Goal: Task Accomplishment & Management: Use online tool/utility

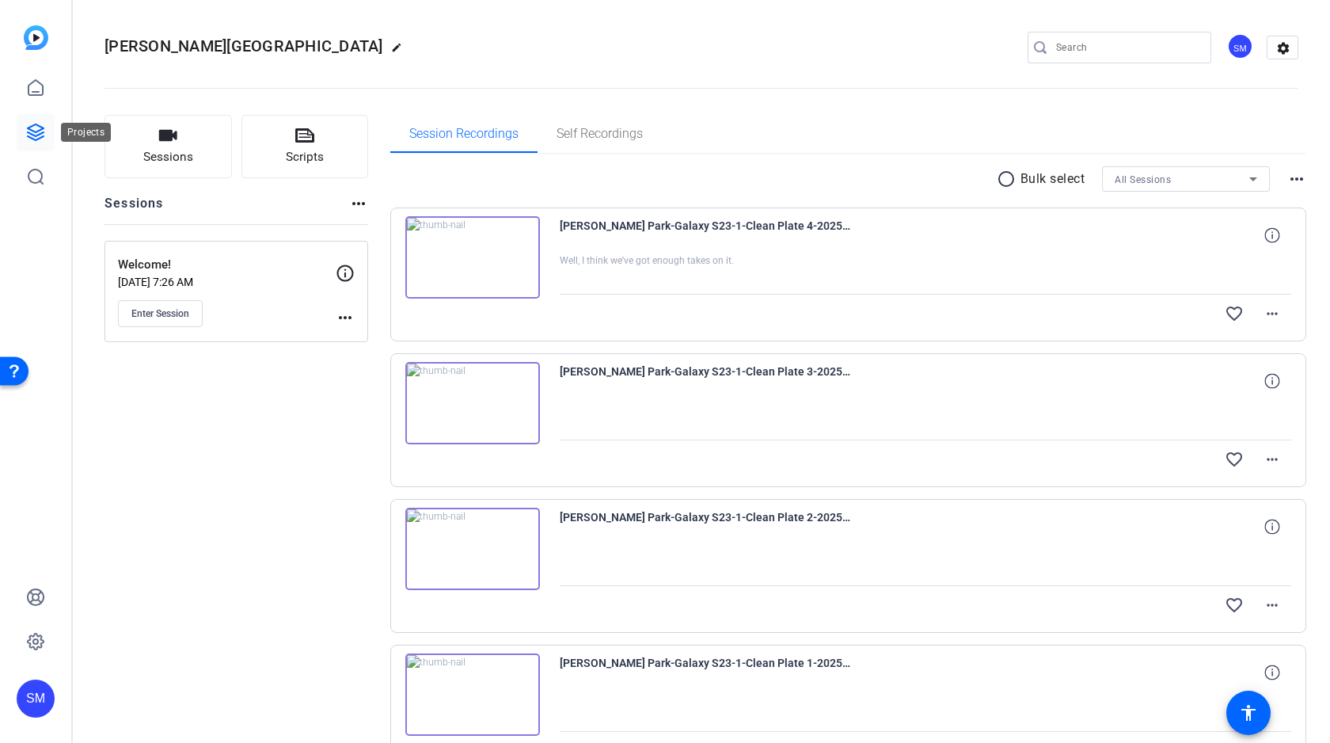
click at [33, 130] on icon at bounding box center [36, 132] width 16 height 16
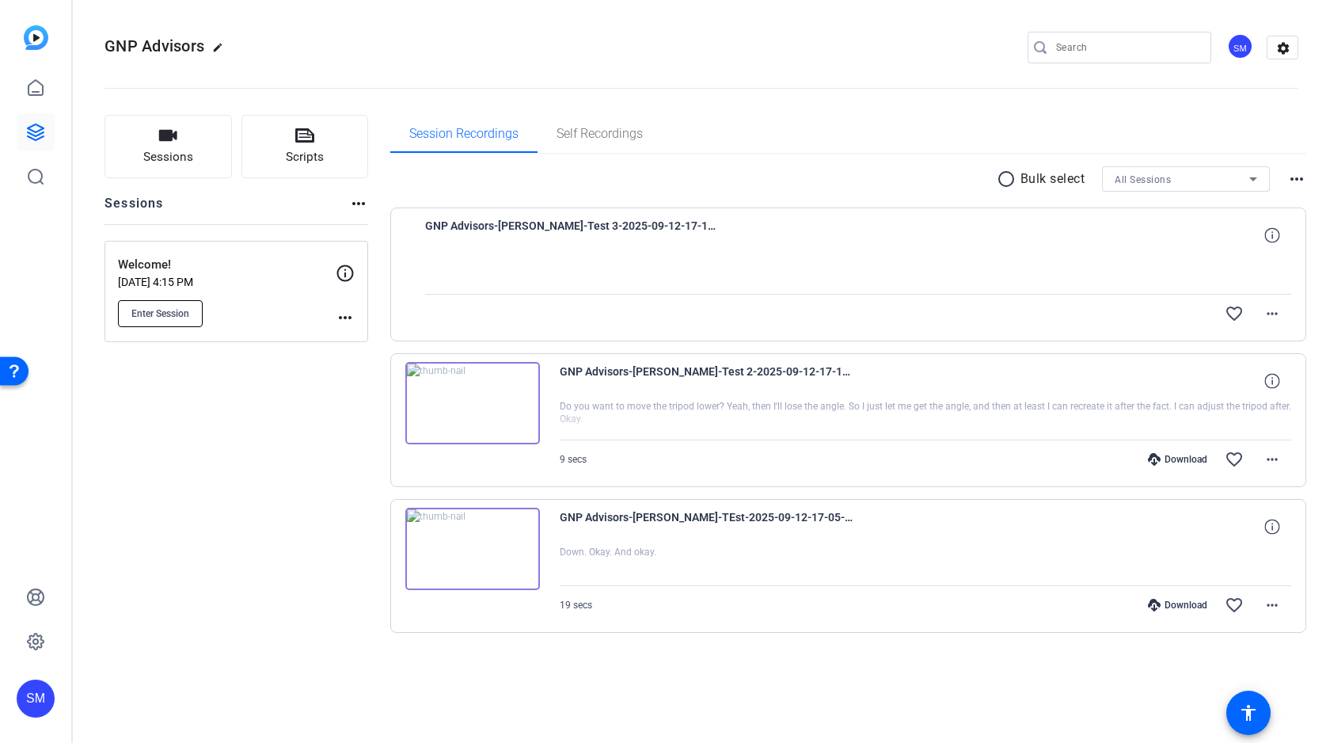
click at [156, 309] on span "Enter Session" at bounding box center [160, 313] width 58 height 13
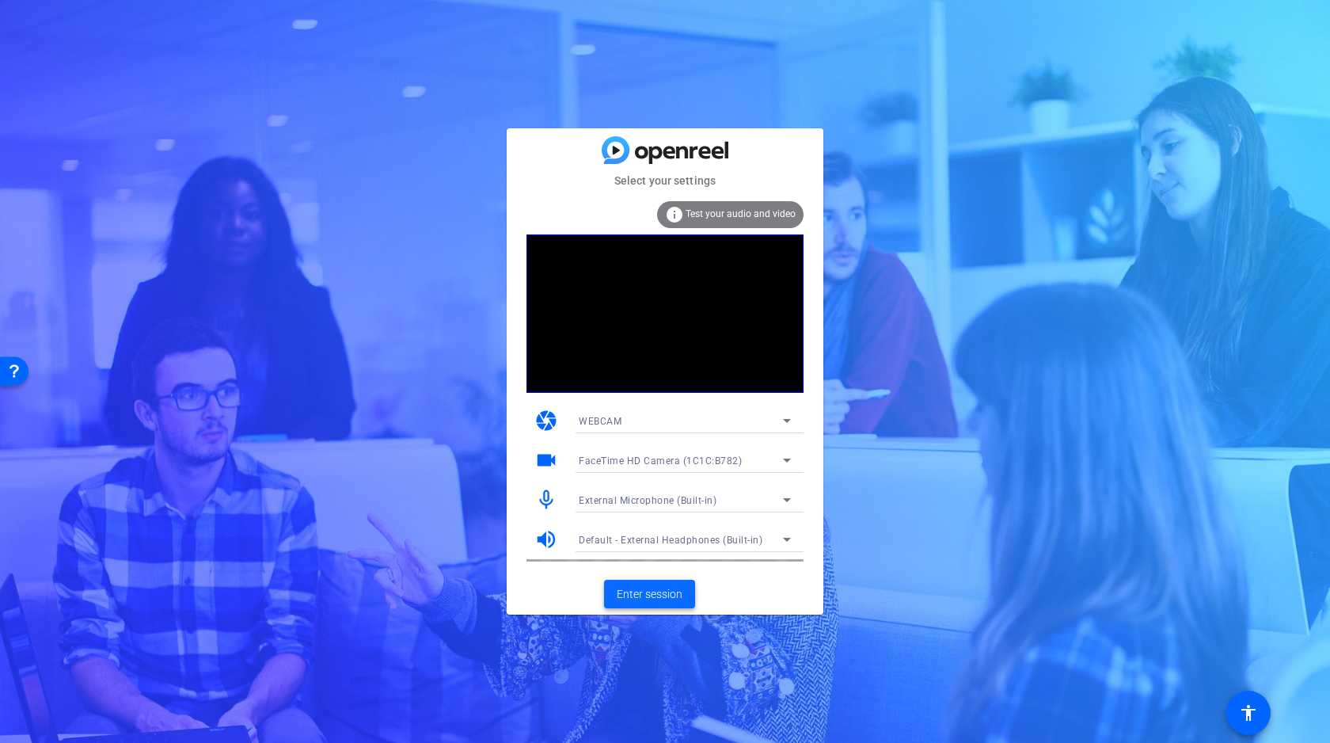
click at [645, 591] on span "Enter session" at bounding box center [650, 594] width 66 height 17
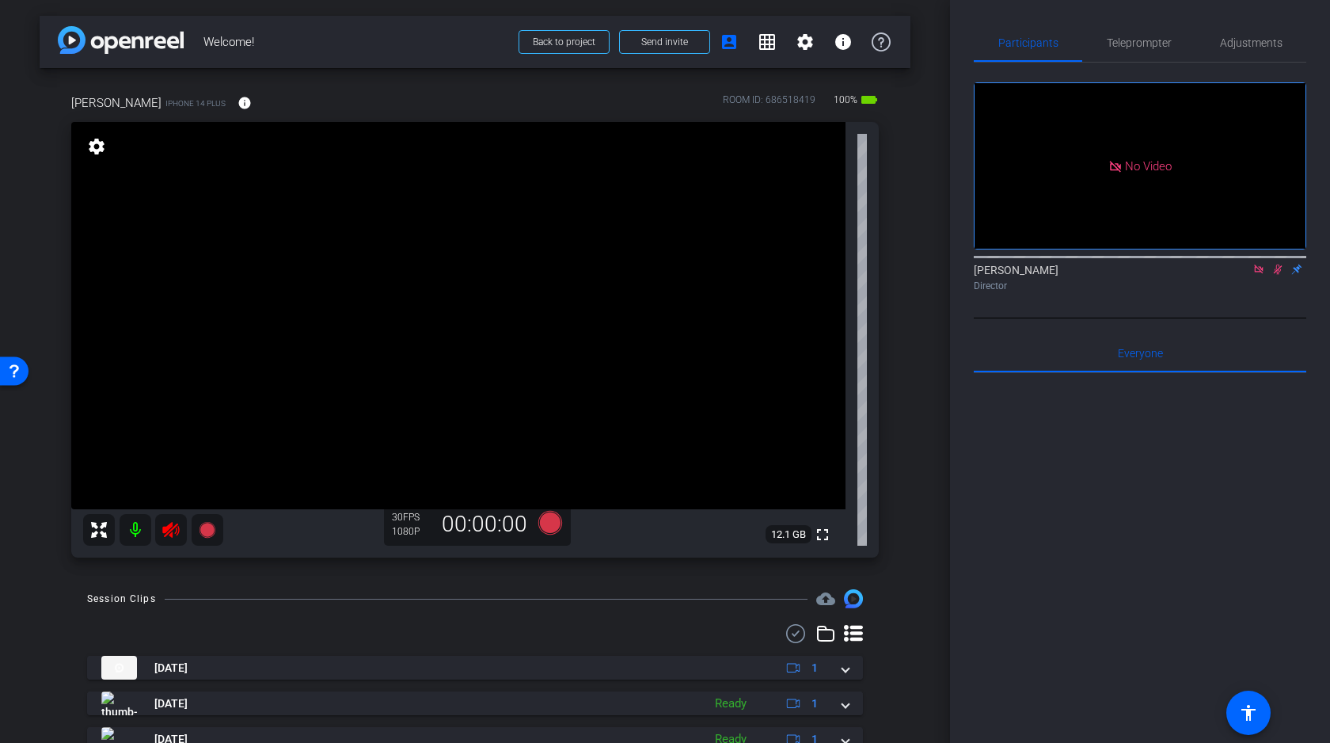
click at [1256, 273] on icon at bounding box center [1258, 269] width 9 height 9
click at [1259, 275] on icon at bounding box center [1259, 270] width 9 height 10
click at [139, 527] on mat-icon at bounding box center [136, 530] width 32 height 32
click at [1255, 41] on span "Adjustments" at bounding box center [1251, 42] width 63 height 11
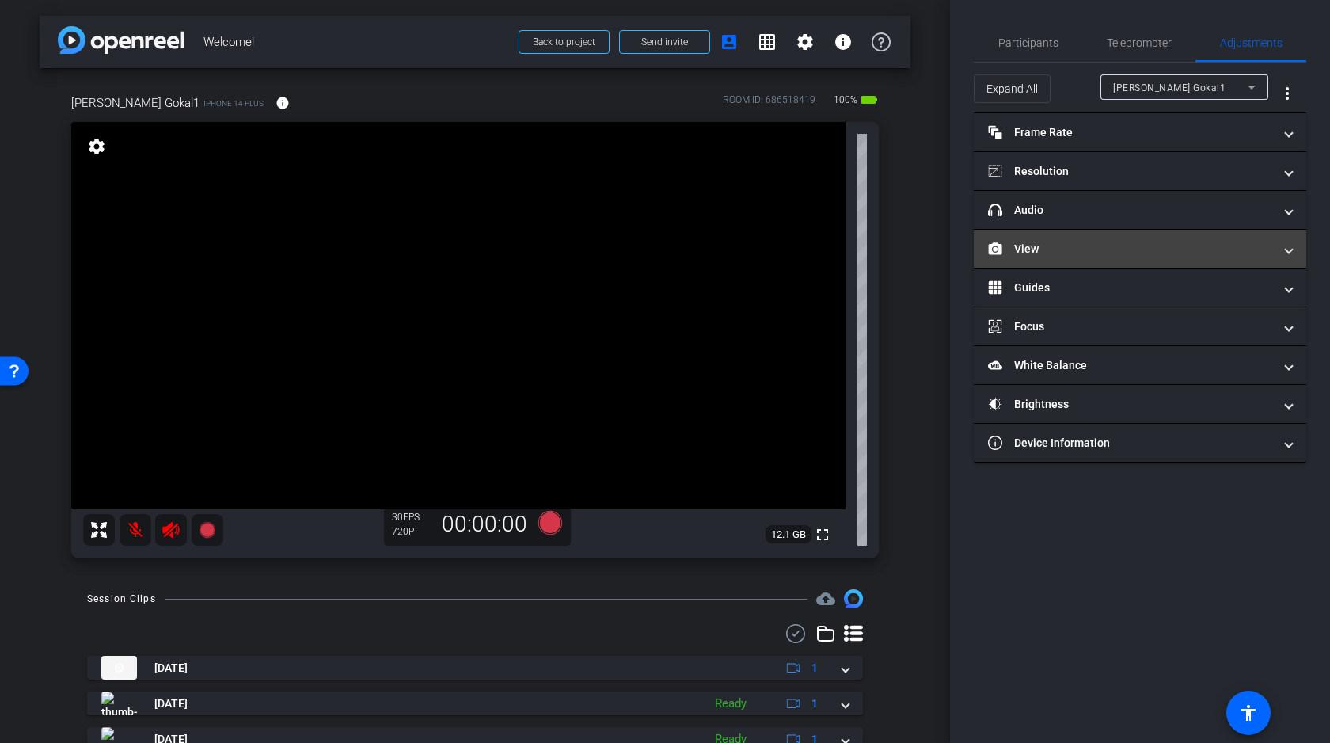
click at [1073, 248] on mat-panel-title "View" at bounding box center [1130, 249] width 285 height 17
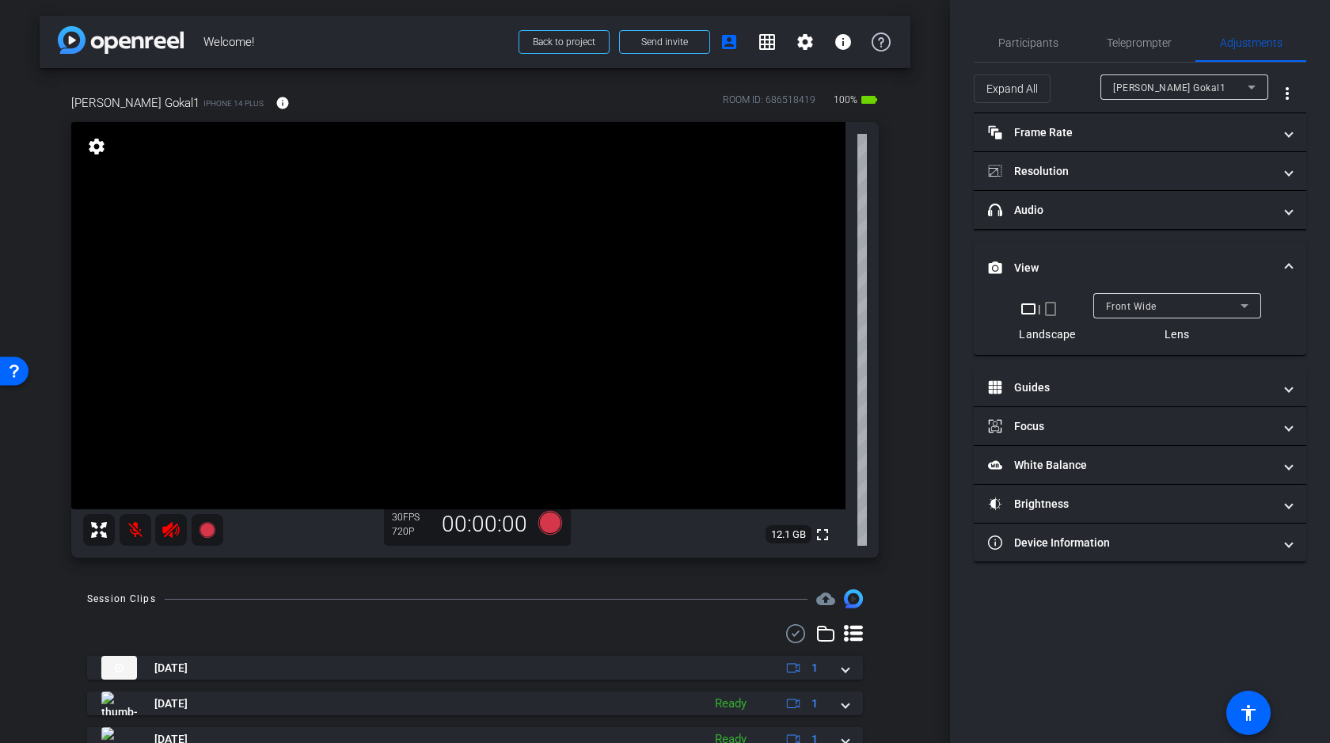
click at [1163, 310] on div "Front Wide" at bounding box center [1173, 306] width 135 height 20
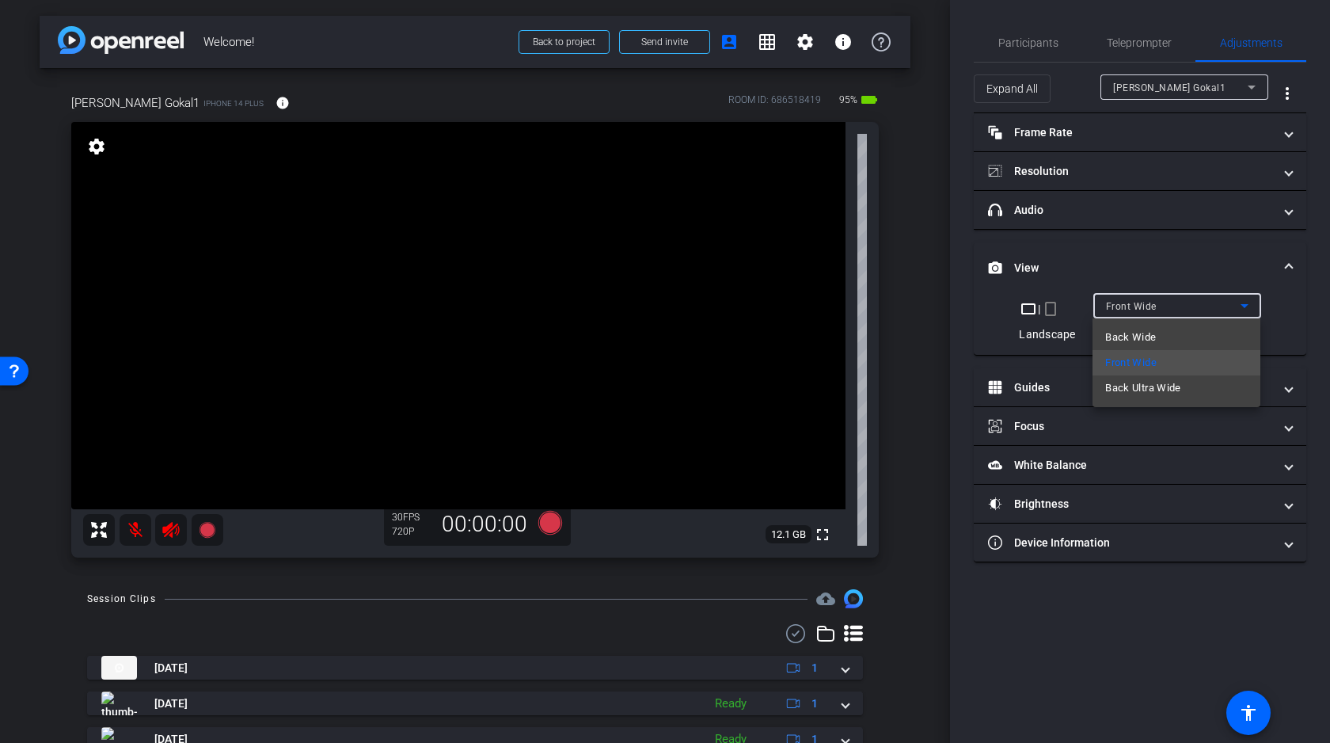
click at [1147, 341] on span "Back Wide" at bounding box center [1131, 337] width 51 height 19
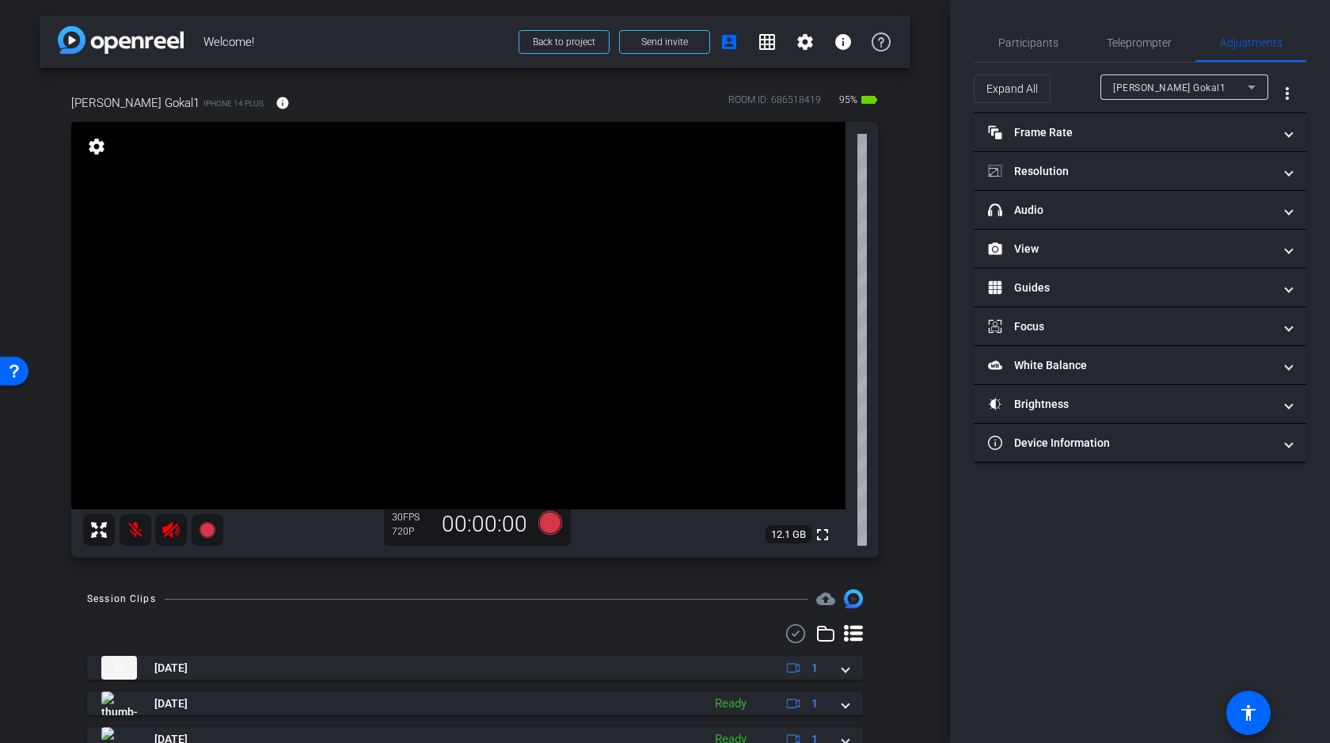
click at [171, 533] on icon at bounding box center [170, 530] width 17 height 16
click at [135, 531] on mat-icon at bounding box center [136, 530] width 32 height 32
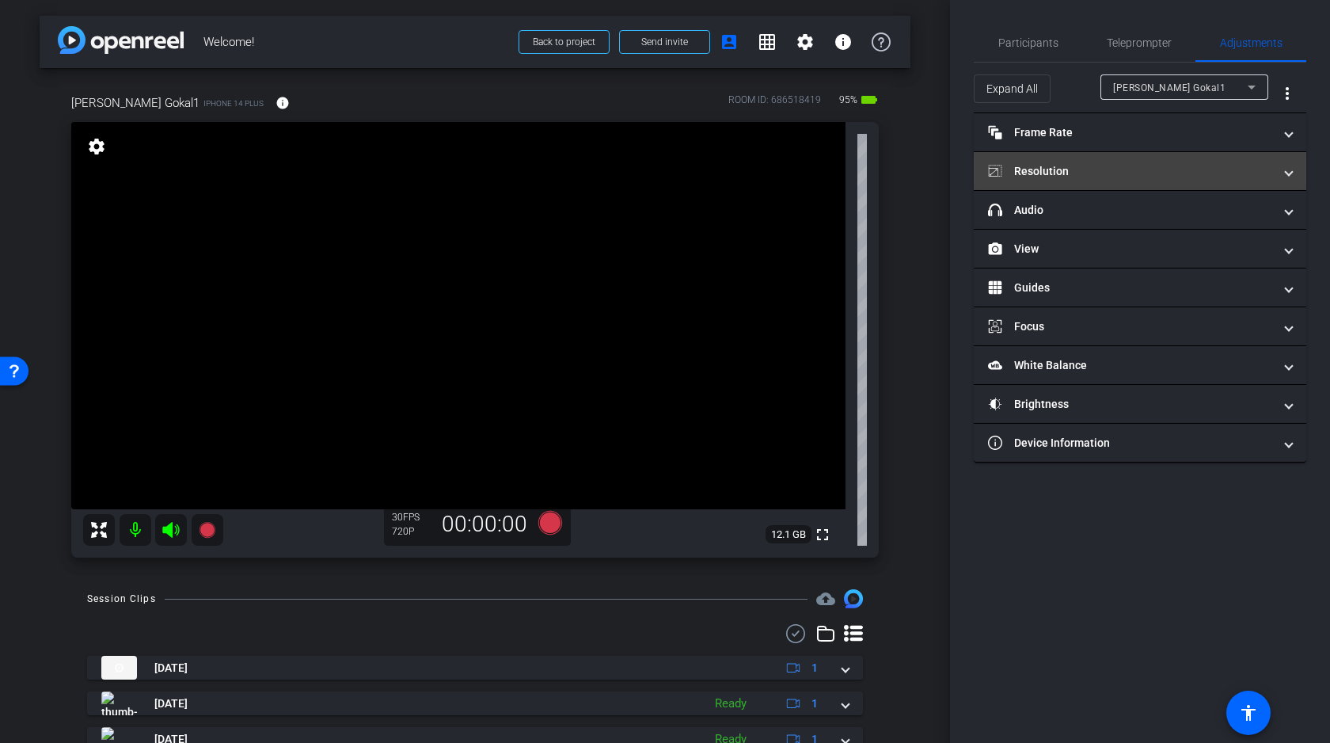
click at [1102, 173] on mat-panel-title "Resolution" at bounding box center [1130, 171] width 285 height 17
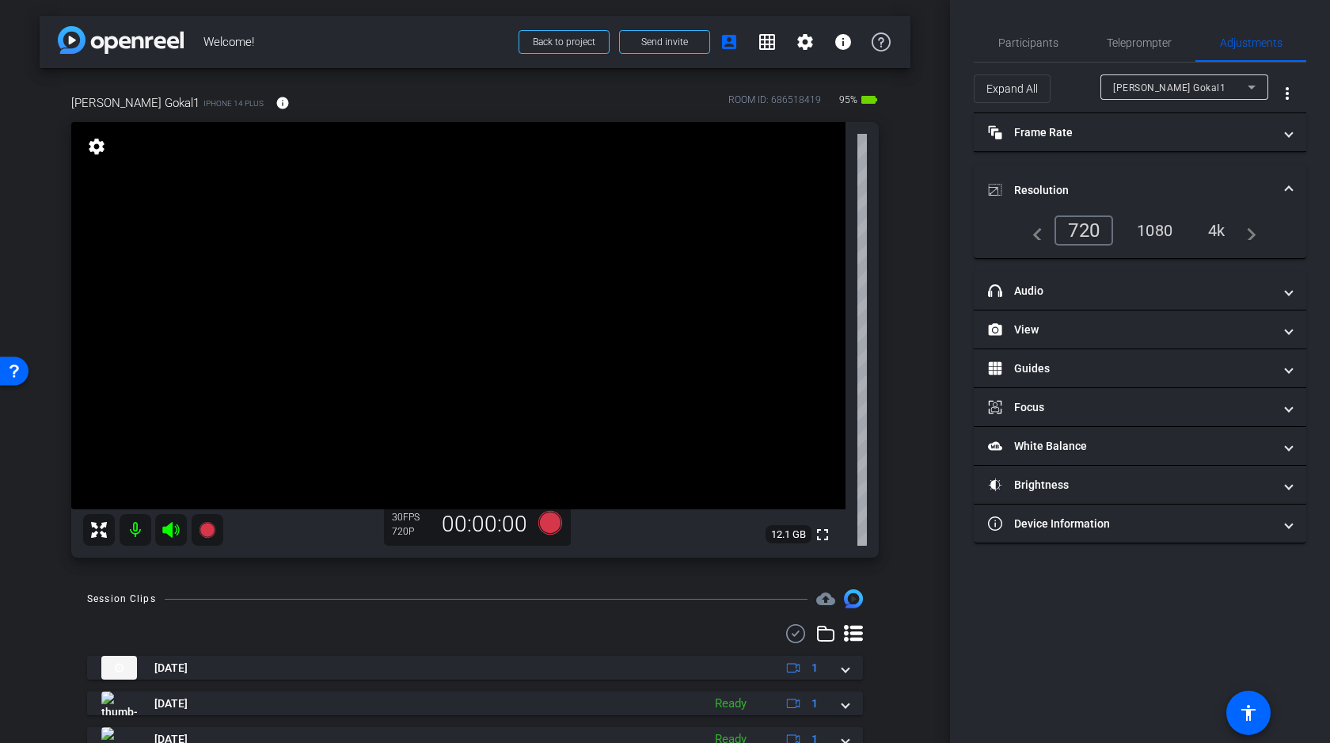
click at [1221, 230] on div "4k" at bounding box center [1217, 230] width 41 height 27
click at [913, 231] on div "arrow_back Welcome! Back to project Send invite account_box grid_on settings in…" at bounding box center [475, 371] width 950 height 743
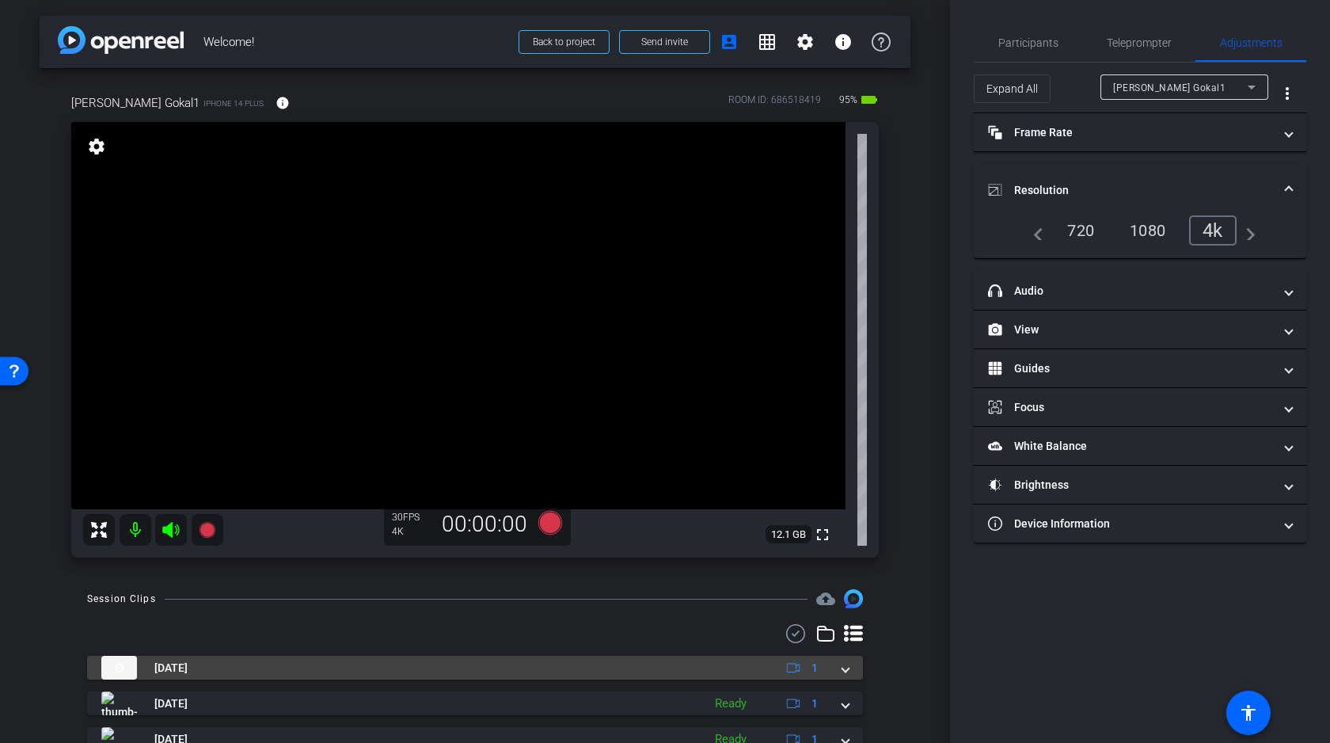
click at [847, 665] on span at bounding box center [846, 668] width 6 height 17
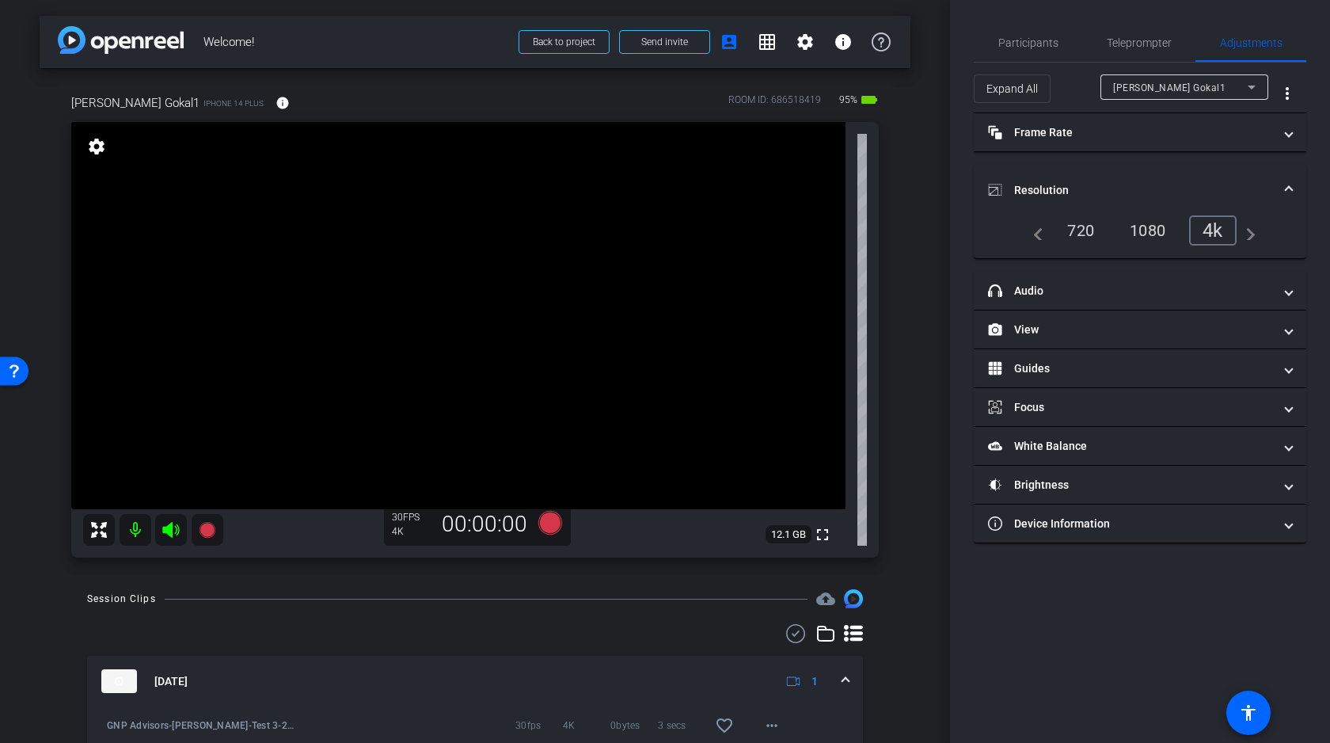
click at [923, 460] on div "arrow_back Welcome! Back to project Send invite account_box grid_on settings in…" at bounding box center [475, 371] width 950 height 743
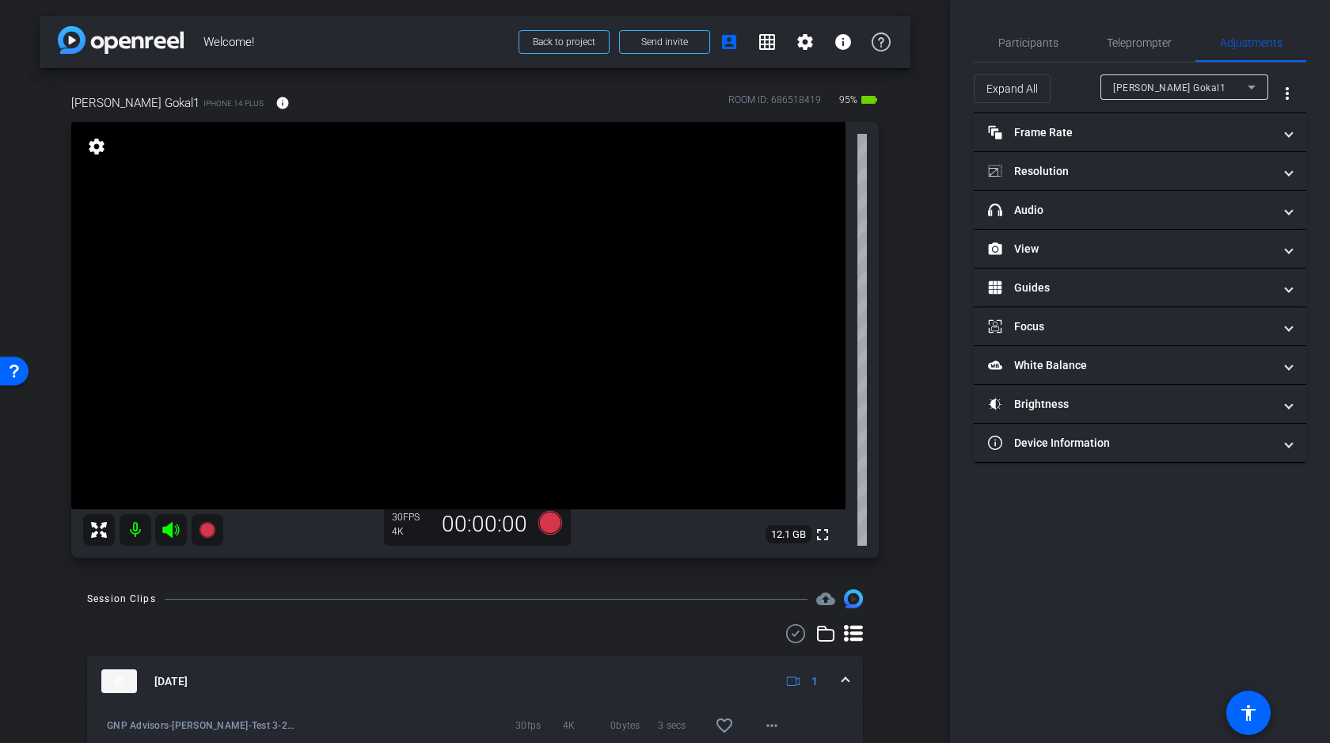
click at [755, 219] on video at bounding box center [458, 315] width 774 height 387
click at [739, 221] on video at bounding box center [458, 315] width 774 height 387
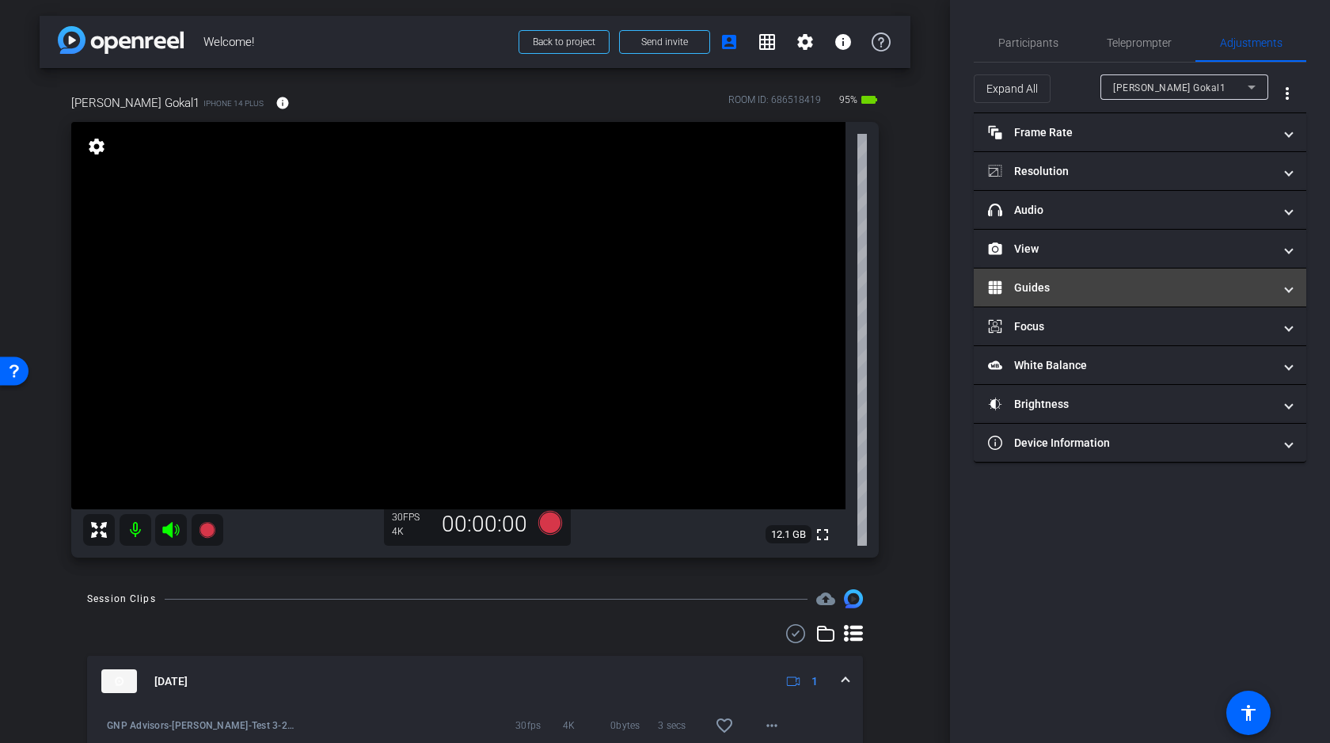
click at [1092, 292] on mat-panel-title "Guides" at bounding box center [1130, 288] width 285 height 17
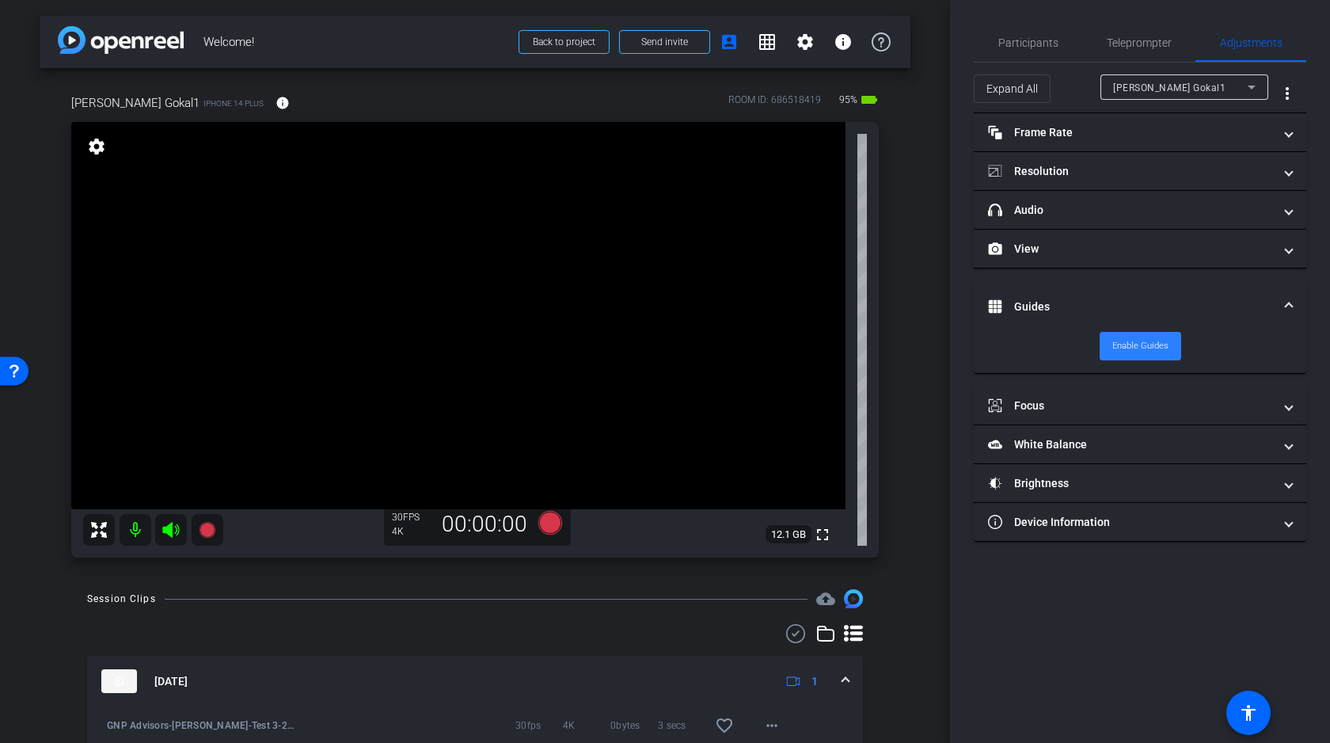
click at [1146, 348] on span "Enable Guides" at bounding box center [1141, 346] width 56 height 24
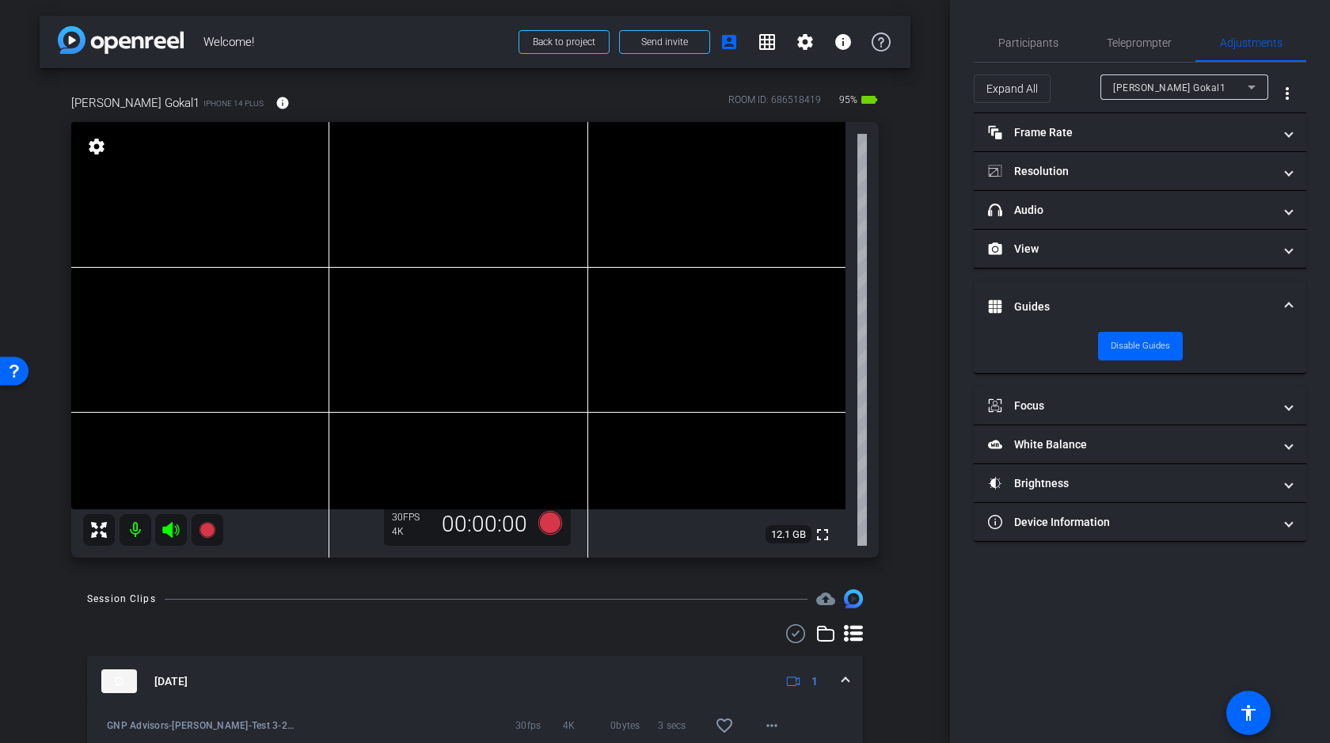
click at [691, 223] on video at bounding box center [458, 315] width 774 height 387
click at [686, 220] on video at bounding box center [458, 315] width 774 height 387
click at [687, 213] on video at bounding box center [458, 315] width 774 height 387
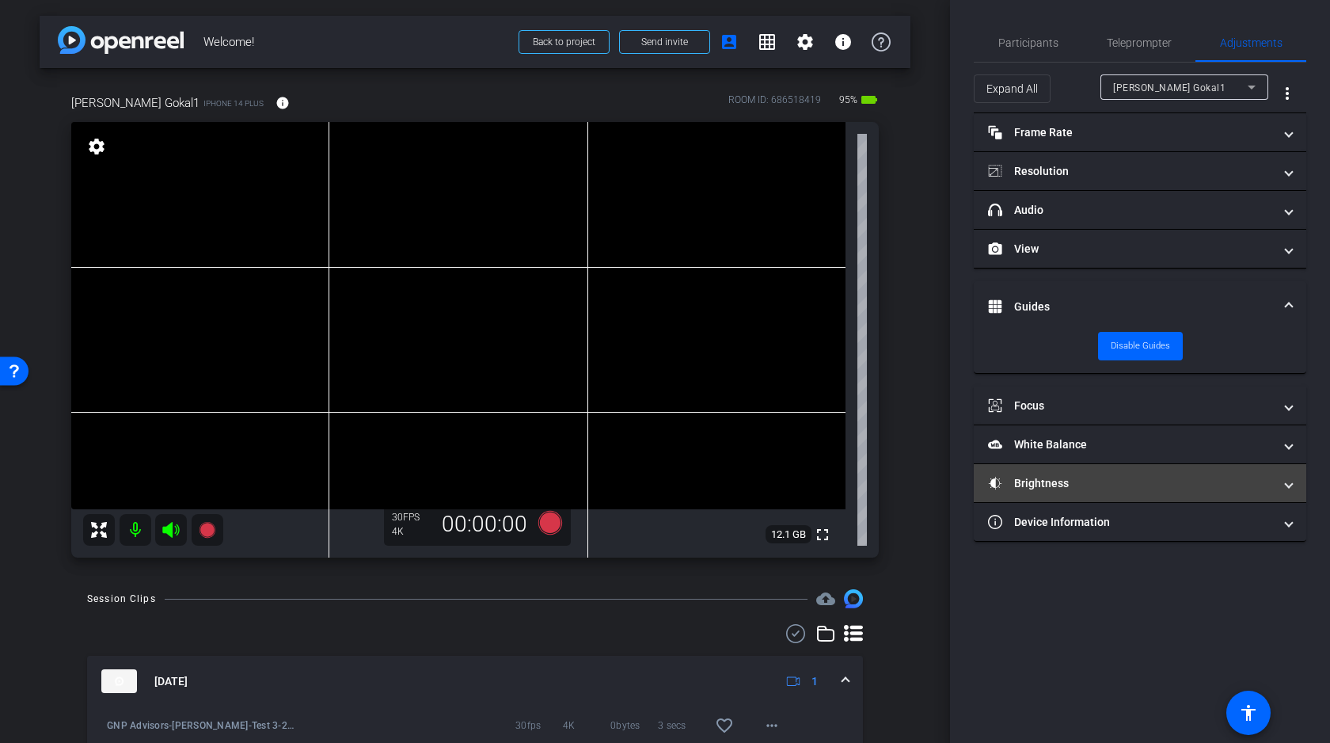
click at [1106, 487] on mat-panel-title "Brightness" at bounding box center [1130, 483] width 285 height 17
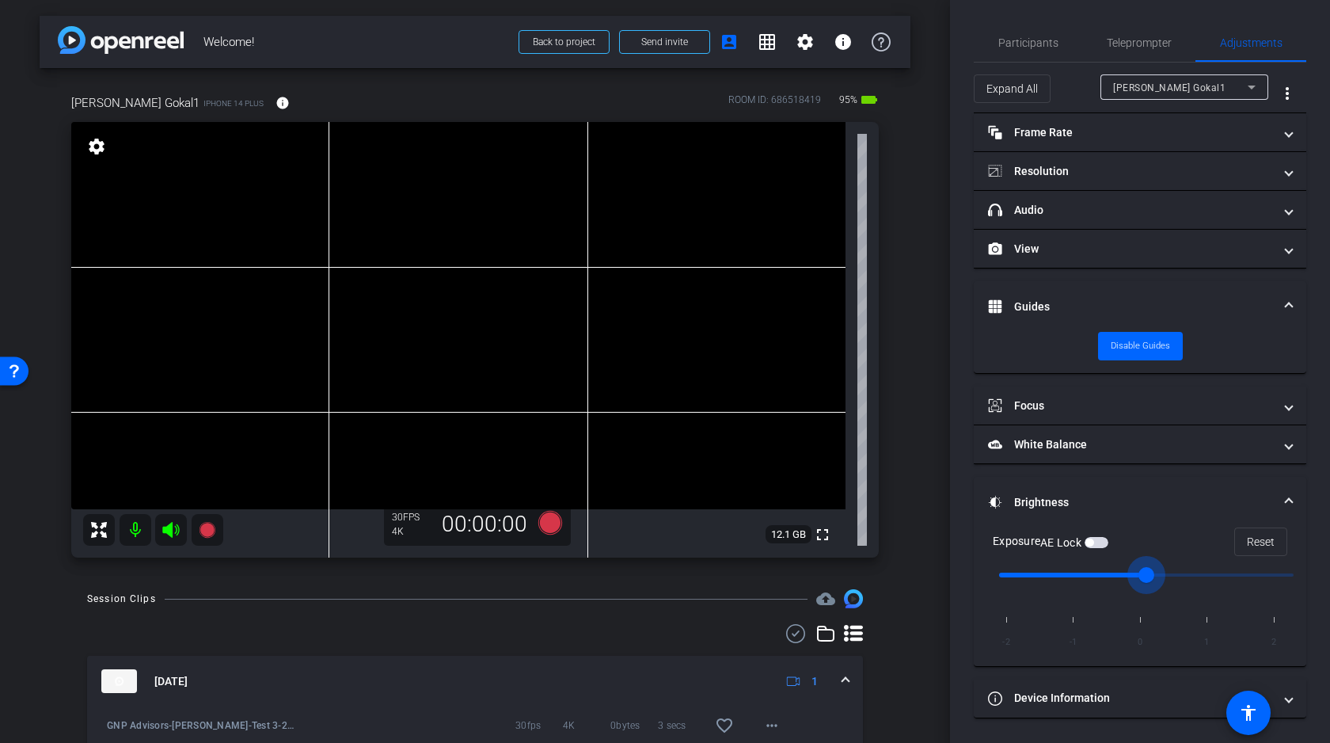
drag, startPoint x: 1145, startPoint y: 575, endPoint x: 1196, endPoint y: 573, distance: 50.7
click at [1196, 573] on input "range" at bounding box center [1147, 575] width 328 height 35
drag, startPoint x: 1196, startPoint y: 573, endPoint x: 1152, endPoint y: 577, distance: 43.7
click at [1152, 577] on input "range" at bounding box center [1147, 575] width 328 height 35
drag, startPoint x: 1152, startPoint y: 577, endPoint x: 1114, endPoint y: 577, distance: 38.0
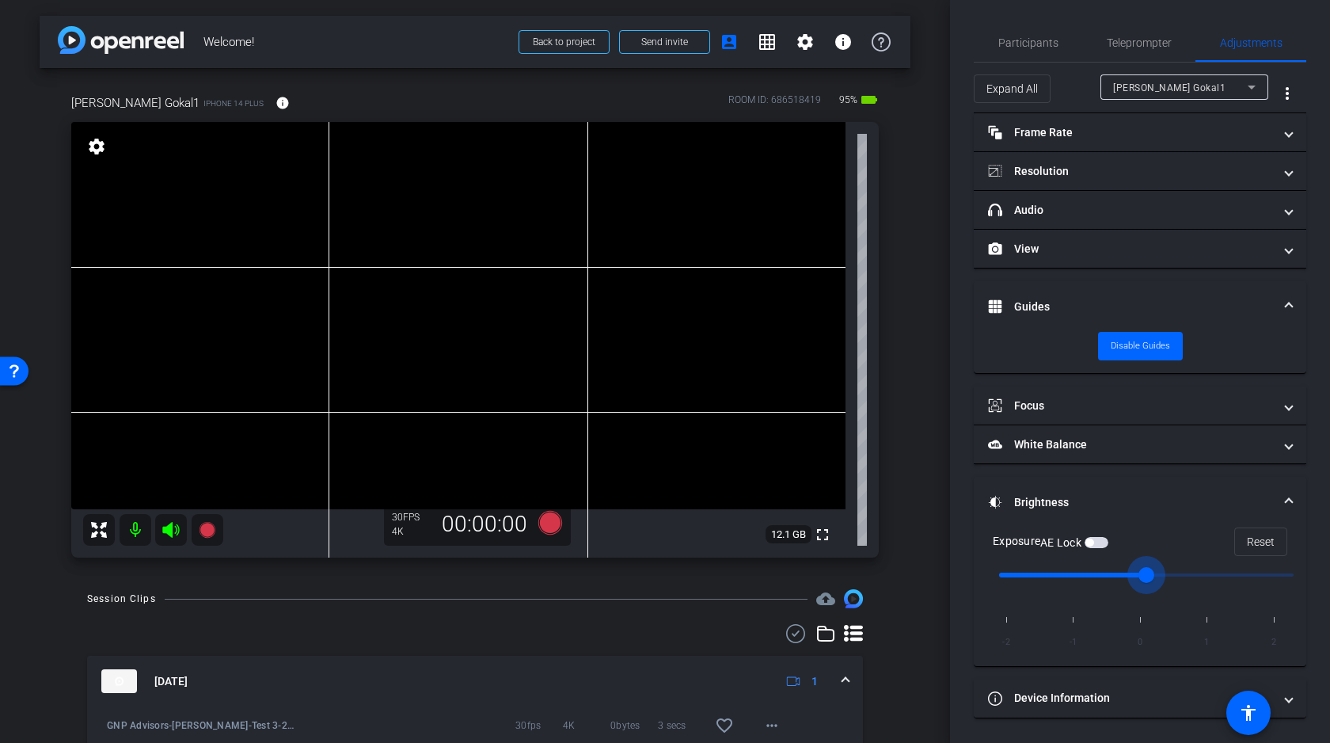
click at [1114, 577] on input "range" at bounding box center [1147, 575] width 328 height 35
drag, startPoint x: 1146, startPoint y: 571, endPoint x: 1070, endPoint y: 575, distance: 76.1
click at [1070, 575] on input "range" at bounding box center [1147, 575] width 328 height 35
drag, startPoint x: 1078, startPoint y: 575, endPoint x: 1155, endPoint y: 574, distance: 77.6
type input "0"
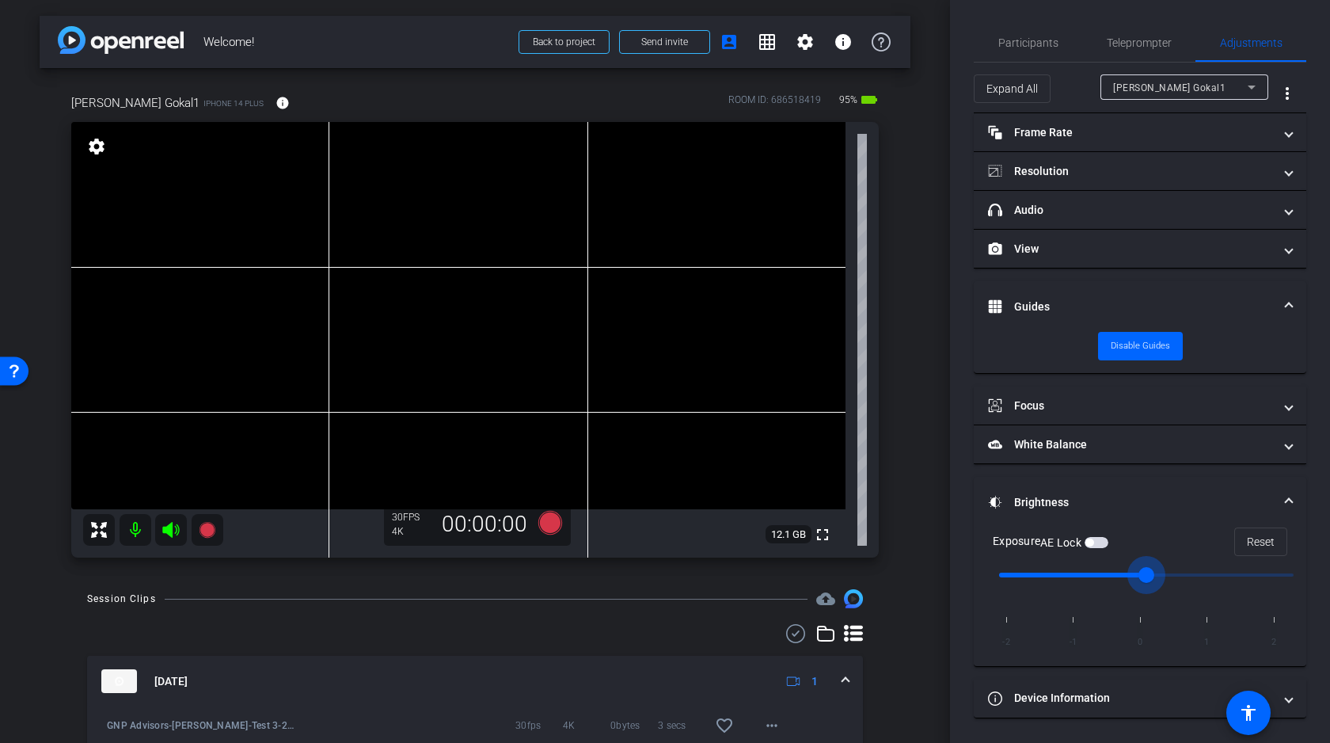
click at [1155, 574] on input "range" at bounding box center [1147, 575] width 328 height 35
click at [672, 218] on video at bounding box center [458, 315] width 774 height 387
click at [700, 216] on video at bounding box center [458, 315] width 774 height 387
click at [683, 214] on div at bounding box center [700, 216] width 40 height 40
click at [672, 215] on video at bounding box center [458, 315] width 774 height 387
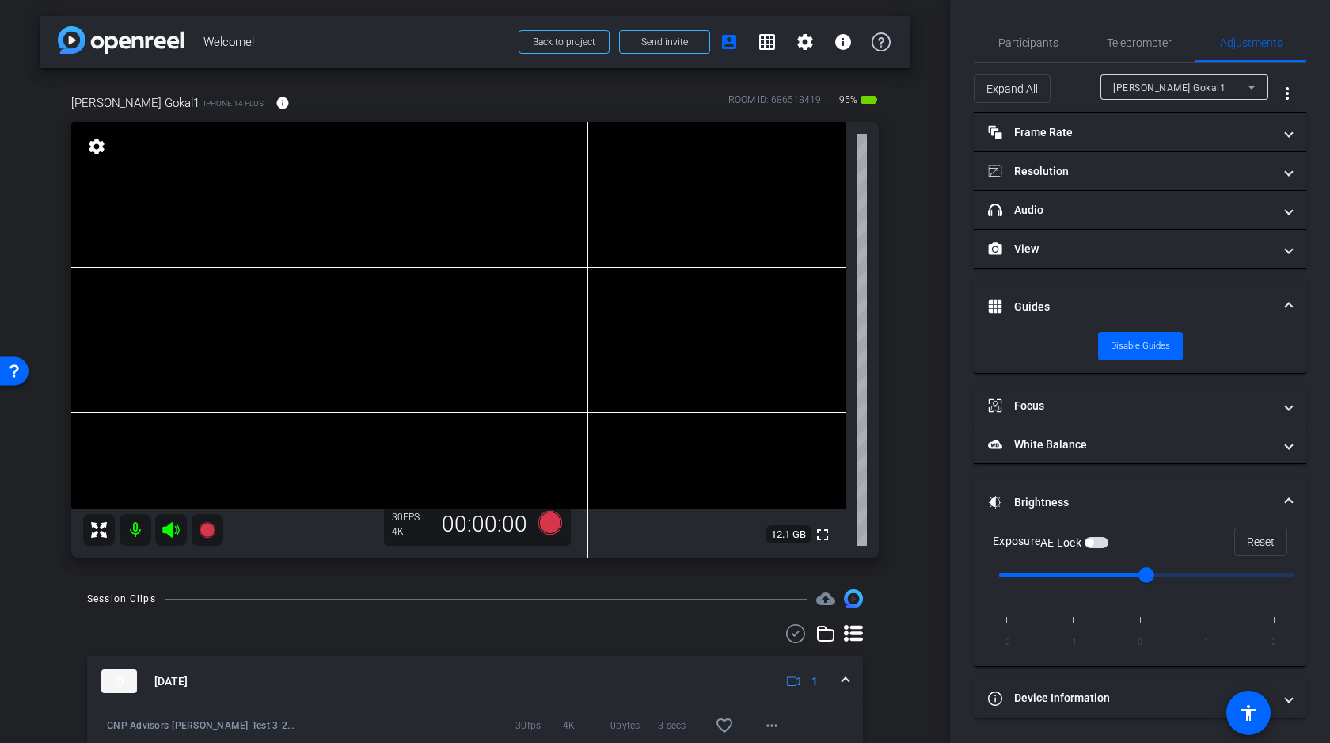
click at [695, 216] on video at bounding box center [458, 315] width 774 height 387
click at [695, 218] on video at bounding box center [458, 315] width 774 height 387
click at [684, 215] on video at bounding box center [458, 315] width 774 height 387
click at [685, 216] on video at bounding box center [458, 315] width 774 height 387
click at [674, 218] on div at bounding box center [685, 216] width 40 height 40
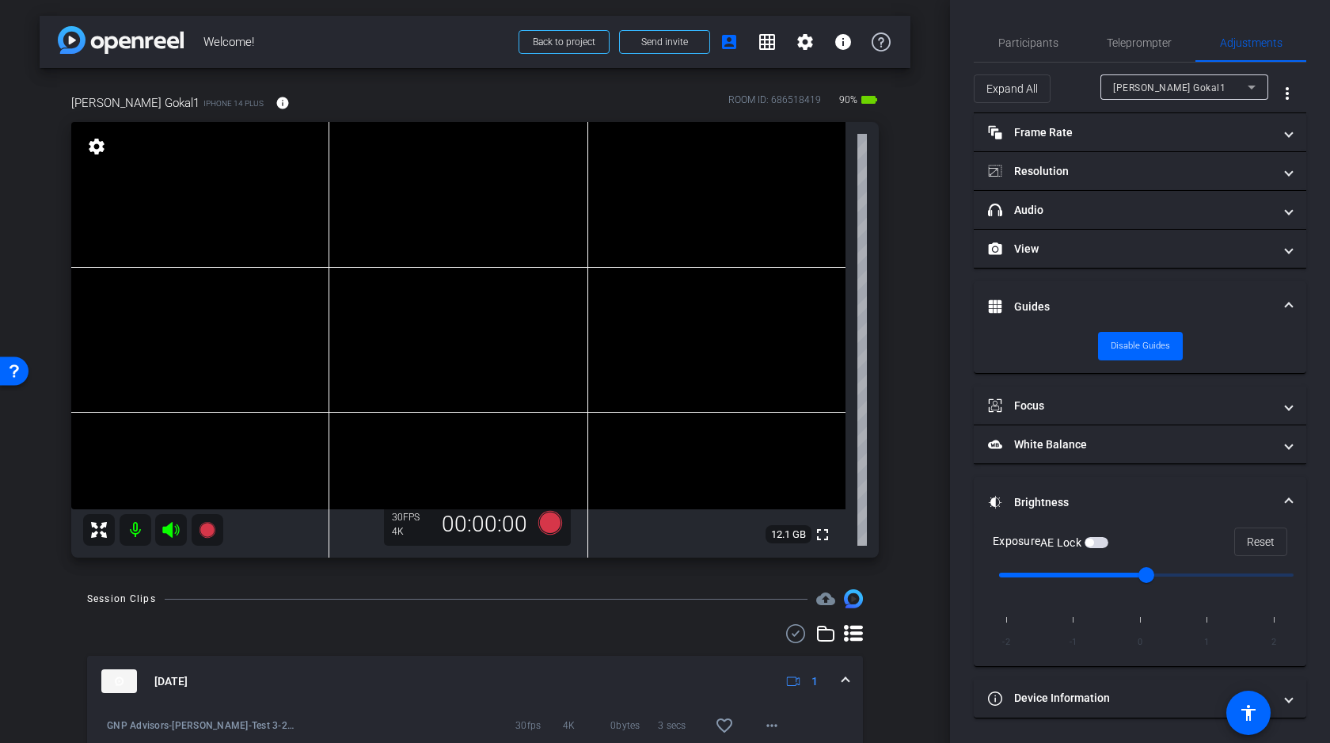
click at [680, 215] on video at bounding box center [458, 315] width 774 height 387
click at [696, 212] on video at bounding box center [458, 315] width 774 height 387
click at [678, 220] on video at bounding box center [458, 315] width 774 height 387
click at [677, 204] on video at bounding box center [458, 315] width 774 height 387
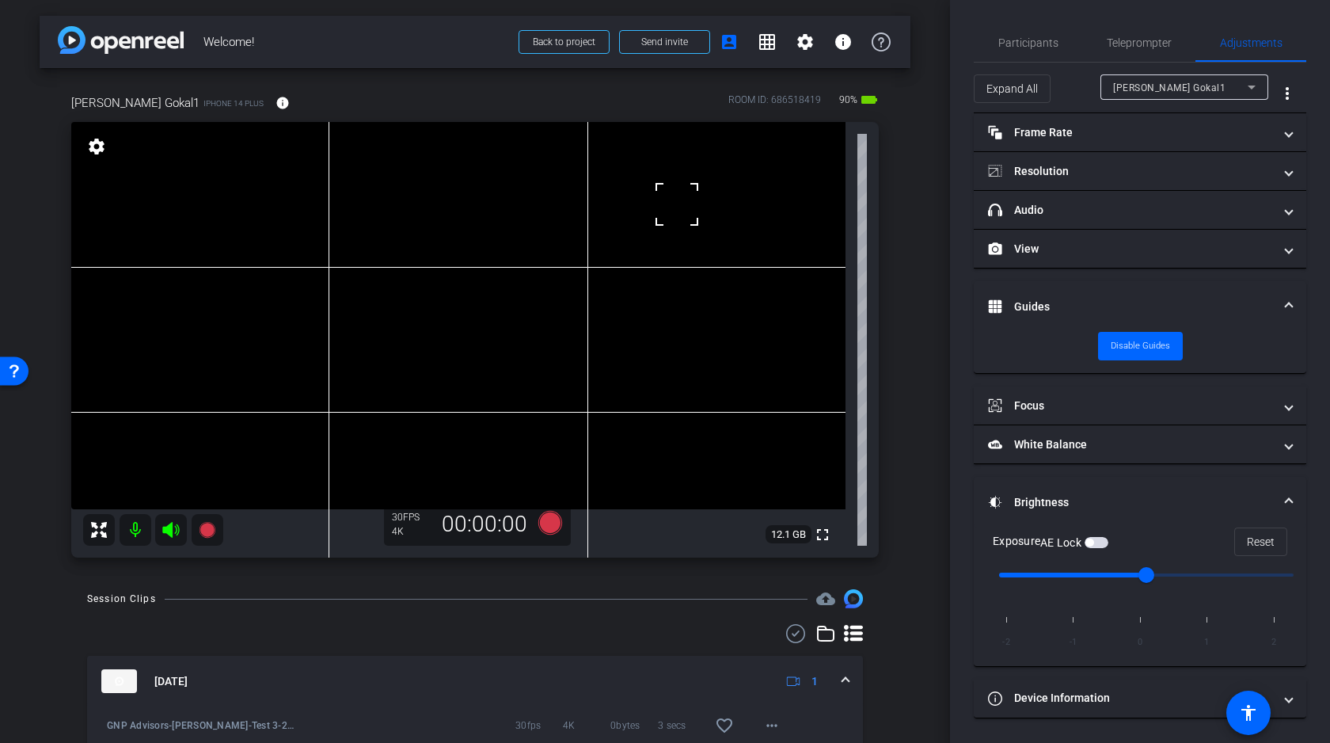
click at [674, 210] on div at bounding box center [677, 205] width 40 height 40
click at [1137, 211] on mat-panel-title "headphone icon Audio" at bounding box center [1130, 210] width 285 height 17
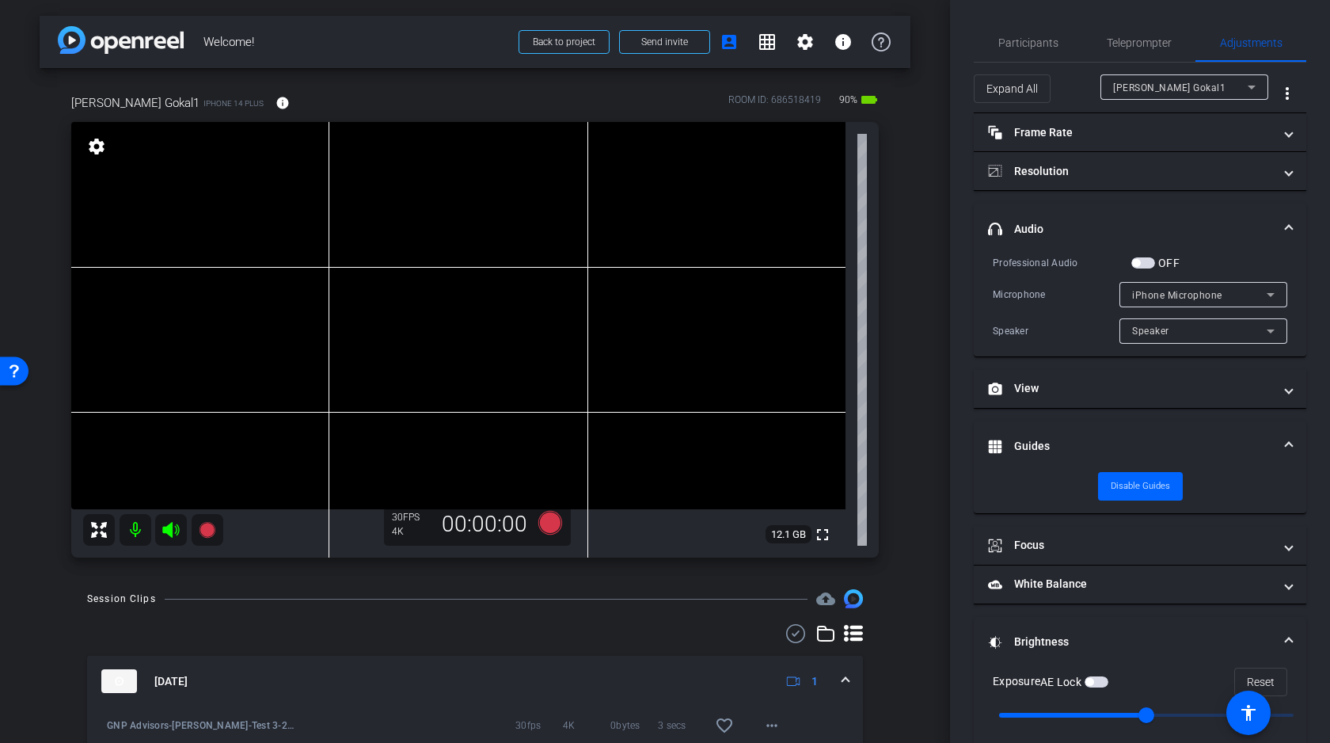
click at [677, 210] on video at bounding box center [458, 315] width 774 height 387
click at [553, 518] on icon at bounding box center [551, 523] width 24 height 24
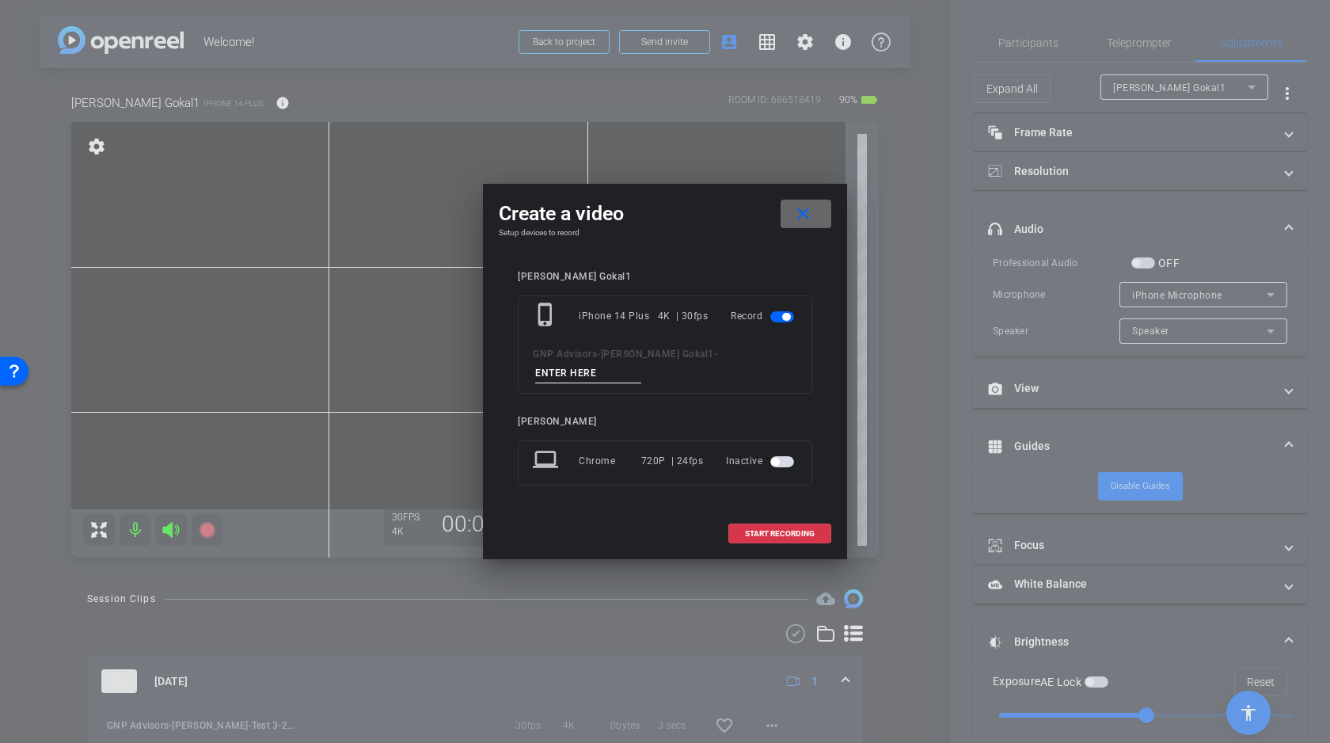
click at [797, 224] on mat-icon "close" at bounding box center [804, 214] width 20 height 20
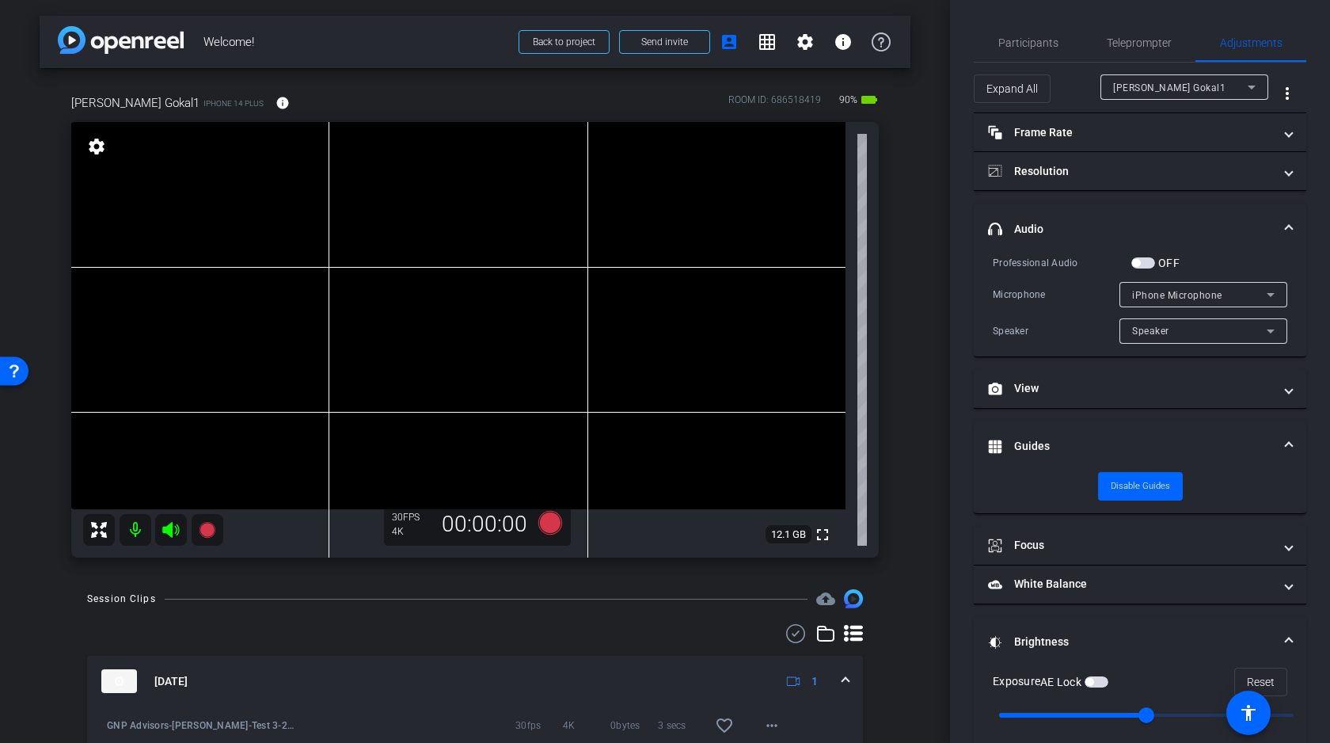
click at [1143, 259] on span "button" at bounding box center [1144, 262] width 24 height 11
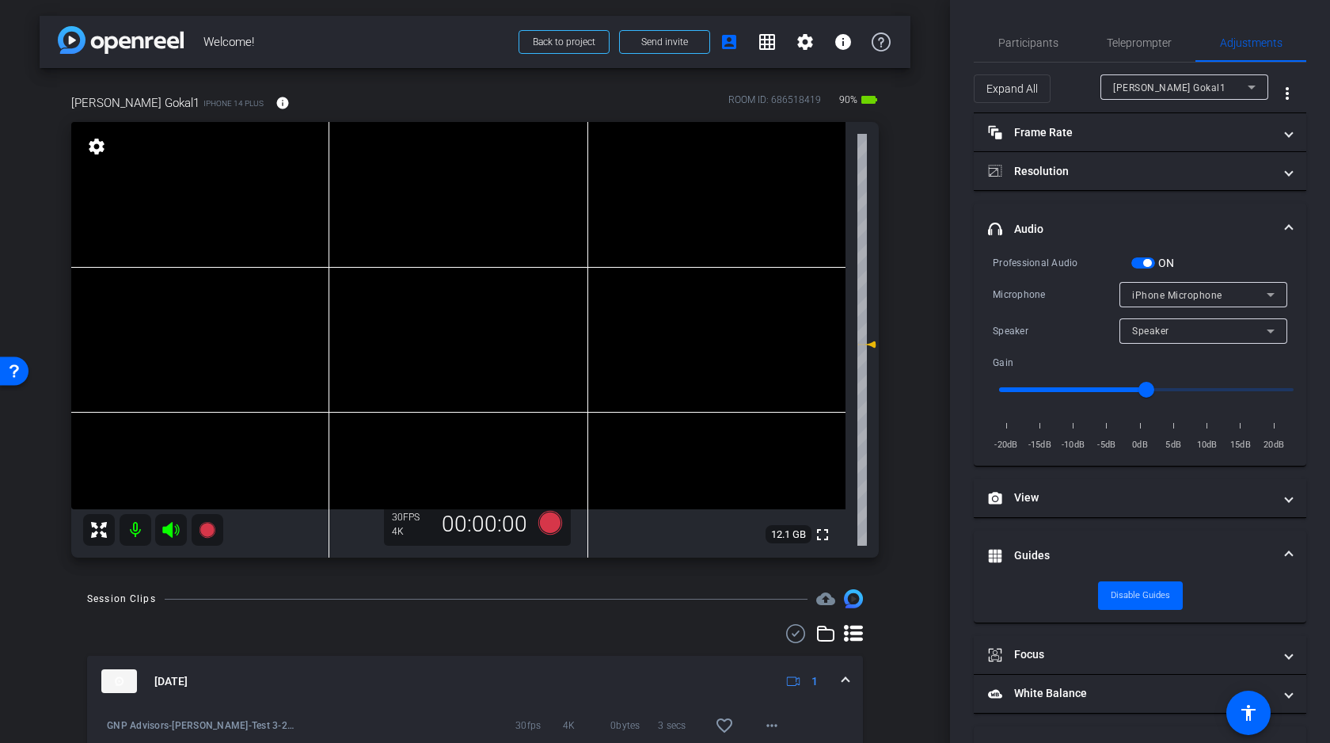
click at [873, 344] on icon at bounding box center [870, 344] width 11 height 6
drag, startPoint x: 1150, startPoint y: 388, endPoint x: 1106, endPoint y: 394, distance: 43.9
type input "-5"
click at [1106, 394] on input "range" at bounding box center [1147, 389] width 328 height 35
click at [668, 219] on video at bounding box center [458, 315] width 774 height 387
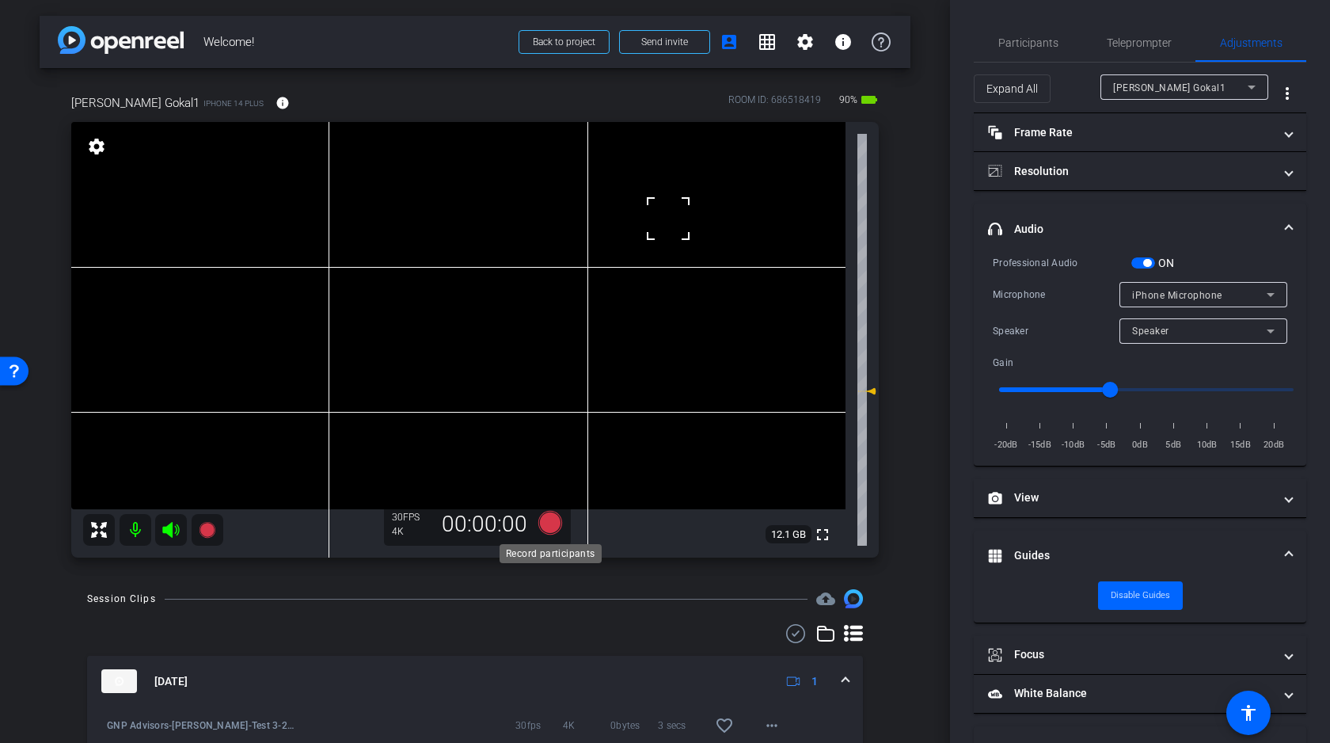
click at [552, 519] on icon at bounding box center [551, 523] width 24 height 24
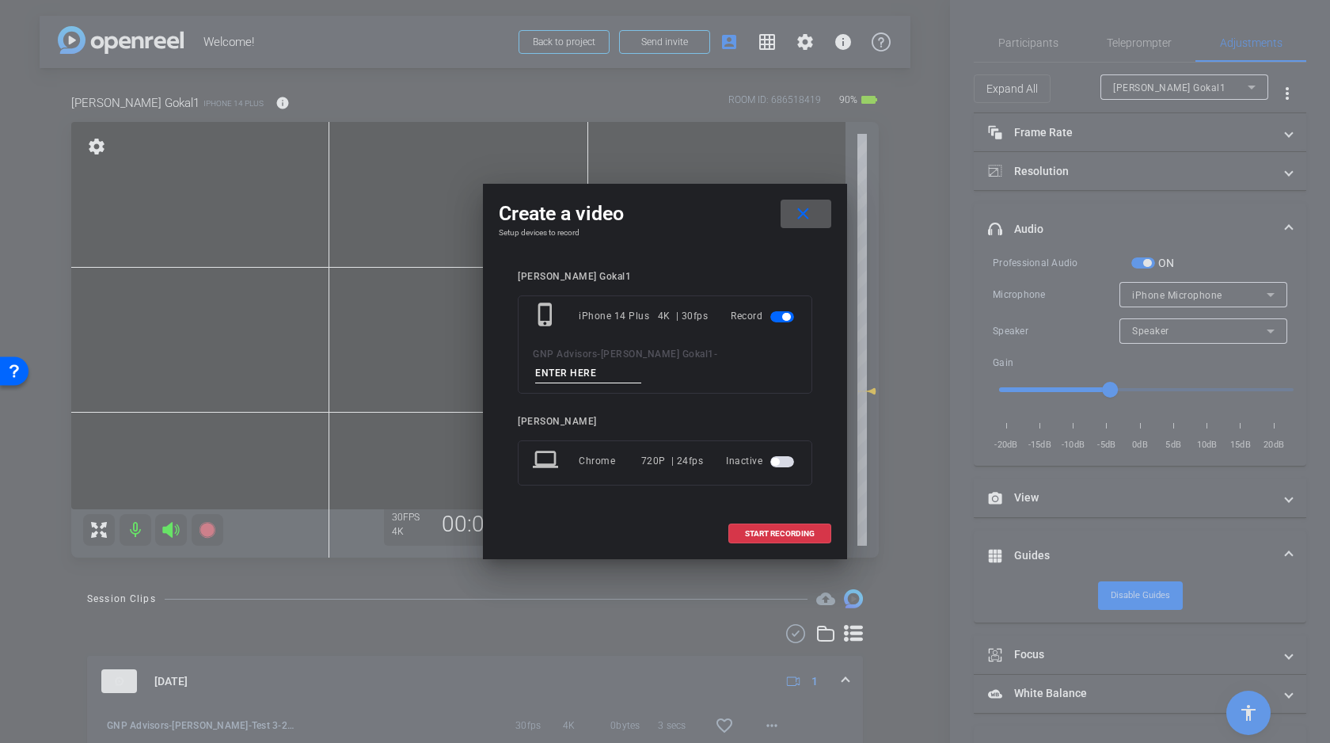
click at [641, 363] on input at bounding box center [588, 373] width 106 height 20
type input "A"
click at [758, 530] on span "START RECORDING" at bounding box center [780, 534] width 70 height 8
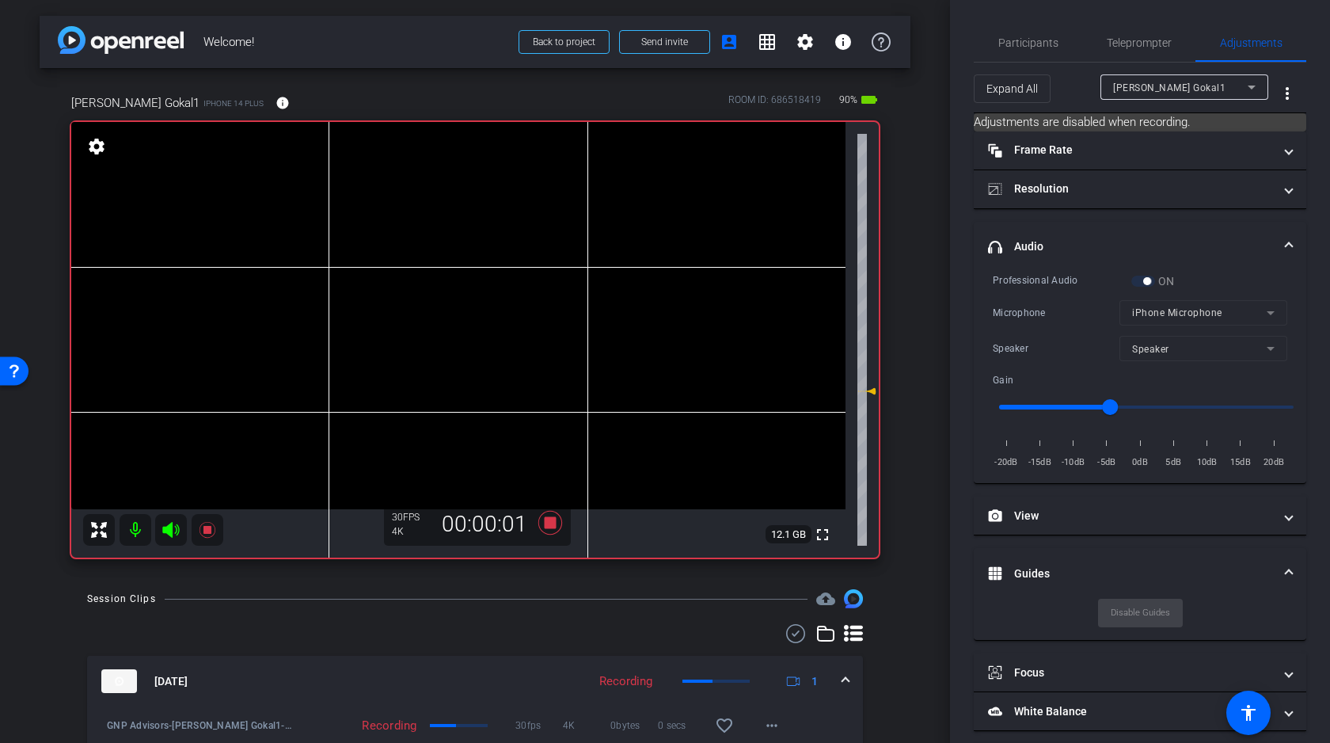
click at [673, 223] on video at bounding box center [458, 315] width 774 height 387
click at [171, 524] on icon at bounding box center [170, 530] width 17 height 16
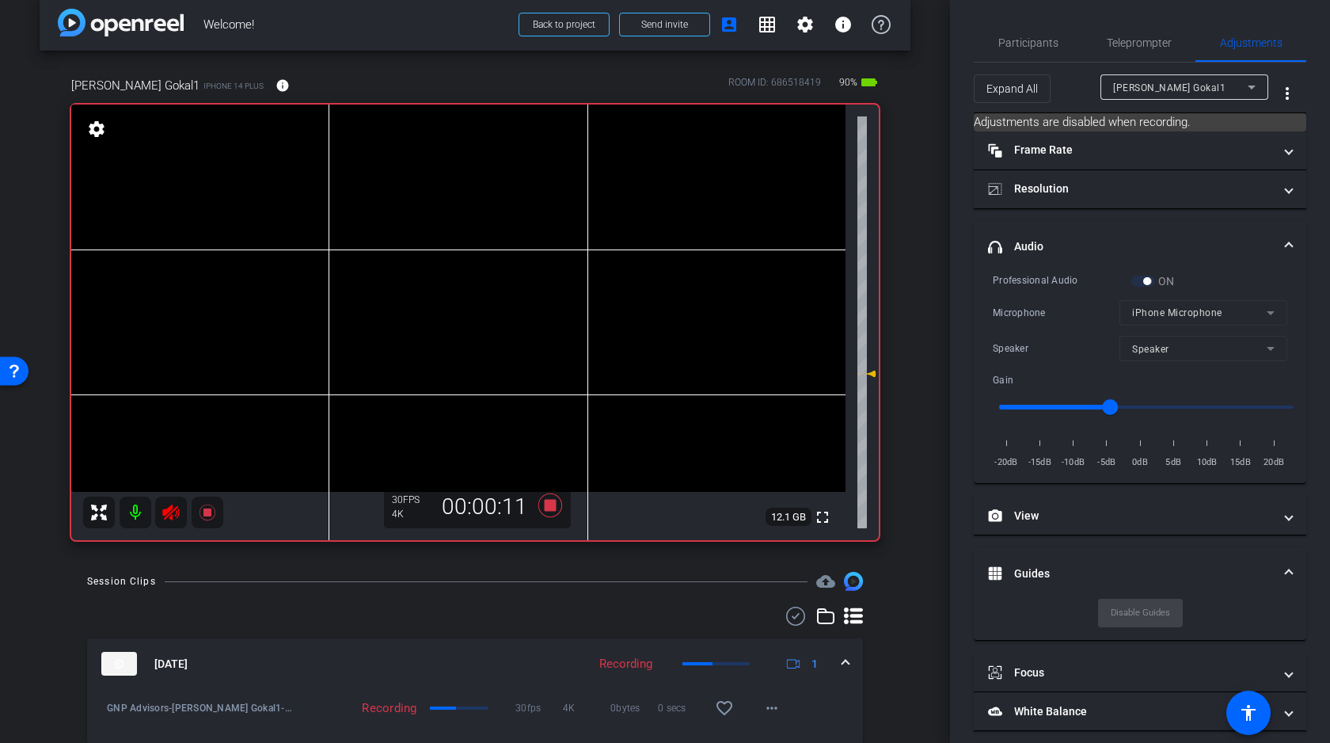
scroll to position [20, 0]
click at [667, 203] on video at bounding box center [458, 295] width 774 height 387
click at [671, 201] on video at bounding box center [458, 295] width 774 height 387
click at [668, 210] on video at bounding box center [458, 295] width 774 height 387
click at [664, 201] on video at bounding box center [458, 295] width 774 height 387
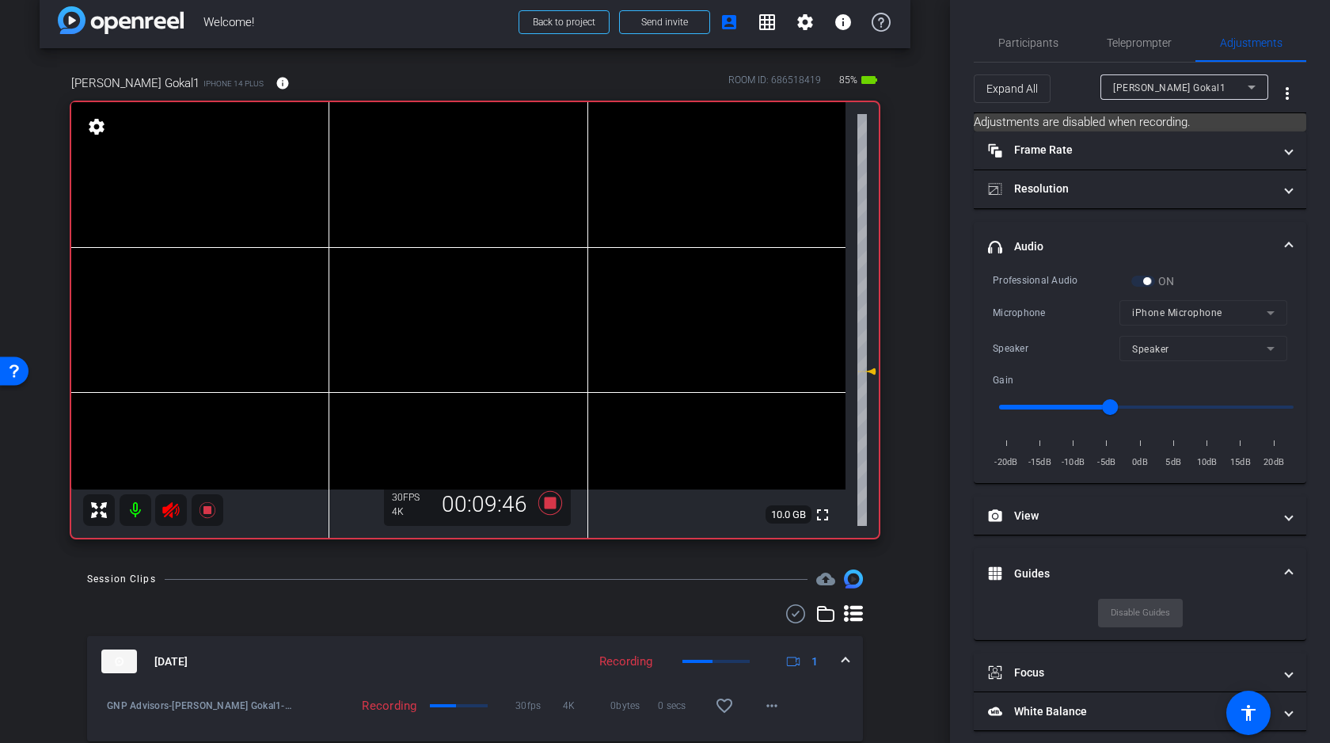
click at [665, 205] on video at bounding box center [458, 295] width 774 height 387
click at [679, 208] on video at bounding box center [458, 295] width 774 height 387
click at [678, 191] on video at bounding box center [458, 295] width 774 height 387
click at [552, 503] on icon at bounding box center [551, 503] width 24 height 24
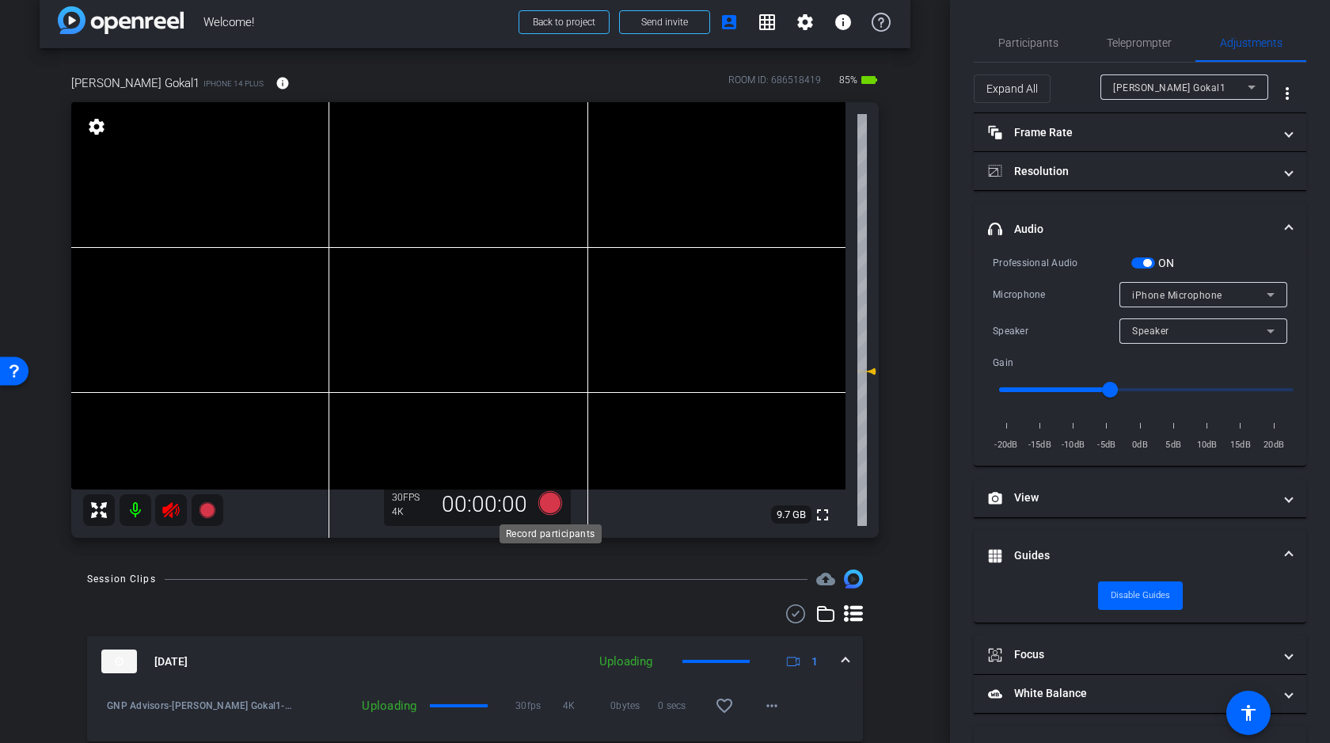
click at [552, 500] on icon at bounding box center [551, 503] width 24 height 24
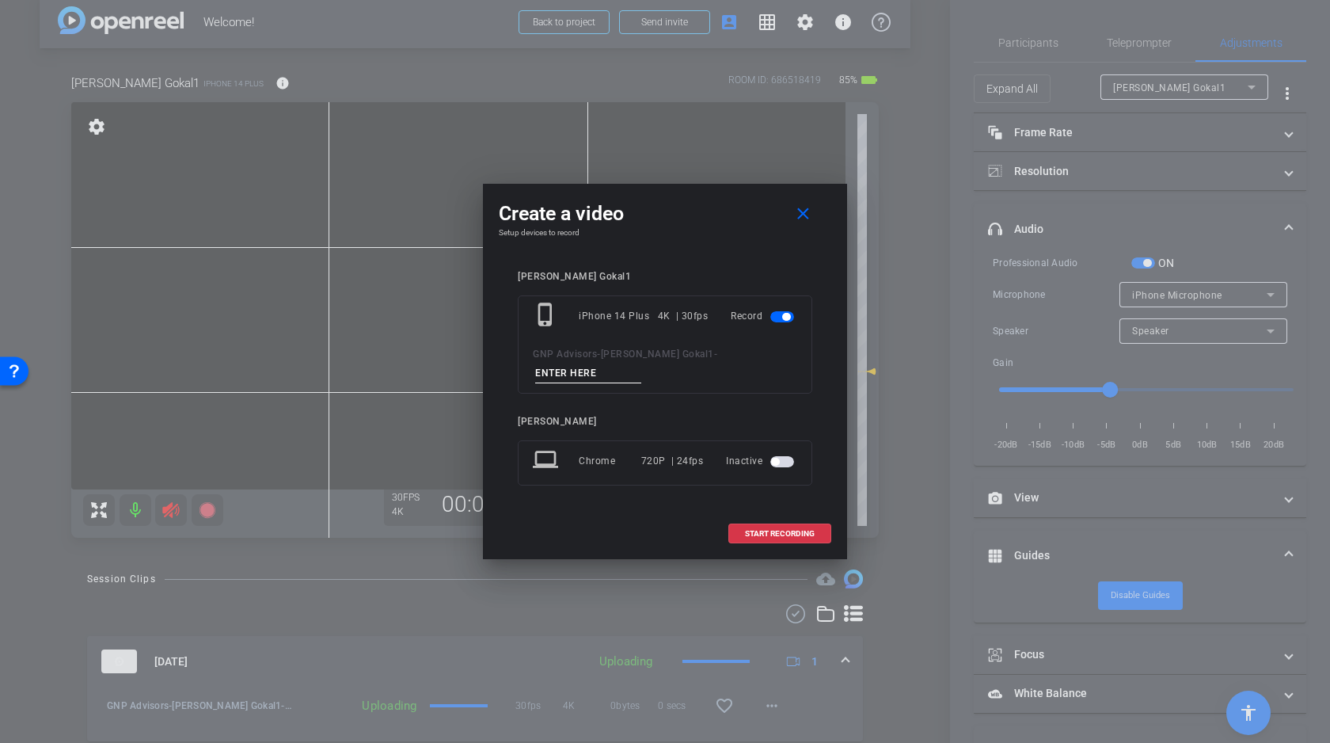
click at [641, 363] on input at bounding box center [588, 373] width 106 height 20
type input "B"
click at [784, 530] on span "START RECORDING" at bounding box center [780, 534] width 70 height 8
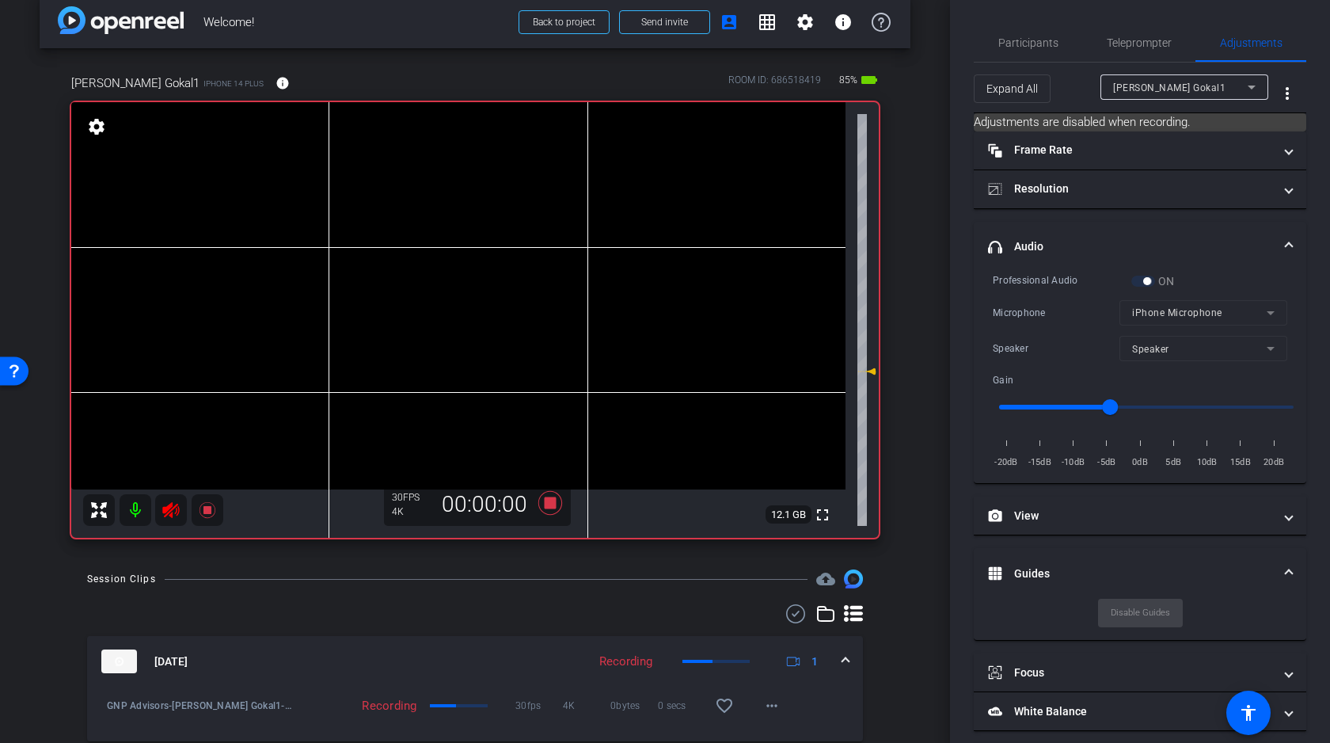
click at [662, 199] on video at bounding box center [458, 295] width 774 height 387
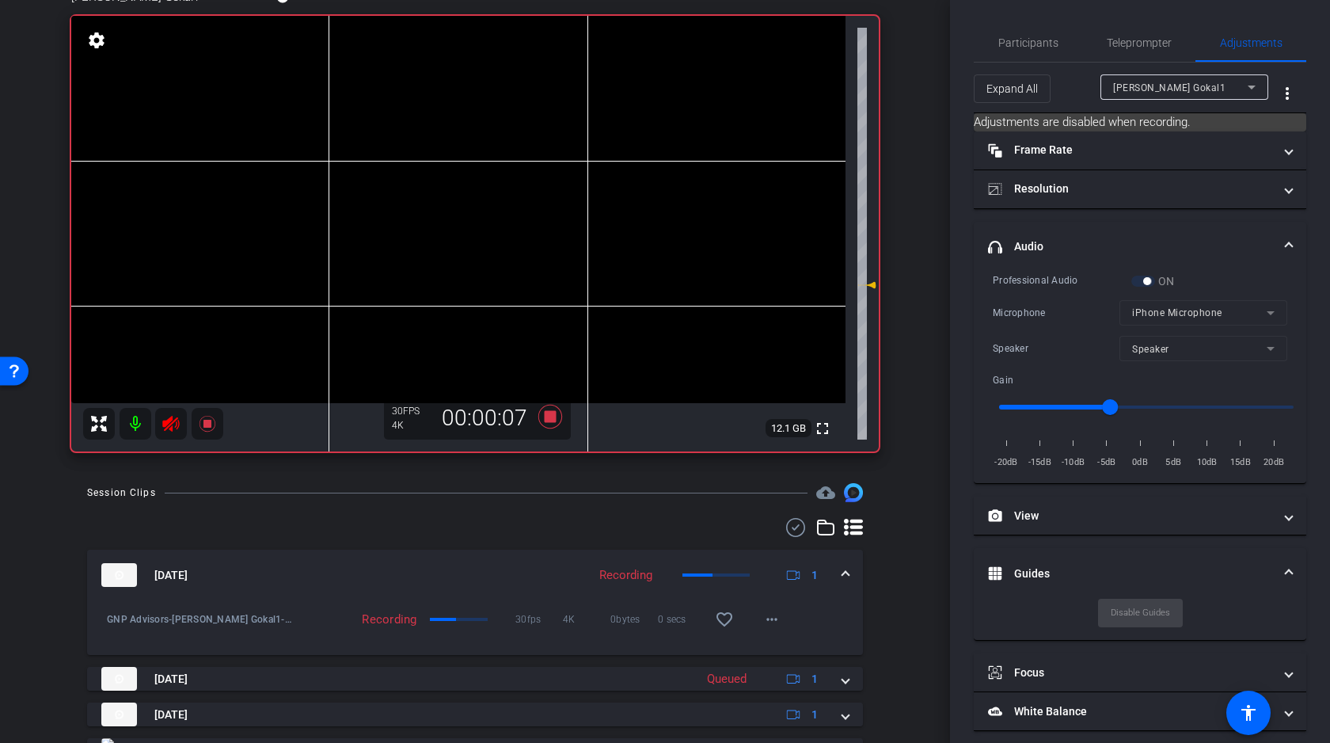
scroll to position [181, 0]
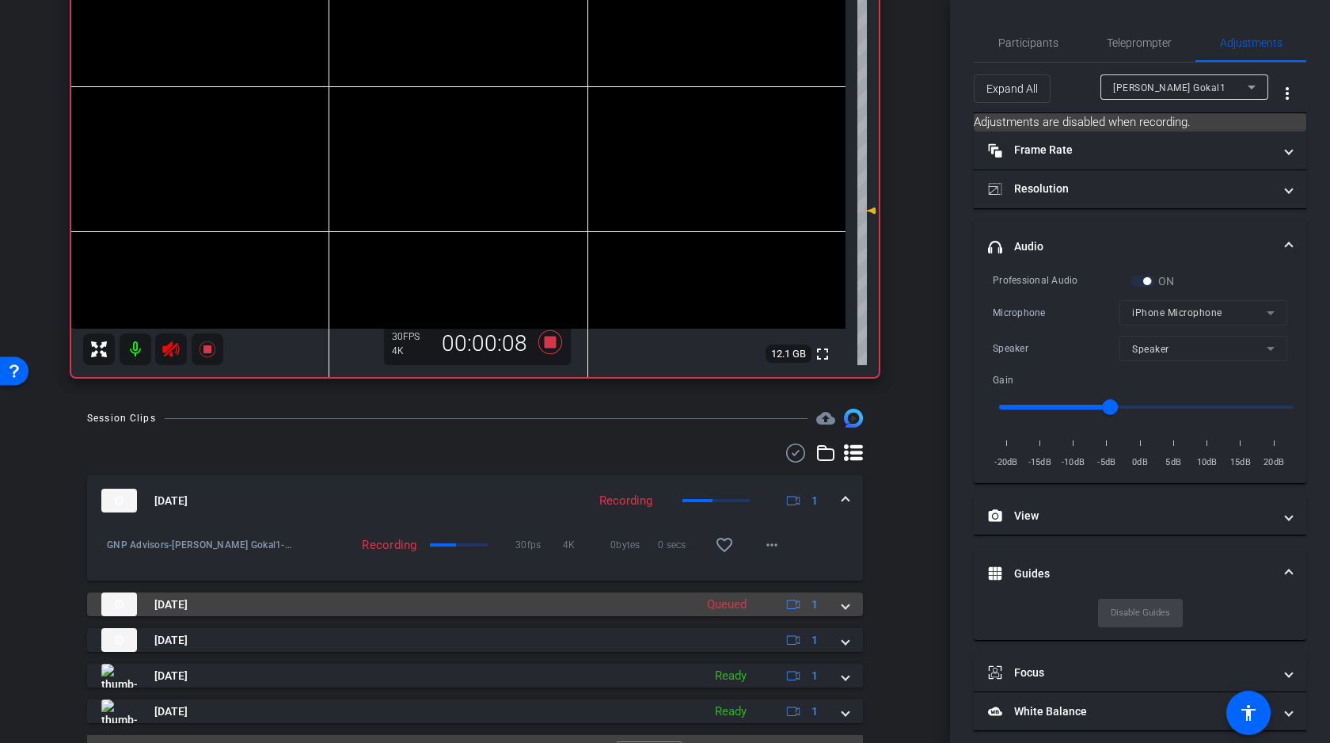
click at [843, 607] on span at bounding box center [846, 604] width 6 height 17
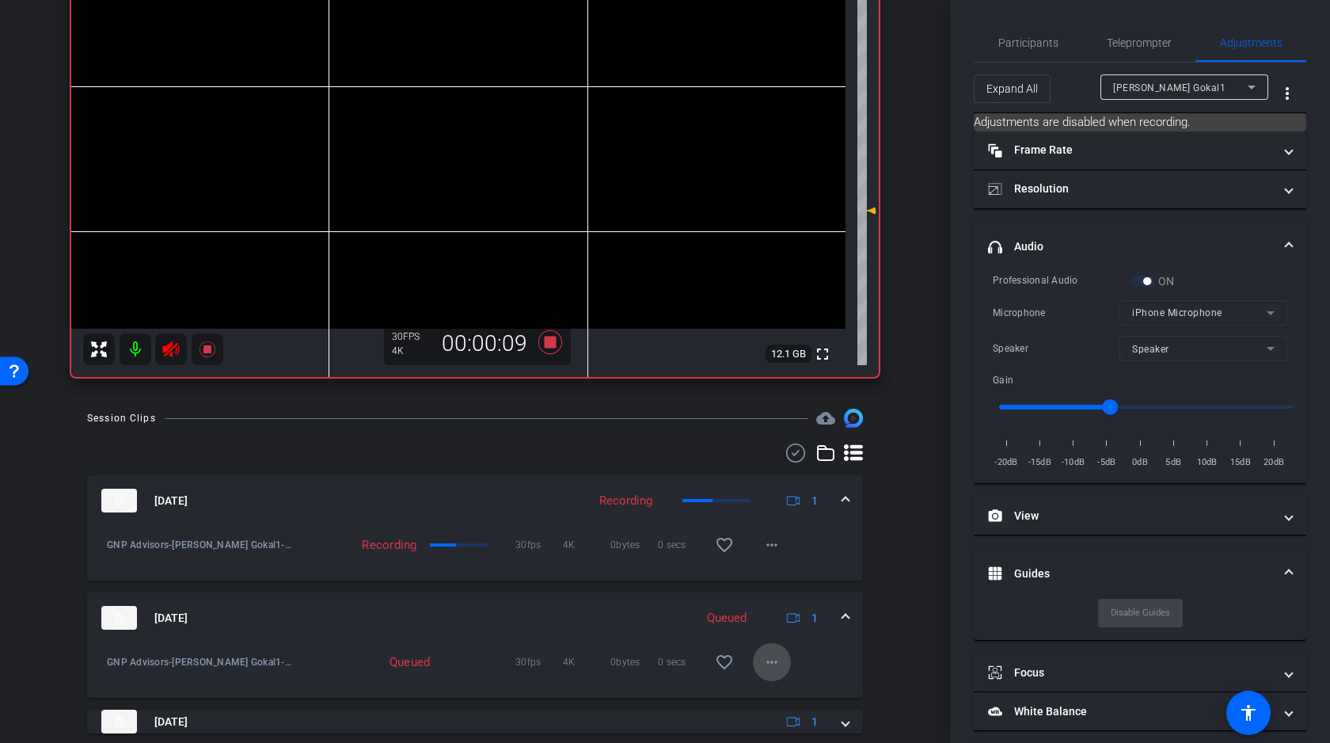
click at [770, 660] on mat-icon "more_horiz" at bounding box center [772, 662] width 19 height 19
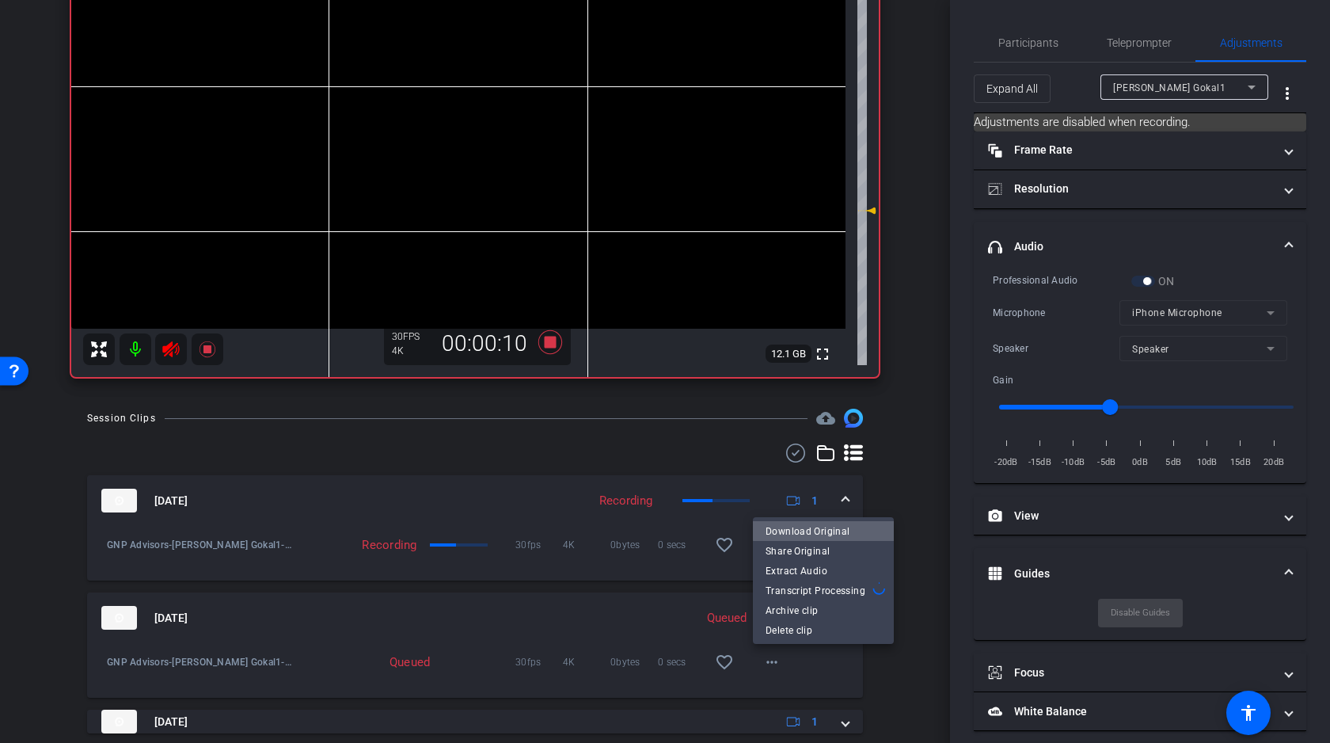
click at [827, 529] on span "Download Original" at bounding box center [824, 530] width 116 height 19
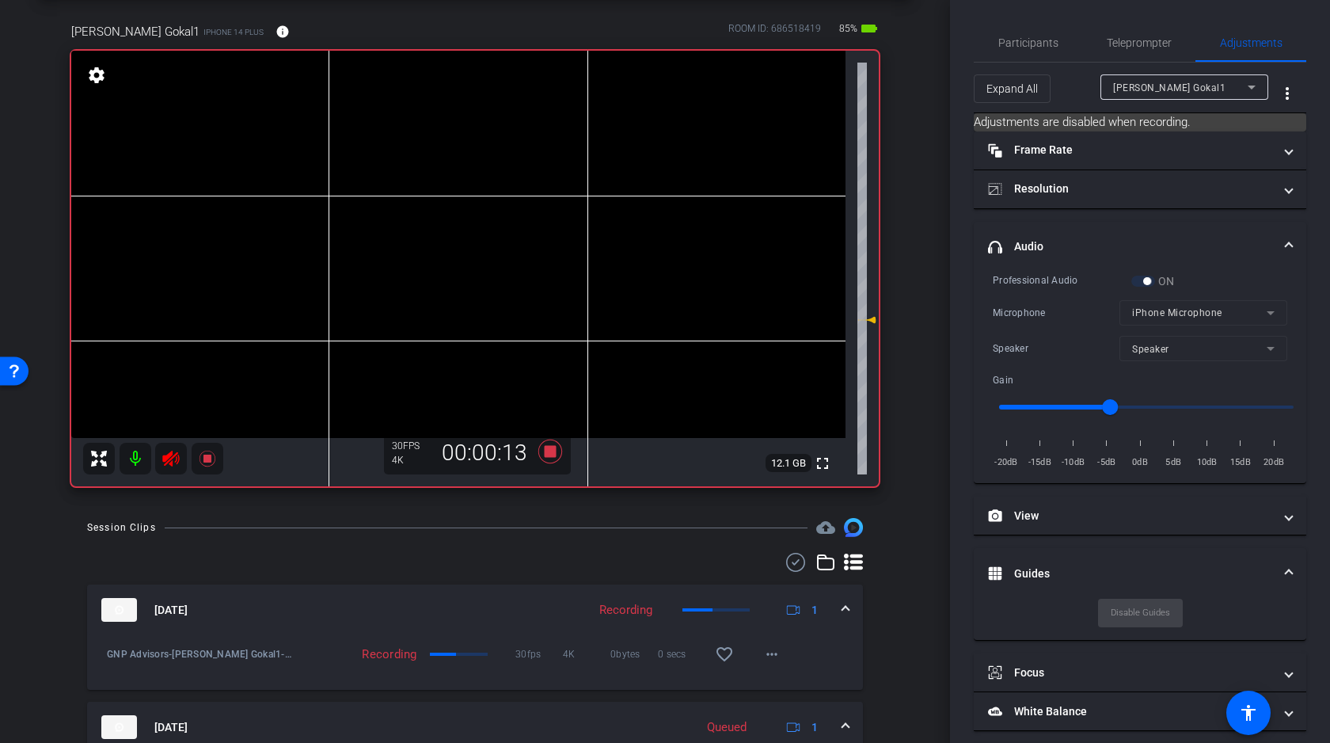
scroll to position [70, 0]
click at [670, 153] on video at bounding box center [458, 245] width 774 height 387
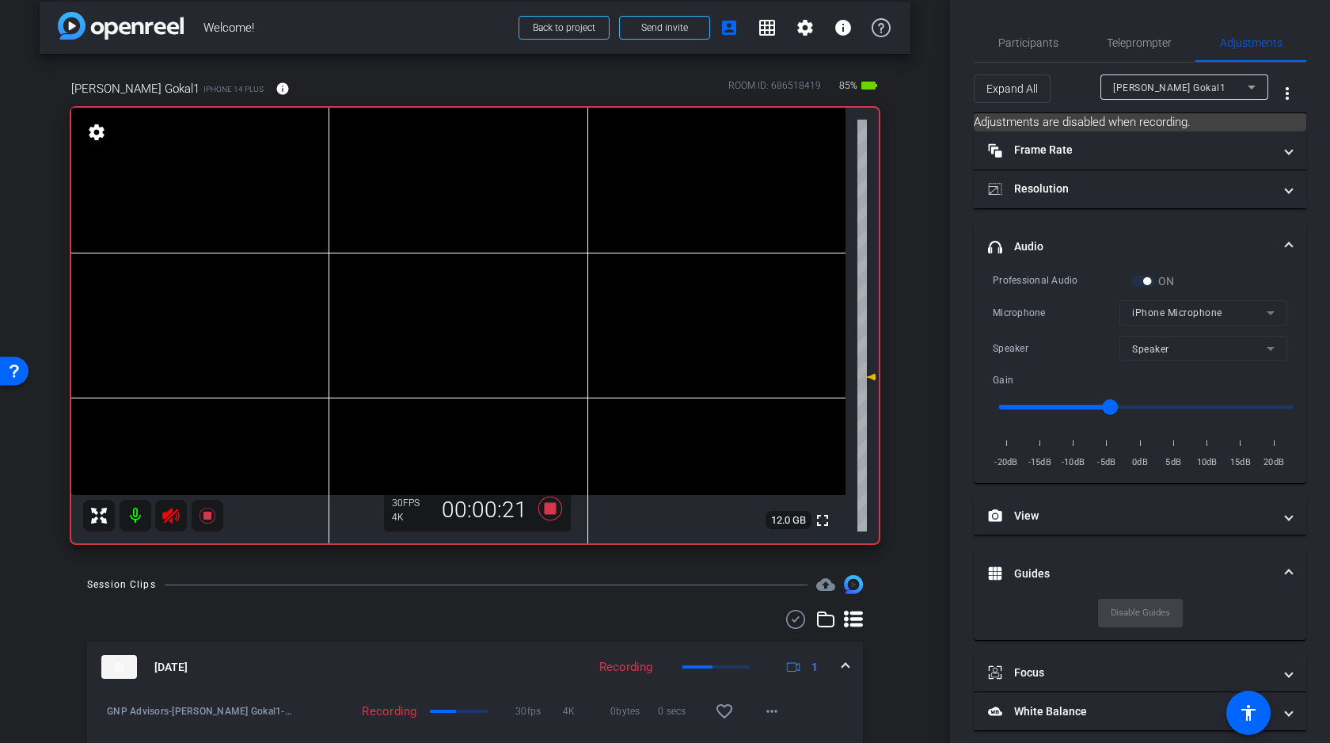
scroll to position [0, 0]
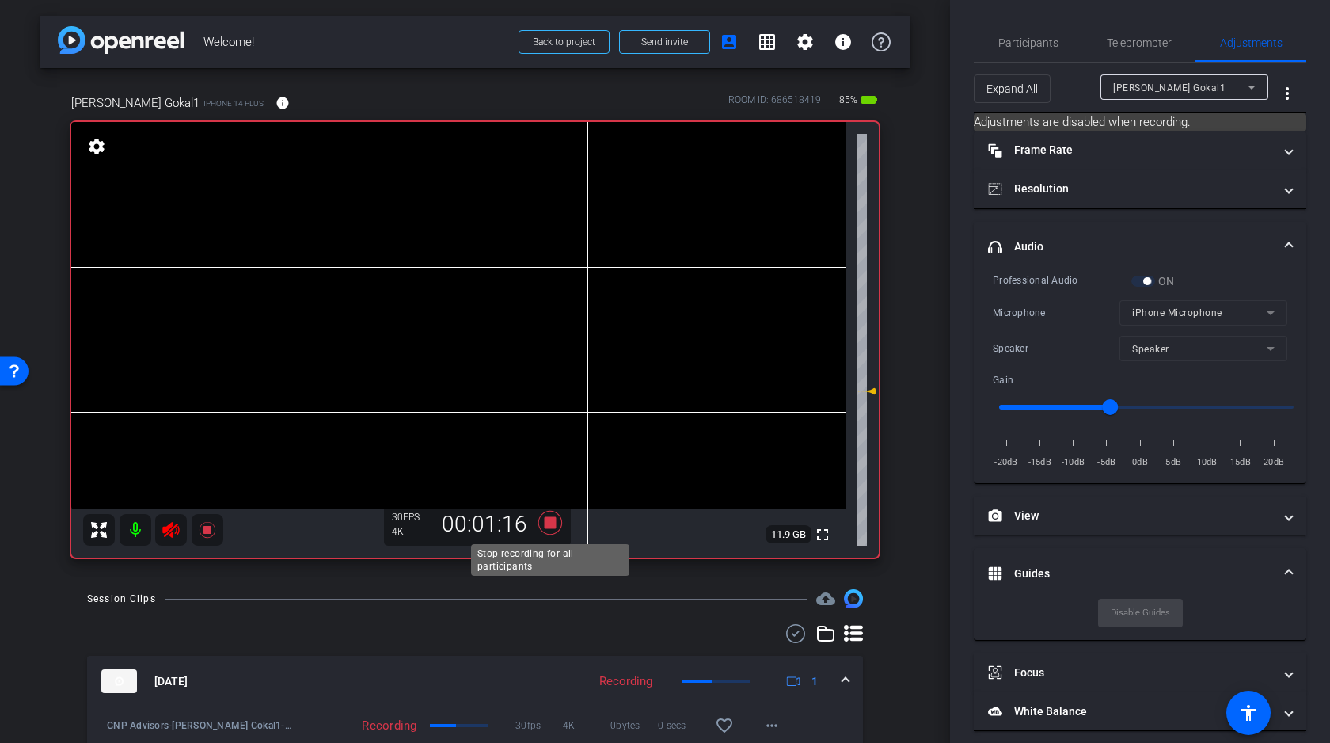
click at [550, 520] on icon at bounding box center [551, 523] width 24 height 24
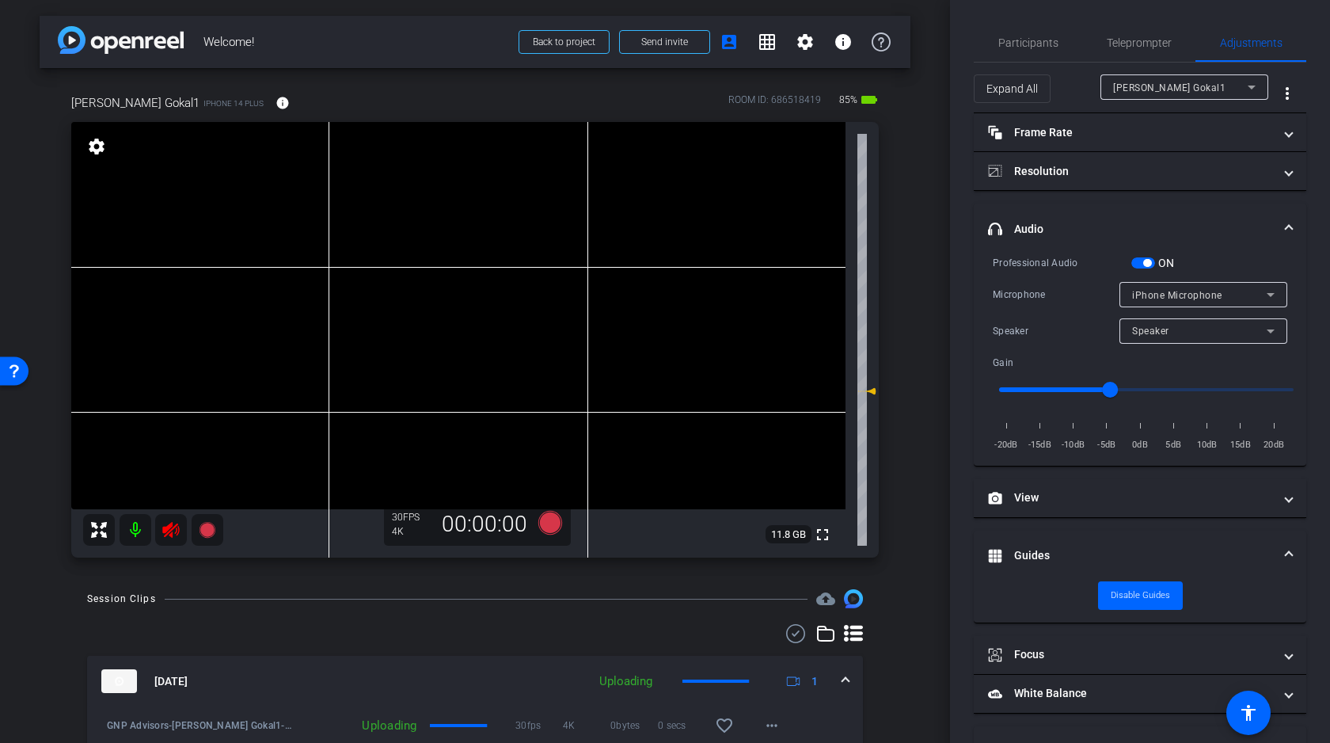
click at [171, 532] on icon at bounding box center [170, 530] width 17 height 16
click at [1142, 264] on span "button" at bounding box center [1144, 262] width 24 height 11
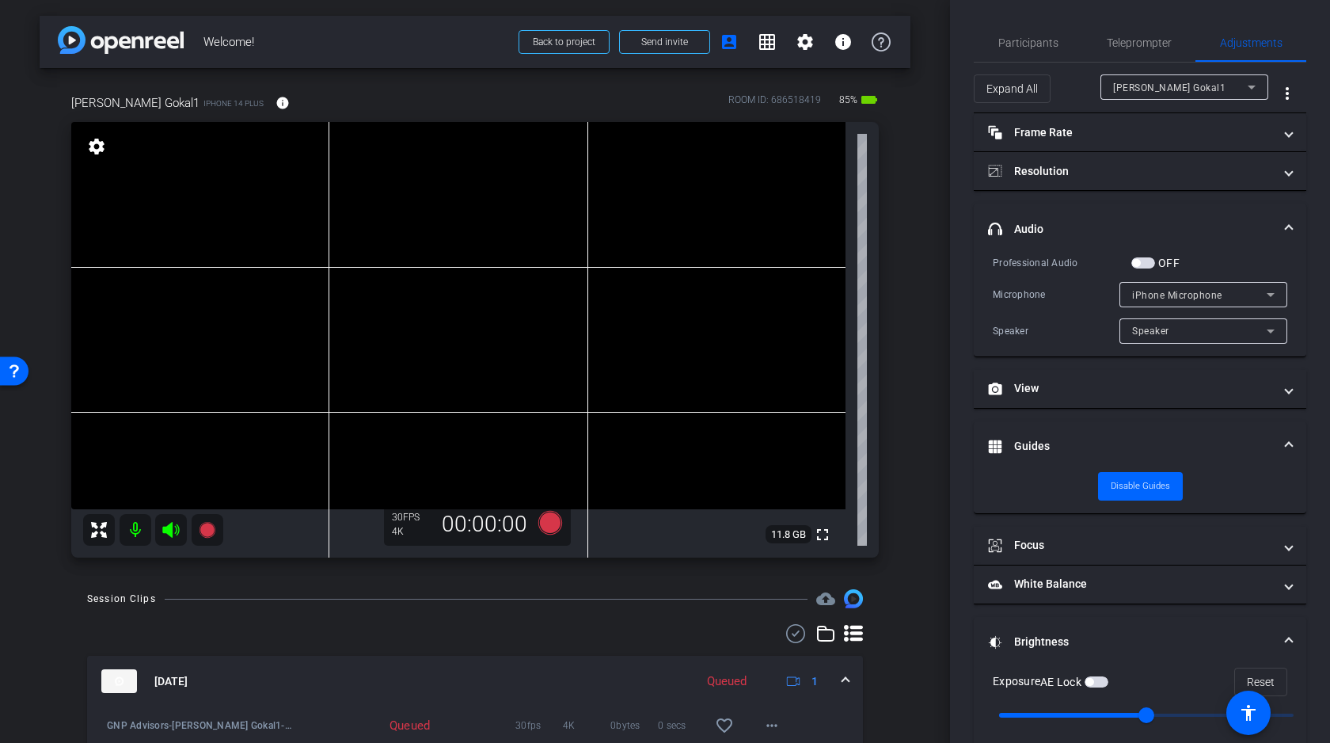
click at [913, 538] on div "arrow_back Welcome! Back to project Send invite account_box grid_on settings in…" at bounding box center [475, 371] width 950 height 743
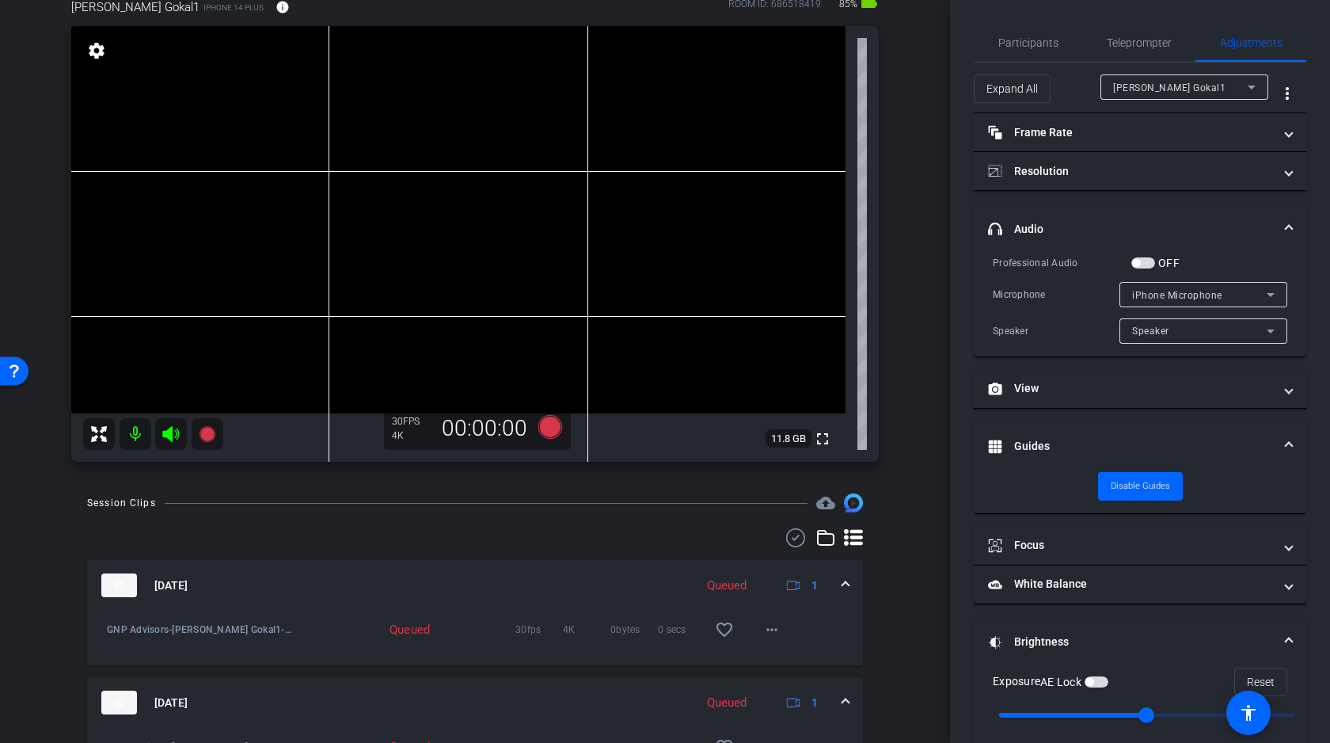
scroll to position [118, 0]
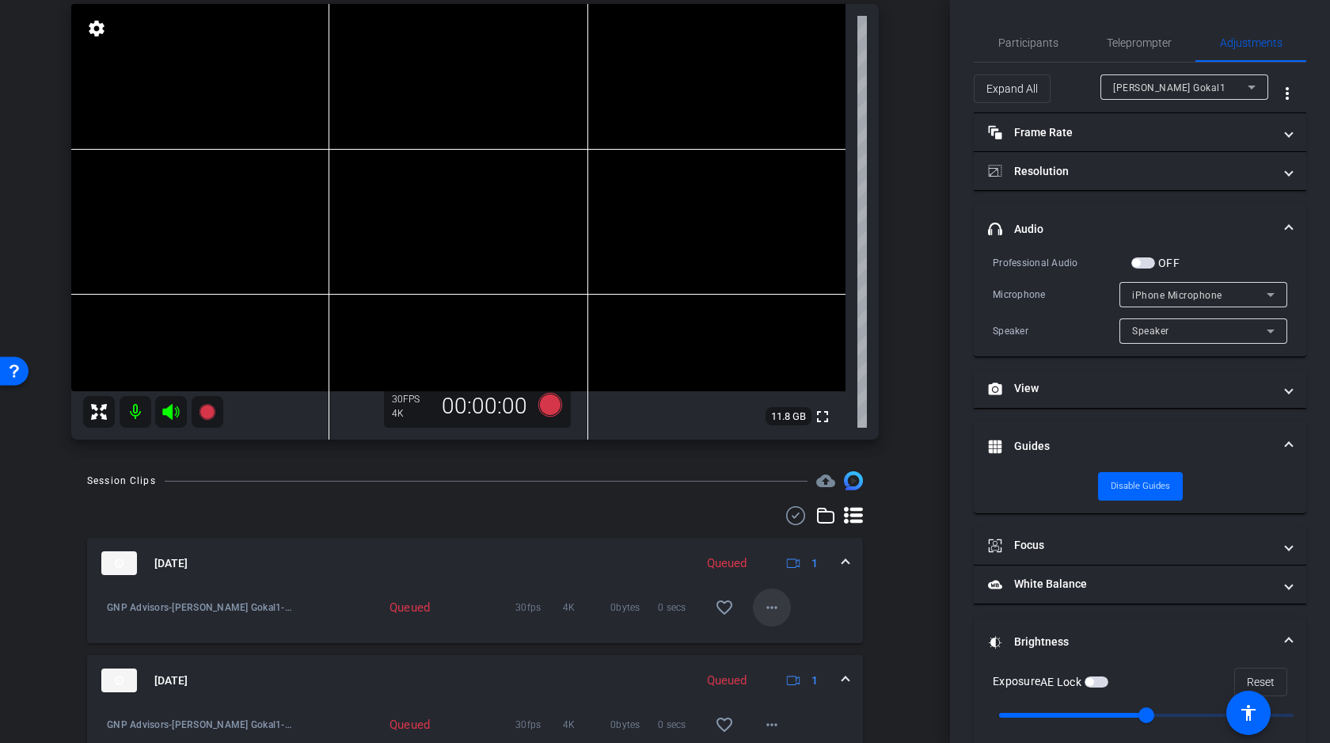
click at [775, 603] on mat-icon "more_horiz" at bounding box center [772, 607] width 19 height 19
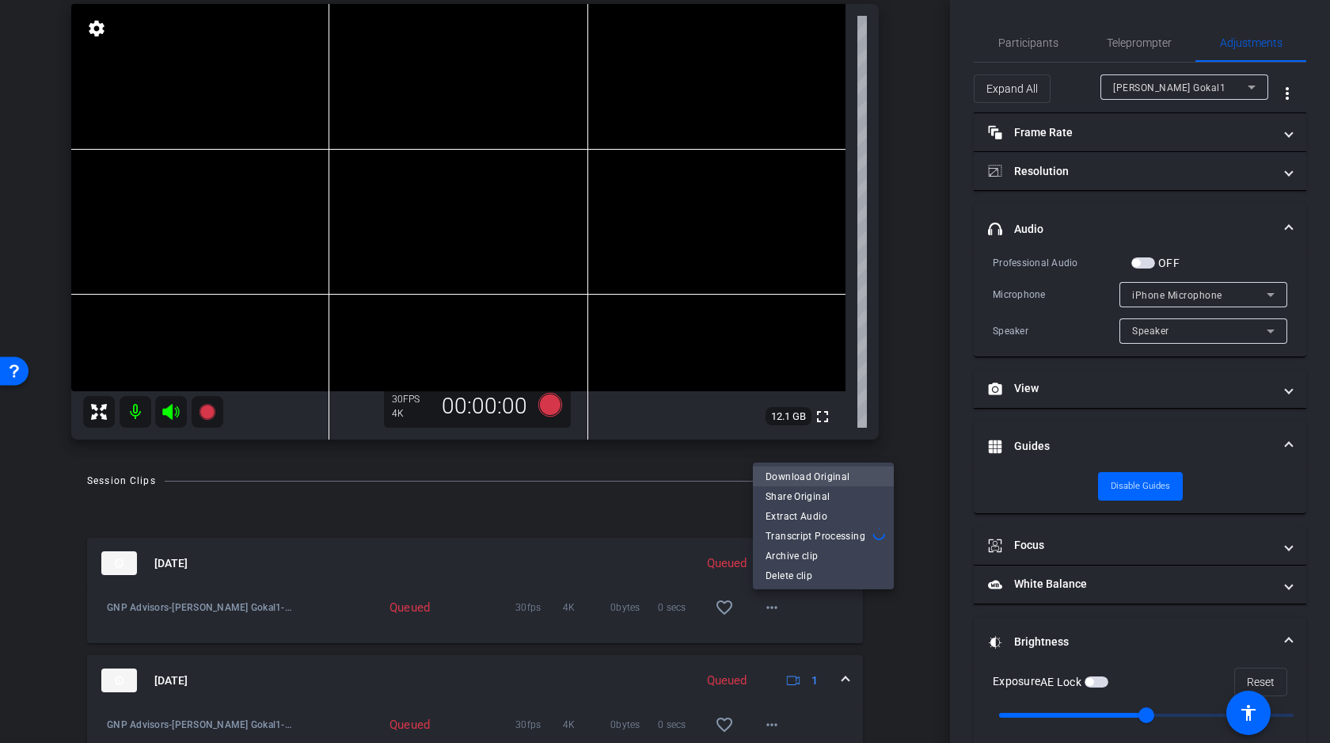
click at [829, 474] on span "Download Original" at bounding box center [824, 475] width 116 height 19
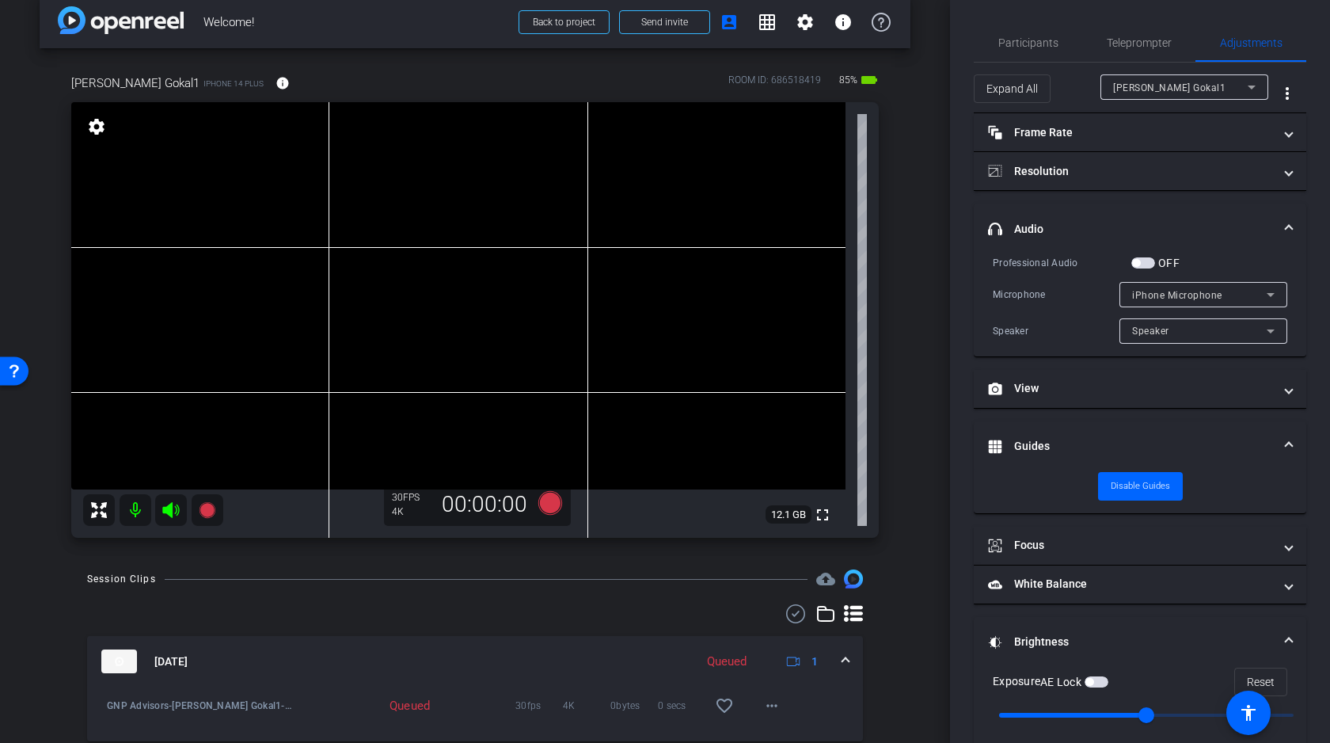
scroll to position [0, 0]
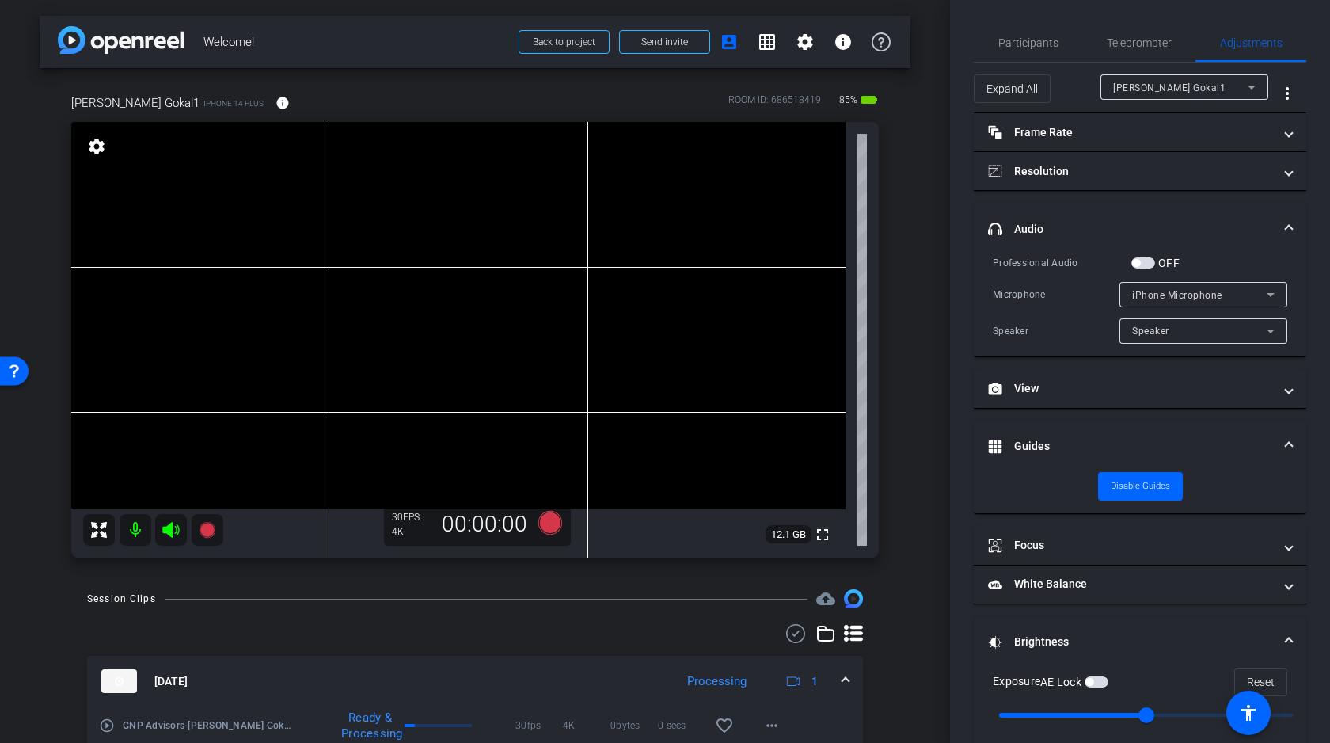
click at [676, 211] on video at bounding box center [458, 315] width 774 height 387
click at [678, 213] on video at bounding box center [458, 315] width 774 height 387
click at [675, 217] on video at bounding box center [458, 315] width 774 height 387
click at [550, 521] on icon at bounding box center [551, 523] width 24 height 24
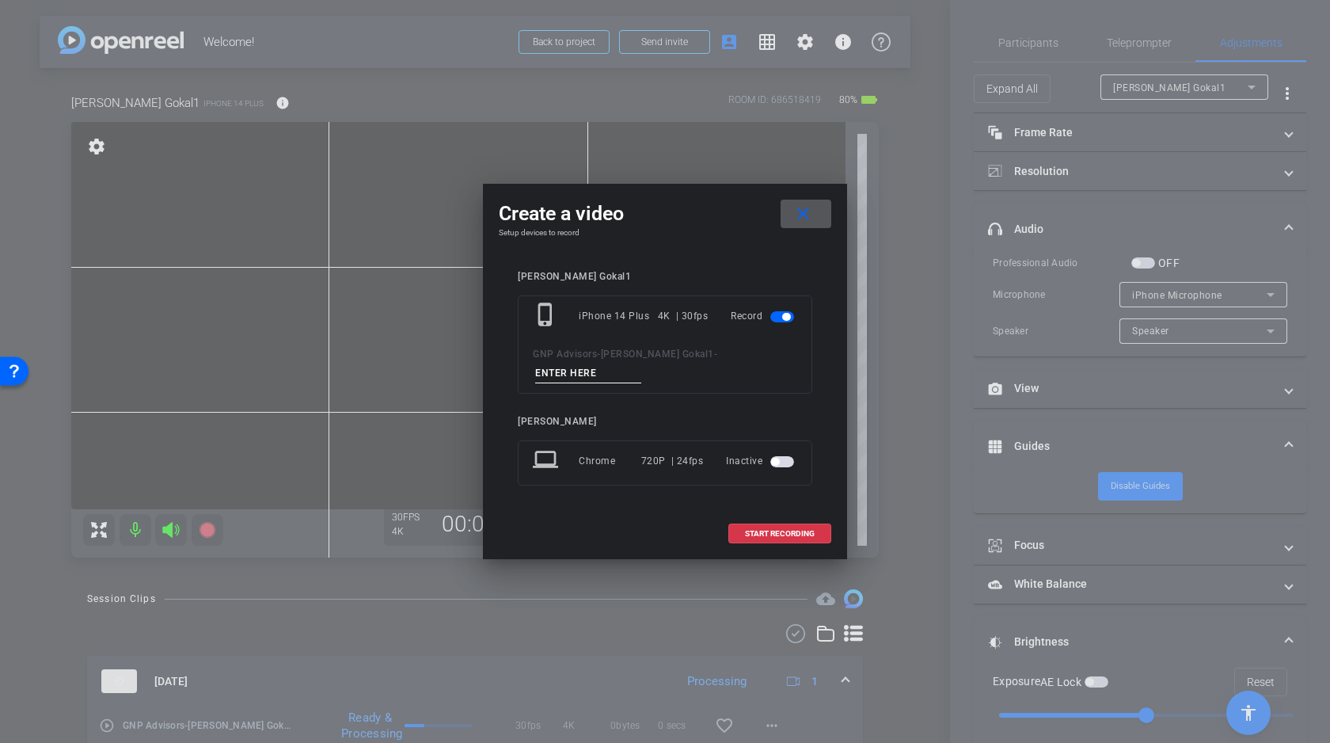
click at [641, 367] on input at bounding box center [588, 373] width 106 height 20
type input "C"
click at [783, 530] on span "START RECORDING" at bounding box center [780, 534] width 70 height 8
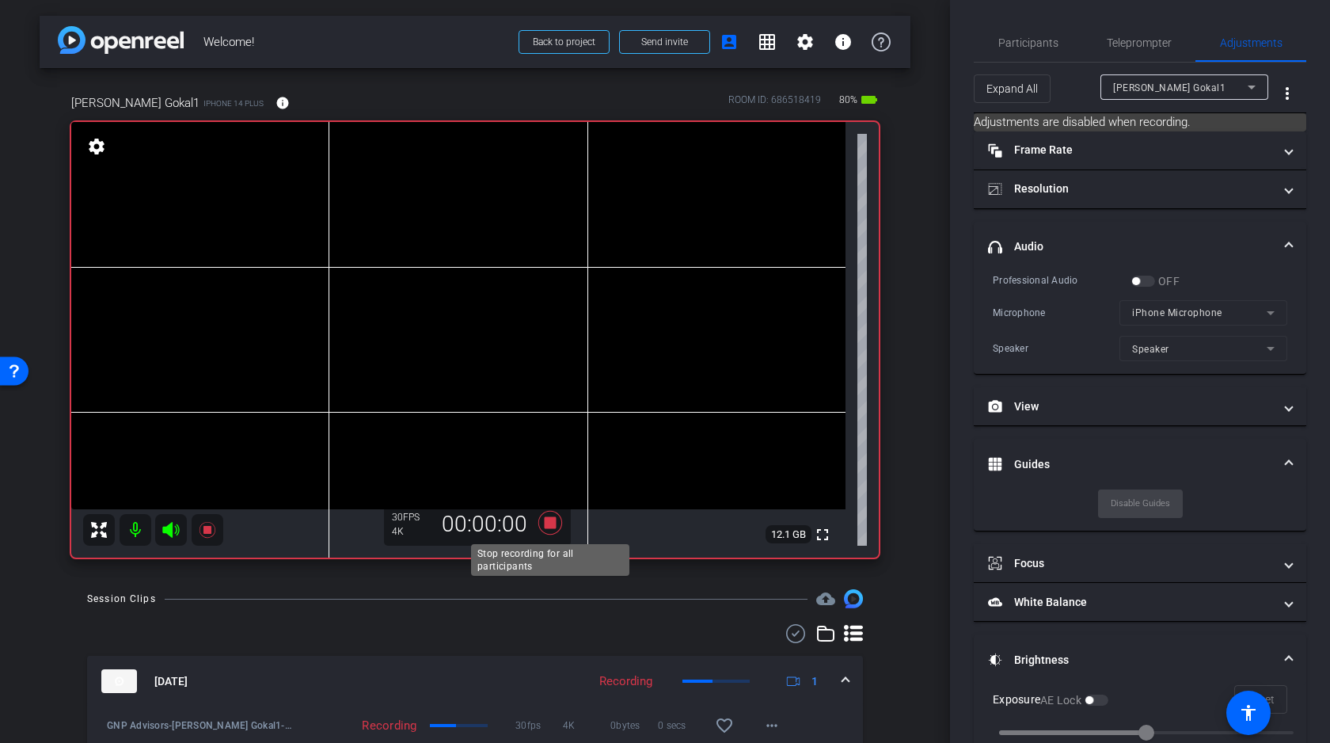
click at [547, 523] on icon at bounding box center [551, 523] width 24 height 24
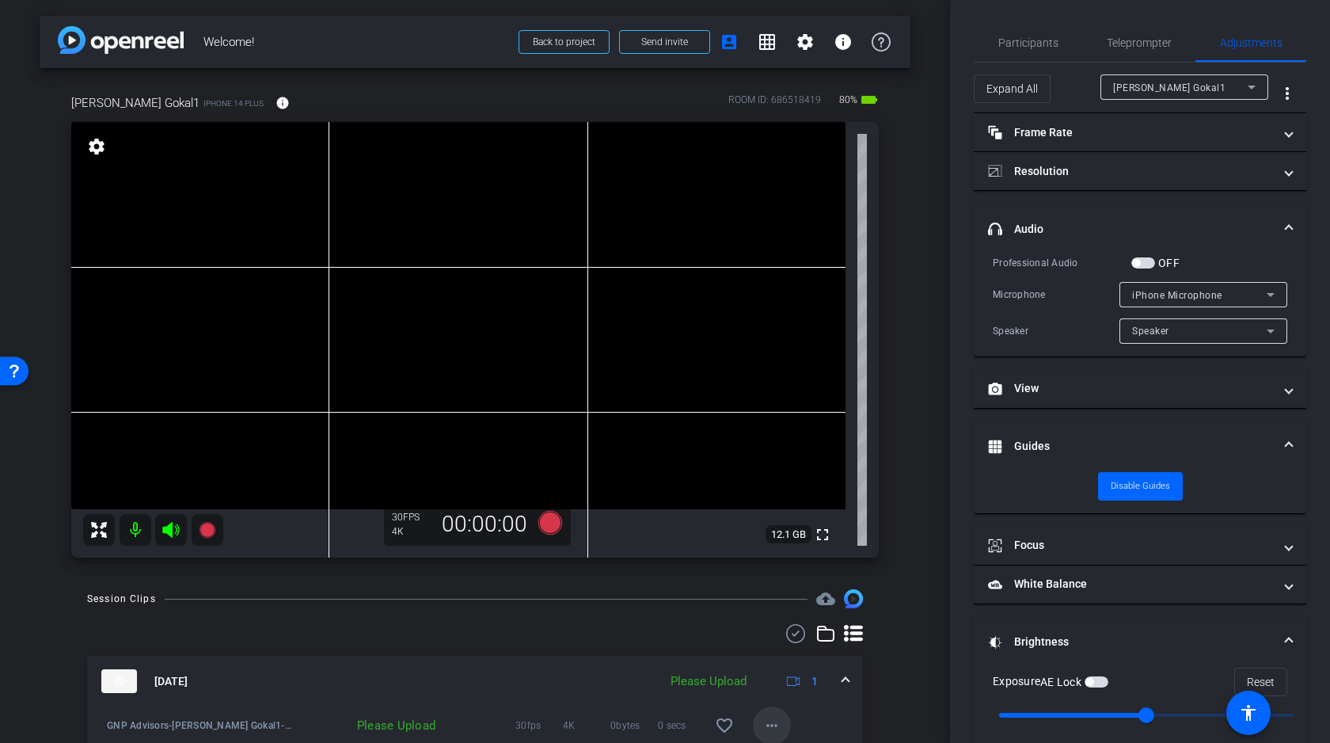
click at [769, 718] on mat-icon "more_horiz" at bounding box center [772, 725] width 19 height 19
click at [790, 695] on span "Delete clip" at bounding box center [797, 692] width 63 height 19
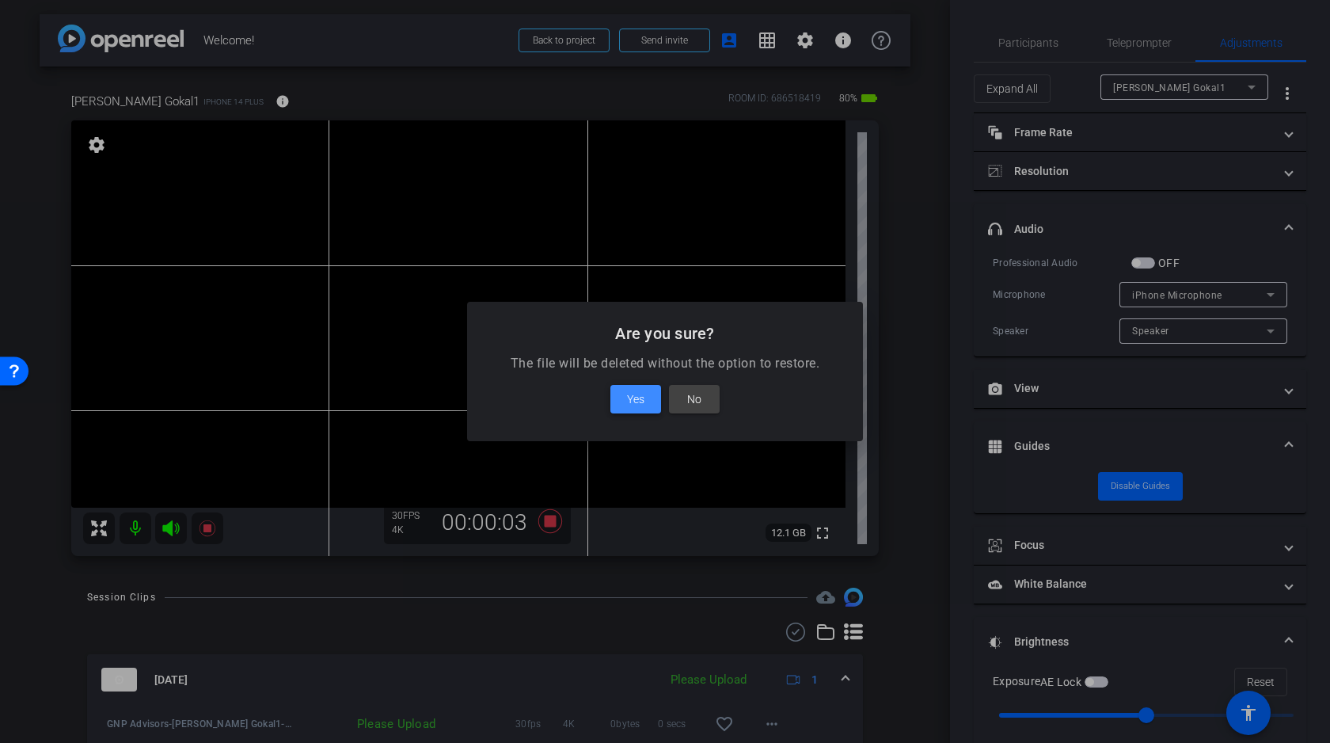
click at [627, 392] on span "Yes" at bounding box center [635, 399] width 17 height 19
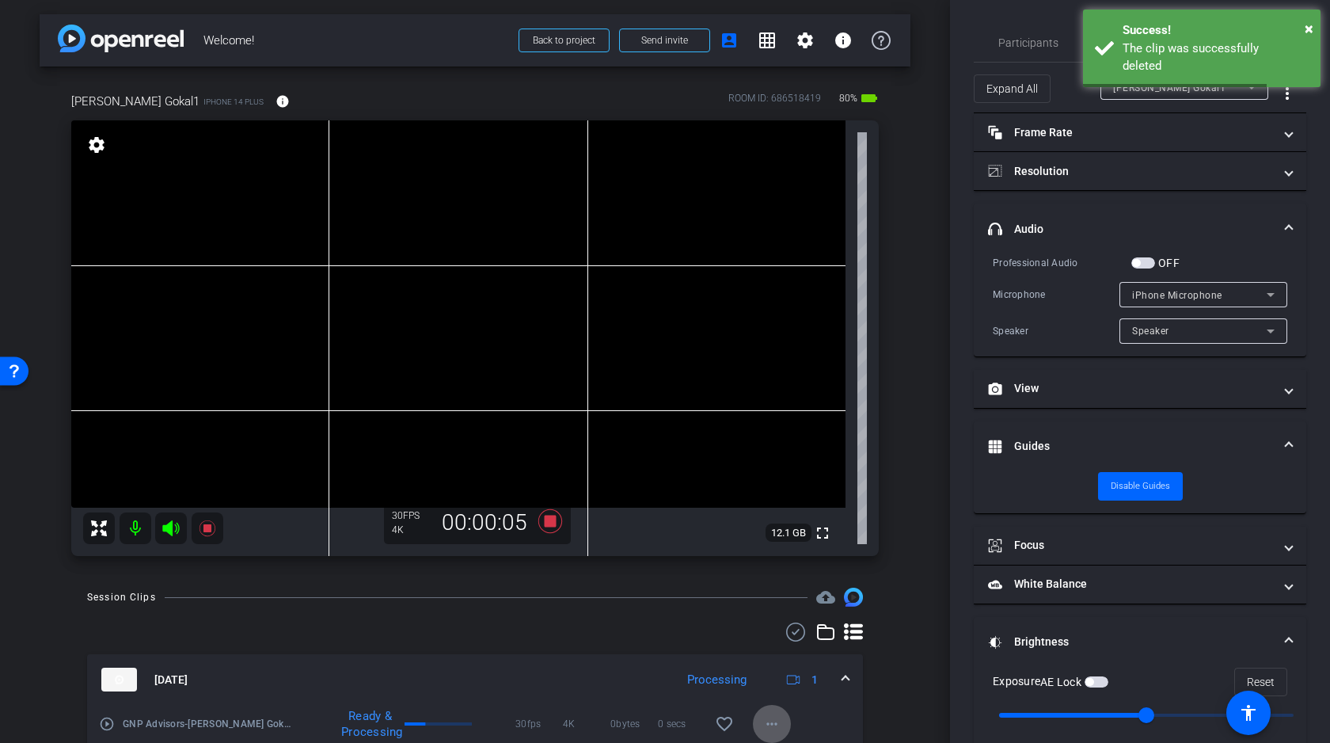
scroll to position [0, 0]
click at [1147, 259] on span "button" at bounding box center [1144, 262] width 24 height 11
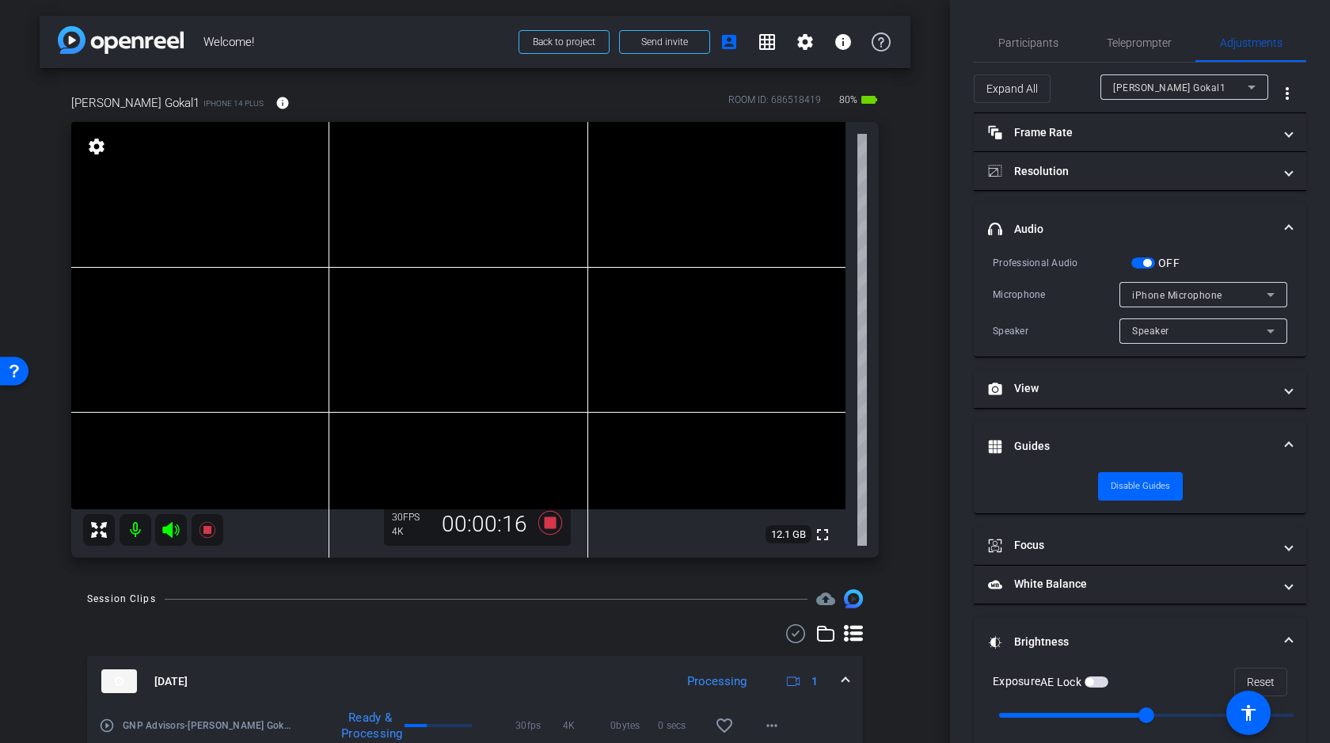
click at [1147, 265] on span "button" at bounding box center [1148, 263] width 8 height 8
click at [1146, 264] on span "button" at bounding box center [1144, 262] width 24 height 11
click at [901, 426] on div "Suhail Gokal1 iPhone 14 Plus info ROOM ID: 686518419 80% battery_std fullscreen…" at bounding box center [475, 320] width 871 height 505
click at [549, 523] on icon at bounding box center [551, 523] width 24 height 24
click at [1147, 261] on span "button" at bounding box center [1148, 263] width 8 height 8
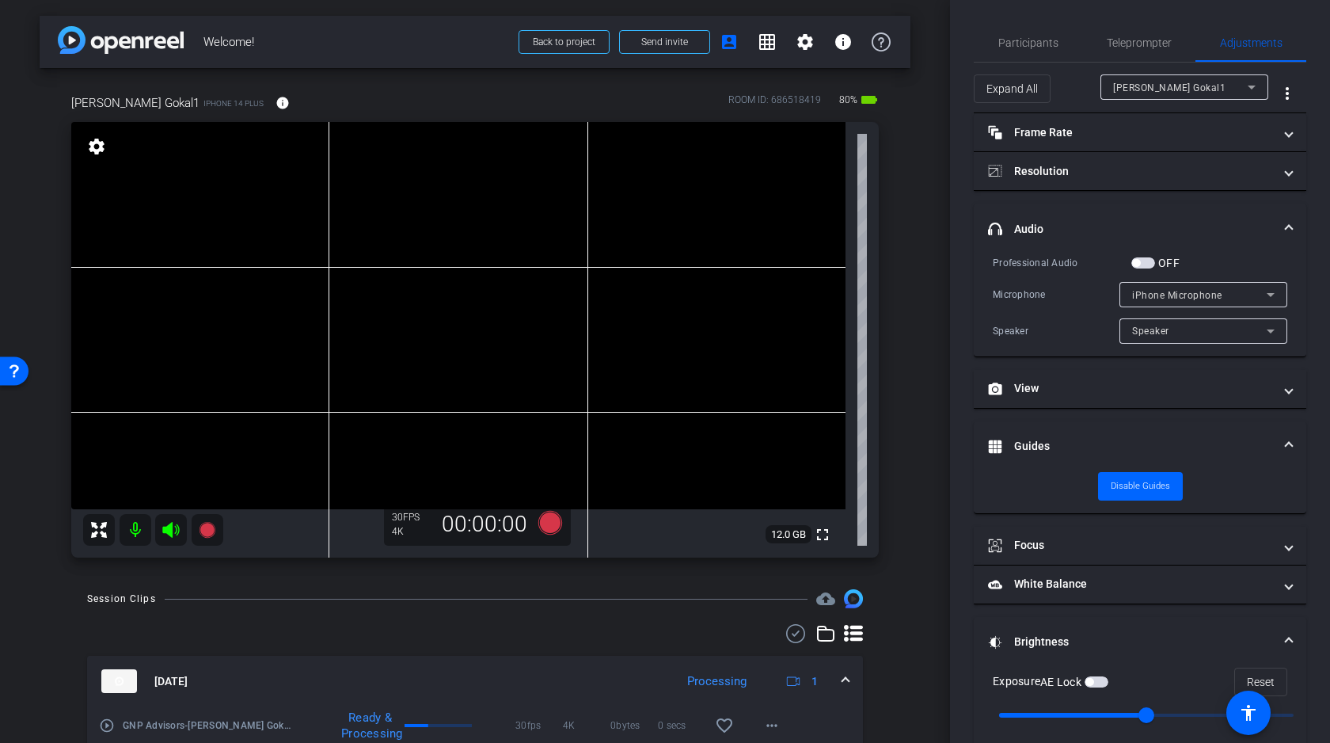
click at [1146, 261] on span "button" at bounding box center [1144, 262] width 24 height 11
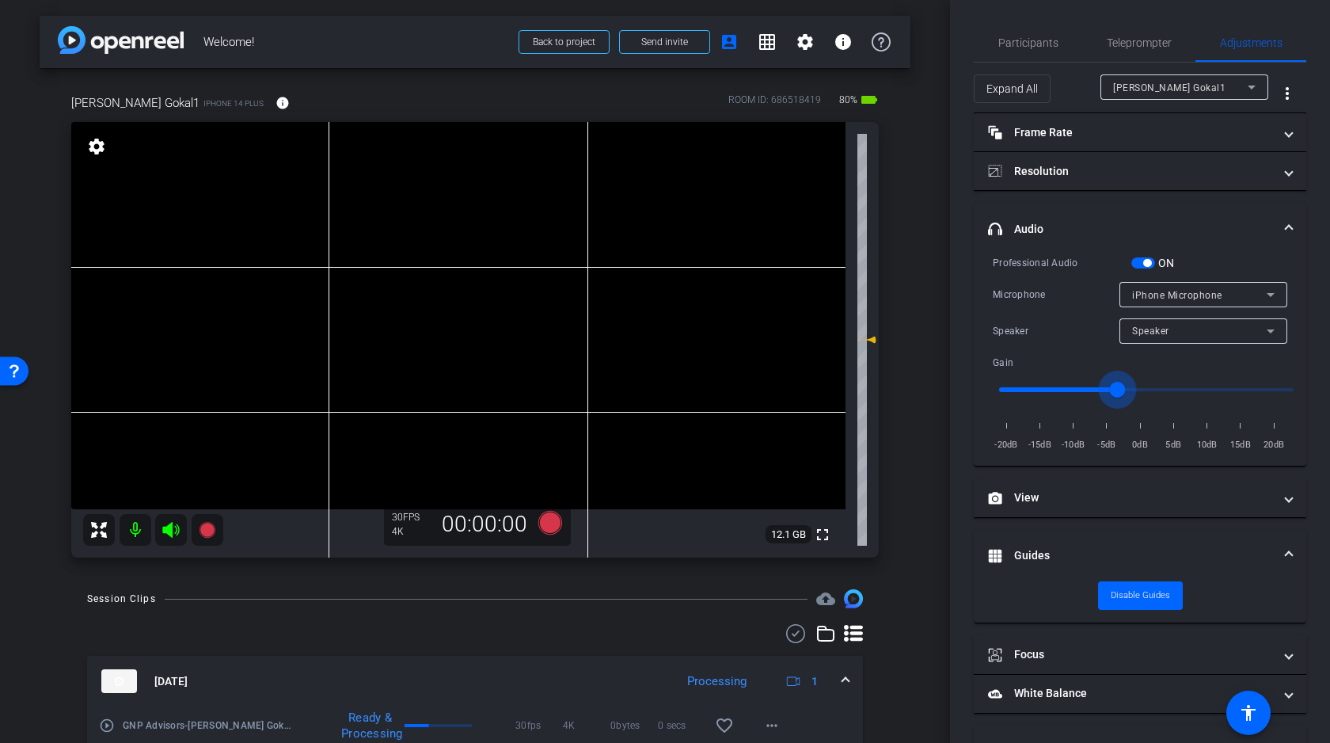
drag, startPoint x: 1144, startPoint y: 388, endPoint x: 1115, endPoint y: 390, distance: 29.4
click at [1115, 390] on input "range" at bounding box center [1147, 389] width 328 height 35
type input "-3"
click at [662, 196] on video at bounding box center [458, 315] width 774 height 387
click at [665, 211] on div at bounding box center [662, 196] width 40 height 40
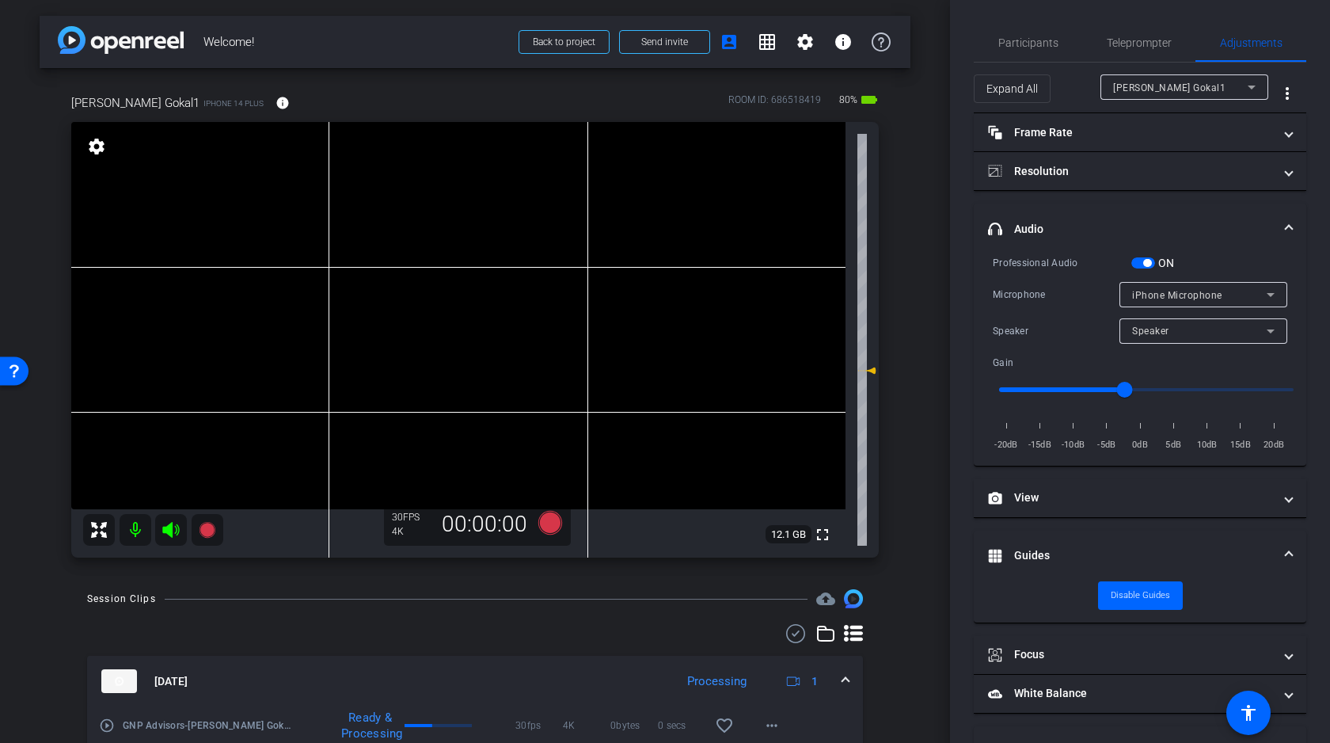
click at [1142, 265] on span "button" at bounding box center [1144, 262] width 24 height 11
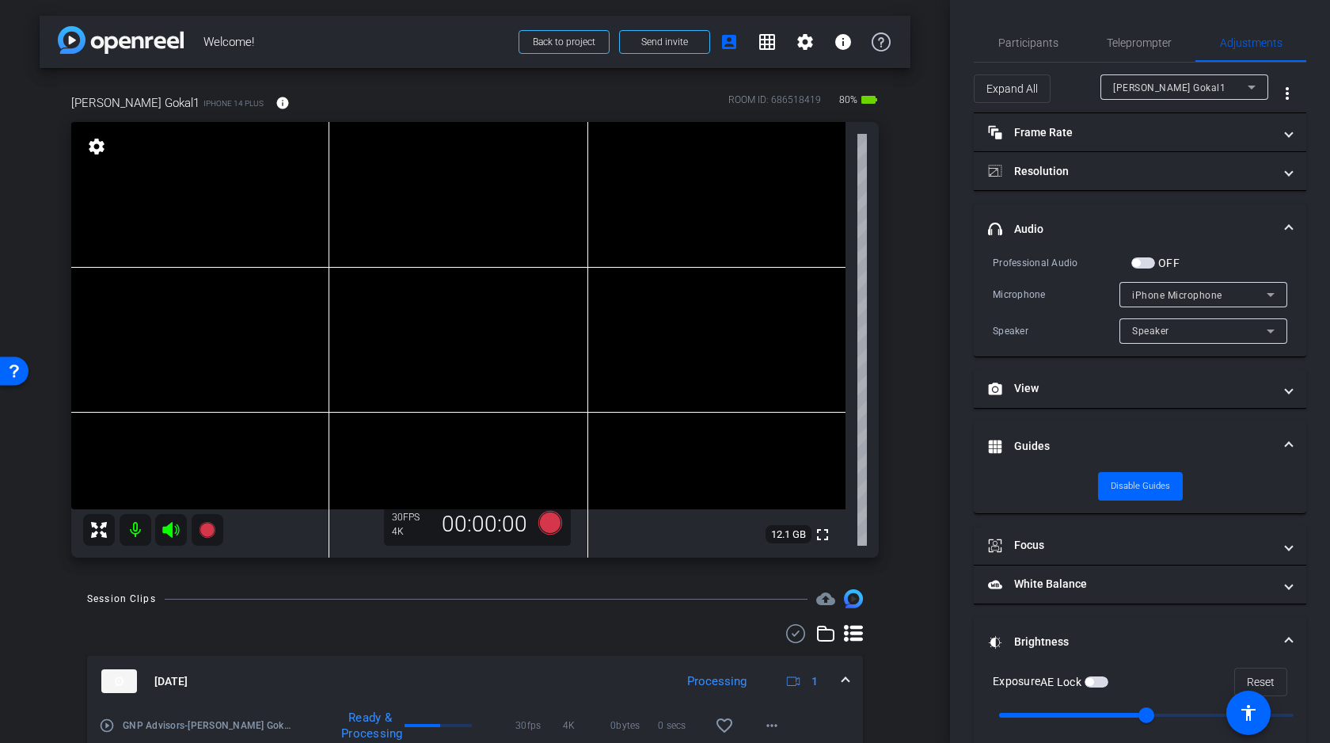
click at [660, 272] on video at bounding box center [458, 315] width 774 height 387
click at [1148, 260] on span "button" at bounding box center [1144, 262] width 24 height 11
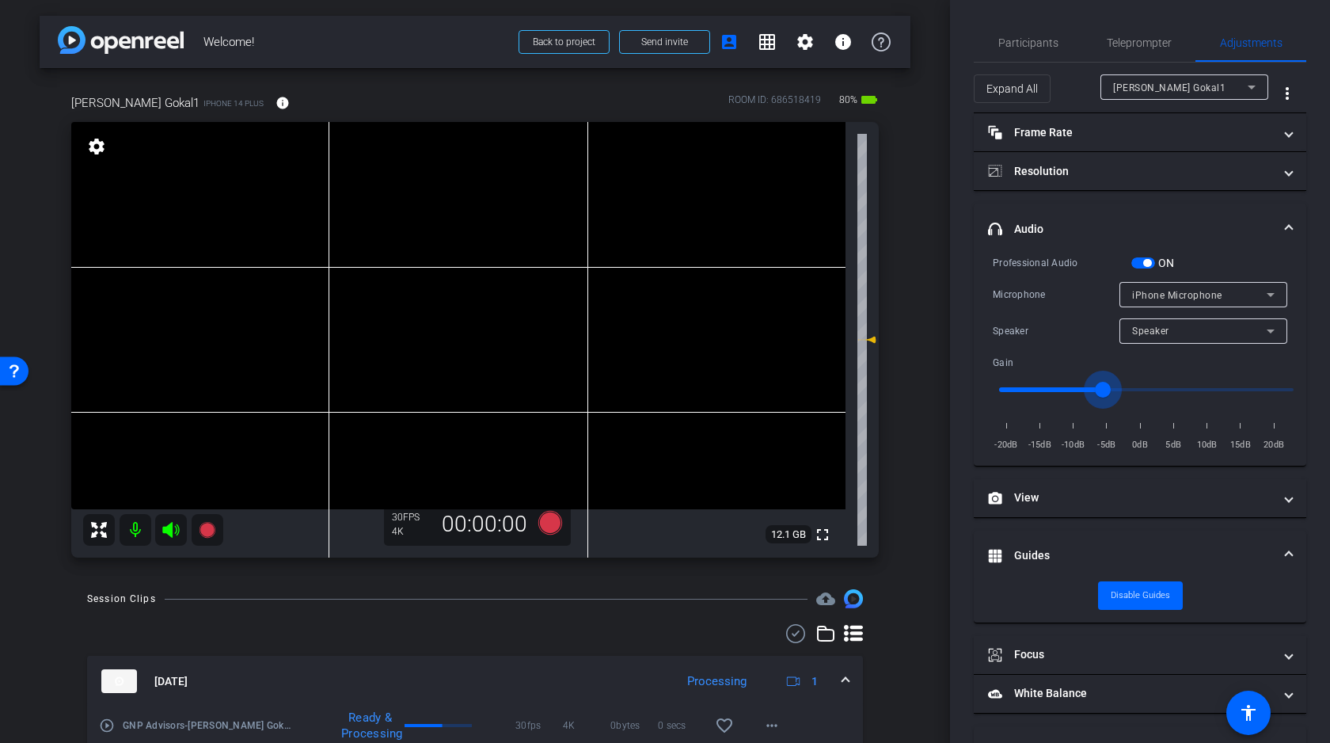
drag, startPoint x: 1145, startPoint y: 384, endPoint x: 1106, endPoint y: 386, distance: 39.7
type input "-6"
click at [1106, 386] on input "range" at bounding box center [1147, 389] width 328 height 35
click at [549, 519] on icon at bounding box center [551, 523] width 24 height 24
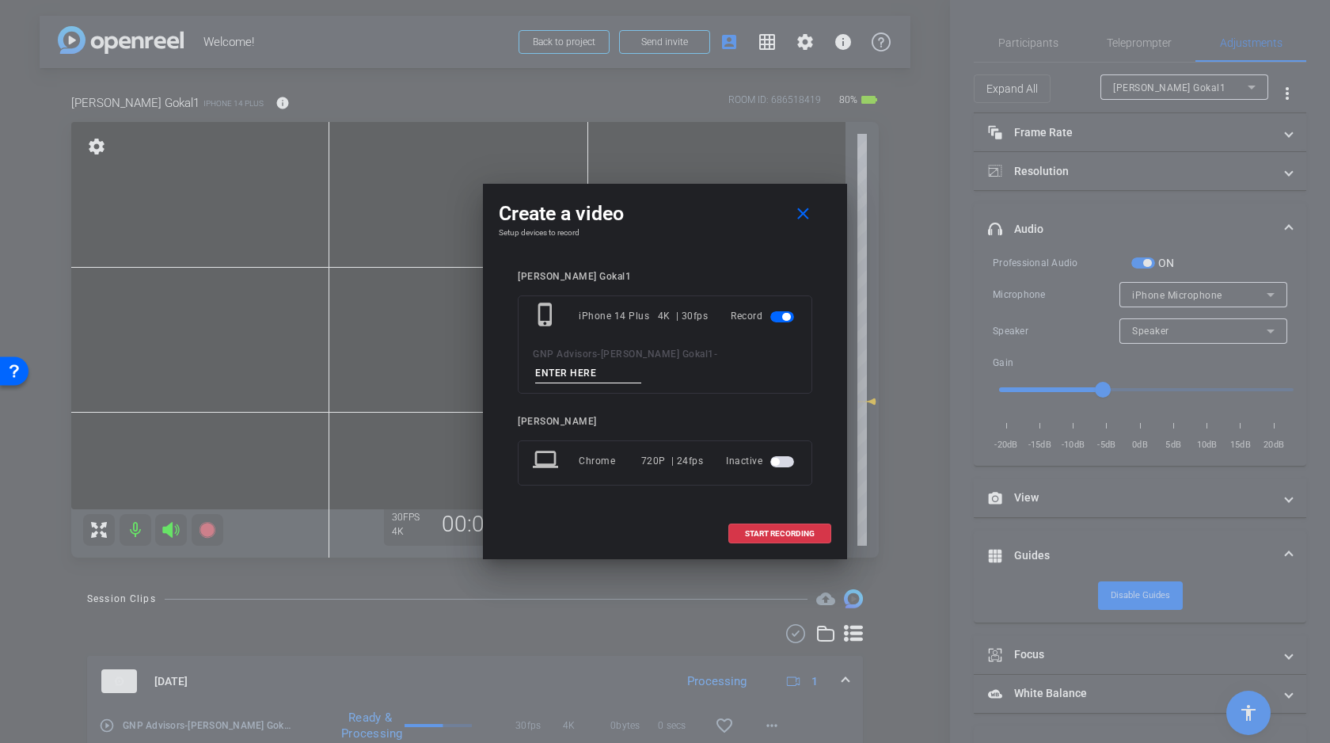
click at [641, 363] on input at bounding box center [588, 373] width 106 height 20
type input "C"
click at [772, 528] on span at bounding box center [779, 534] width 101 height 38
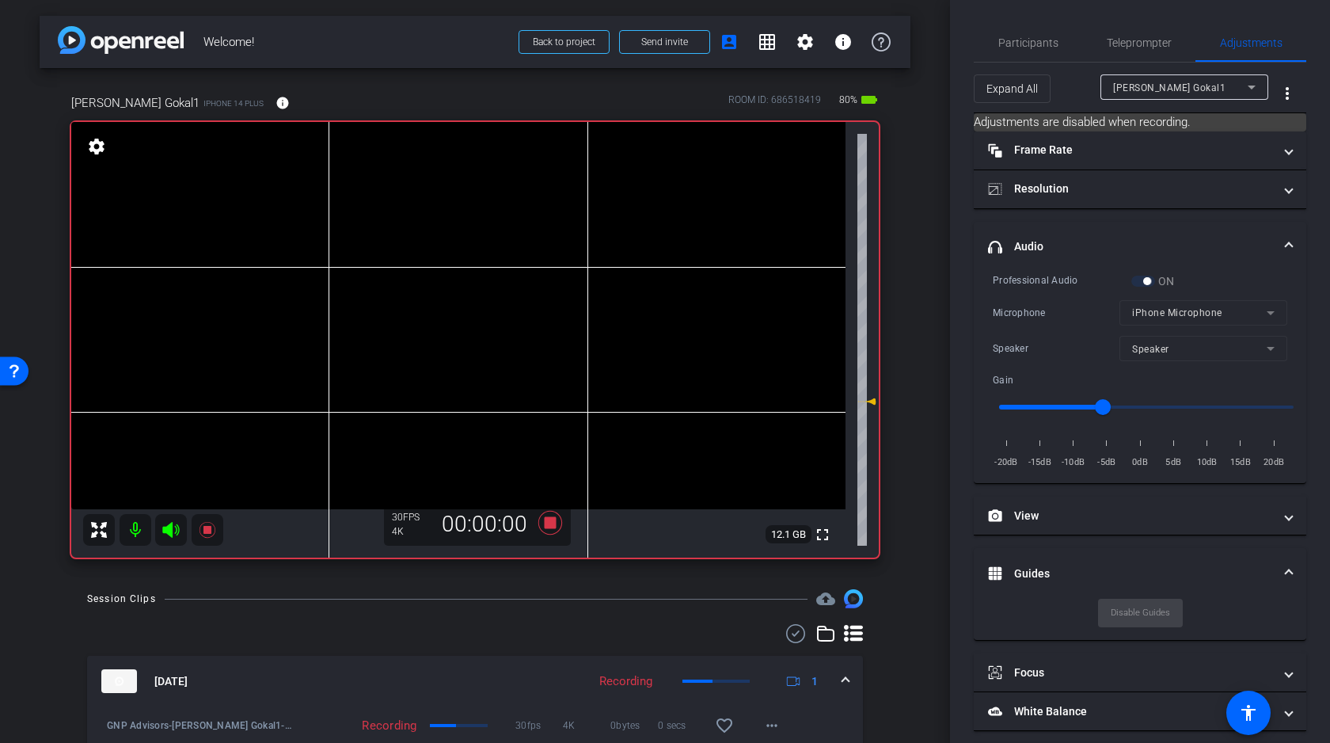
click at [649, 268] on video at bounding box center [458, 315] width 774 height 387
click at [173, 529] on icon at bounding box center [171, 529] width 19 height 19
drag, startPoint x: 175, startPoint y: 527, endPoint x: 67, endPoint y: 645, distance: 159.8
click at [67, 645] on div "arrow_back Welcome! Back to project Send invite account_box grid_on settings in…" at bounding box center [475, 371] width 950 height 743
click at [642, 271] on video at bounding box center [458, 315] width 774 height 387
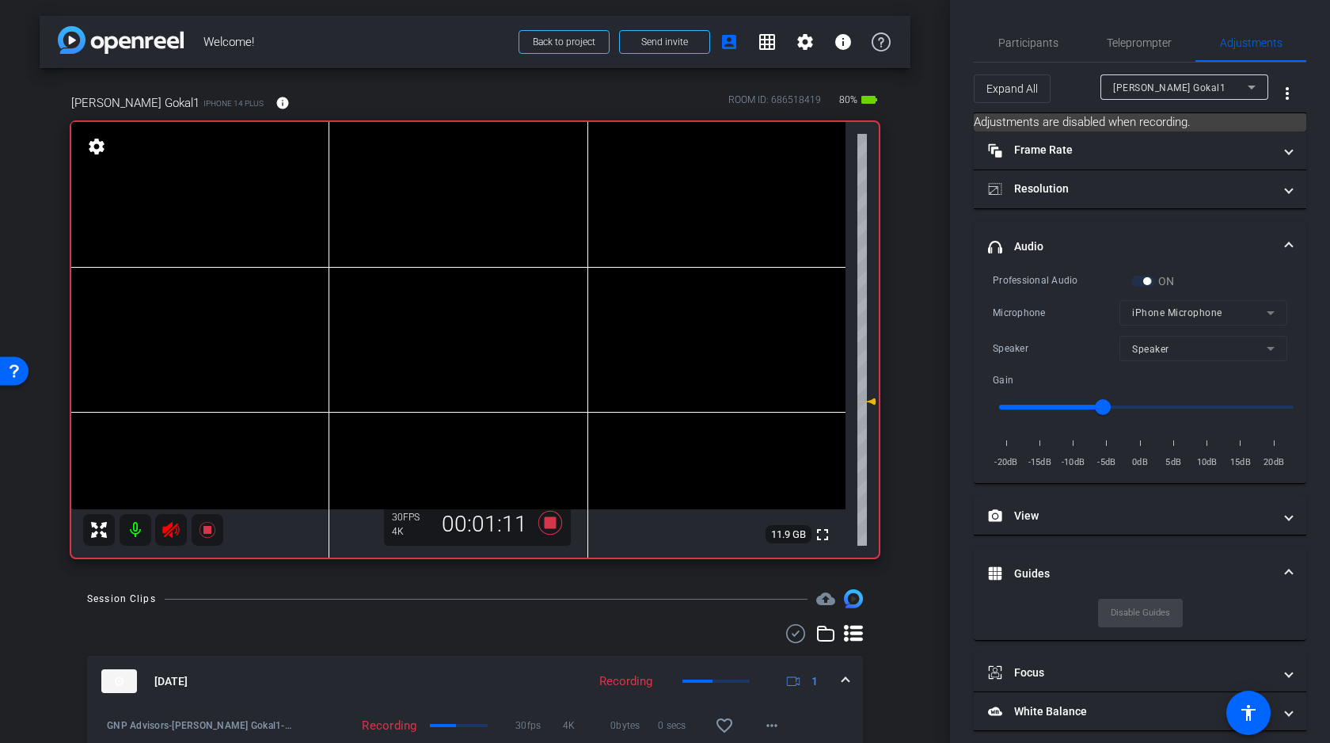
click at [654, 271] on video at bounding box center [458, 315] width 774 height 387
click at [554, 522] on icon at bounding box center [551, 523] width 24 height 24
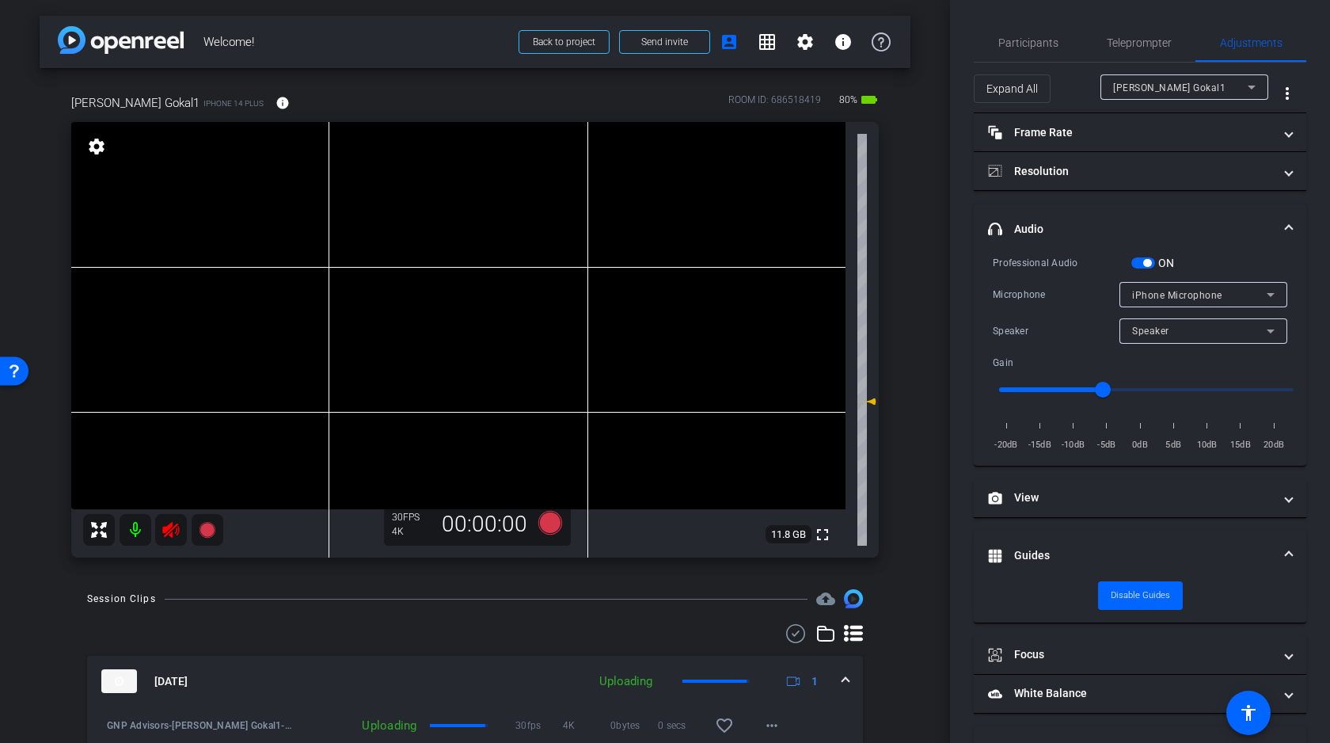
click at [168, 527] on icon at bounding box center [170, 530] width 17 height 16
click at [1153, 262] on span "button" at bounding box center [1144, 262] width 24 height 11
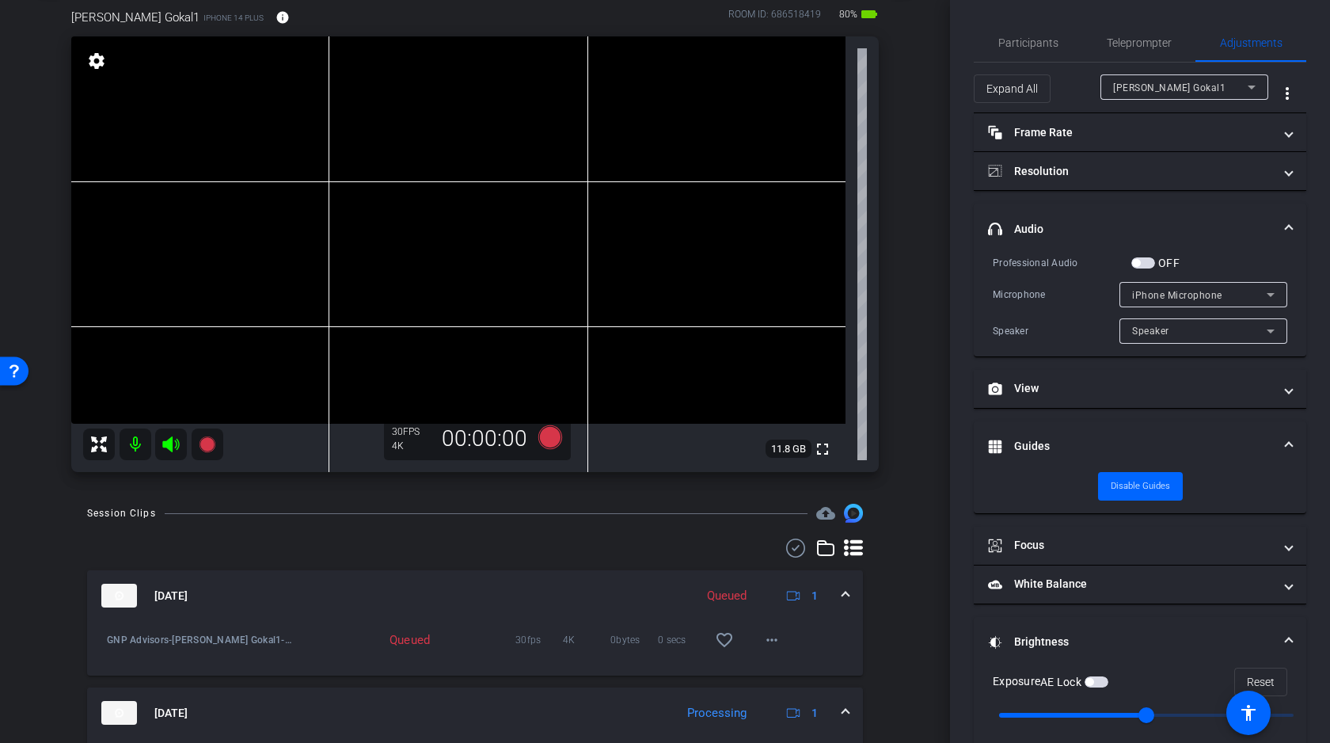
scroll to position [141, 0]
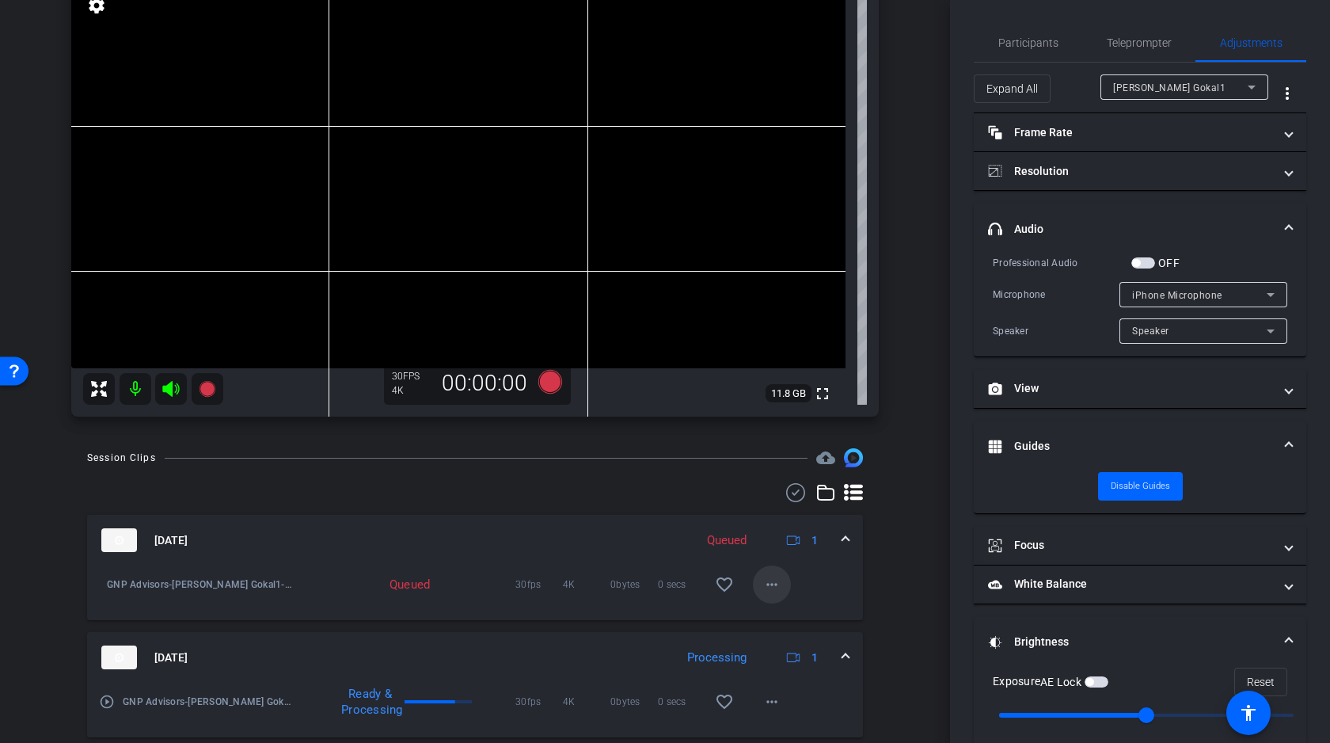
click at [770, 580] on mat-icon "more_horiz" at bounding box center [772, 584] width 19 height 19
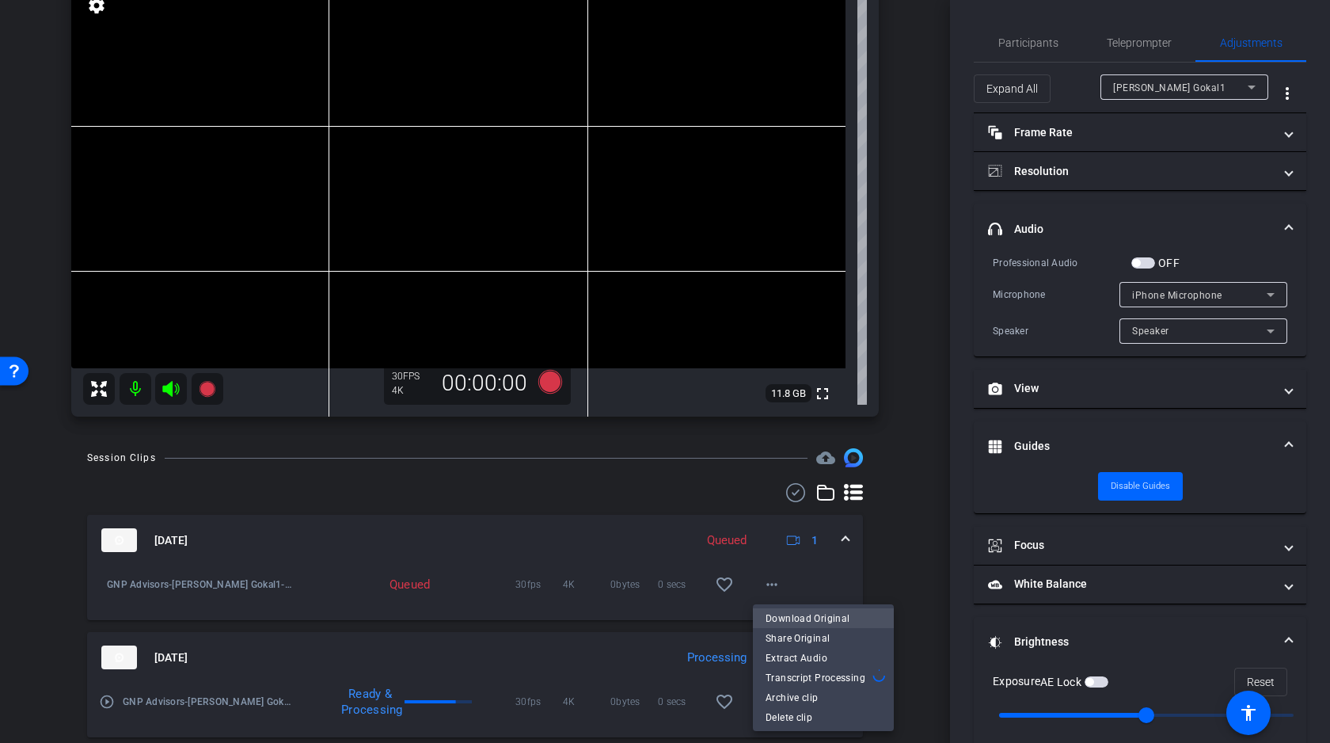
click at [801, 618] on span "Download Original" at bounding box center [824, 617] width 116 height 19
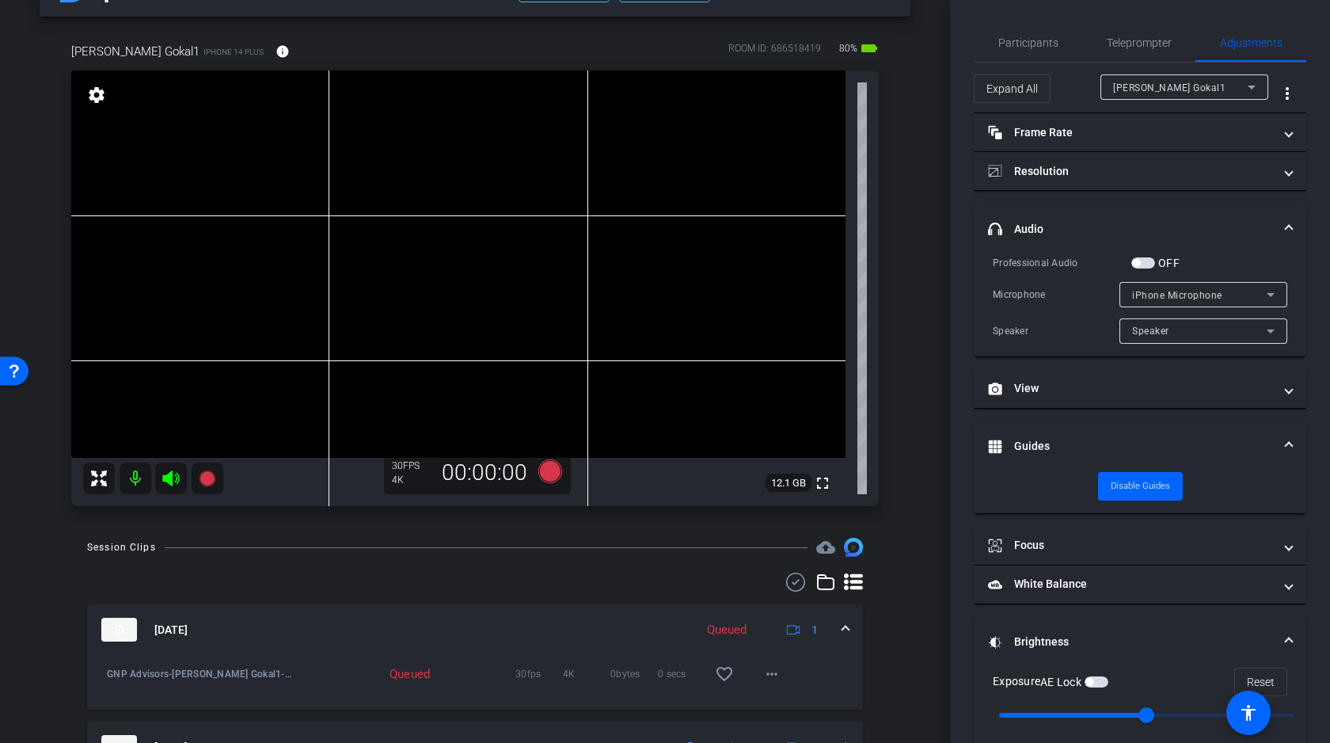
scroll to position [49, 0]
click at [635, 185] on video at bounding box center [458, 266] width 774 height 387
click at [653, 178] on div at bounding box center [635, 186] width 40 height 40
click at [641, 179] on div "fullscreen settings 12.1 GB" at bounding box center [475, 291] width 808 height 436
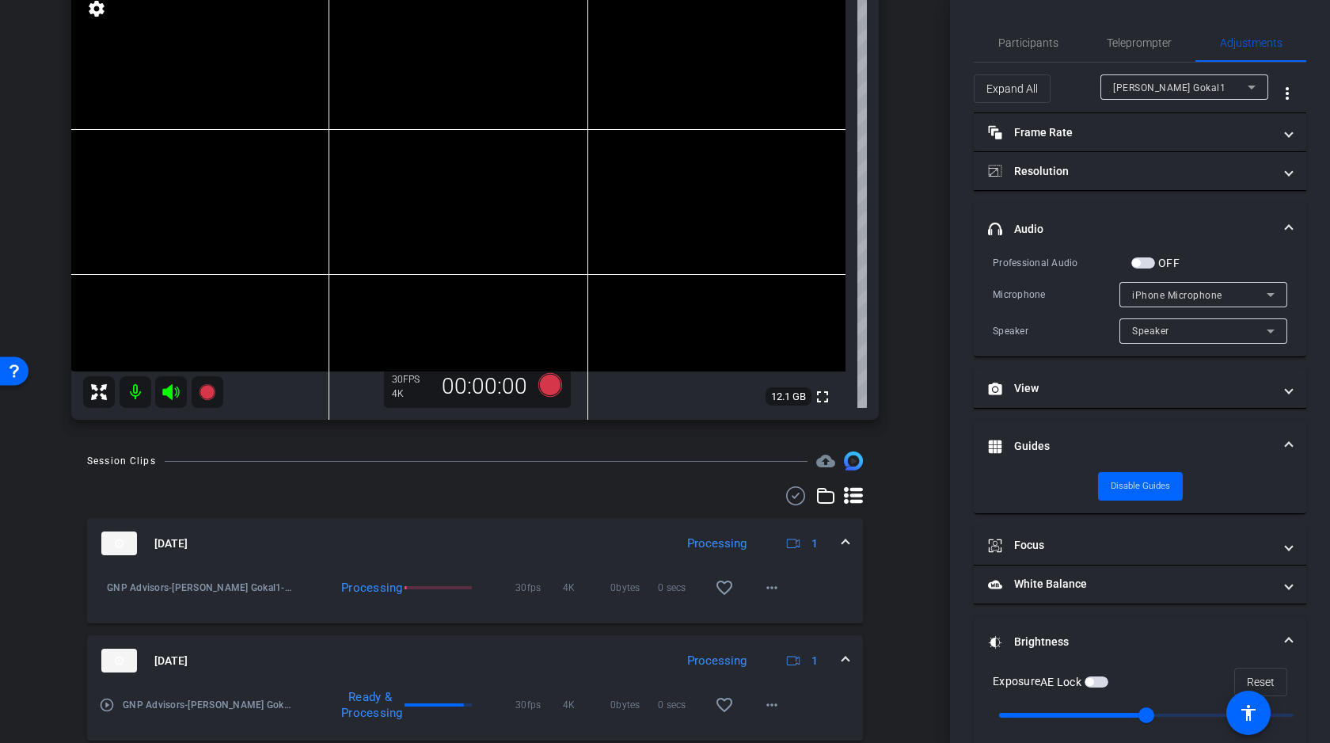
scroll to position [0, 0]
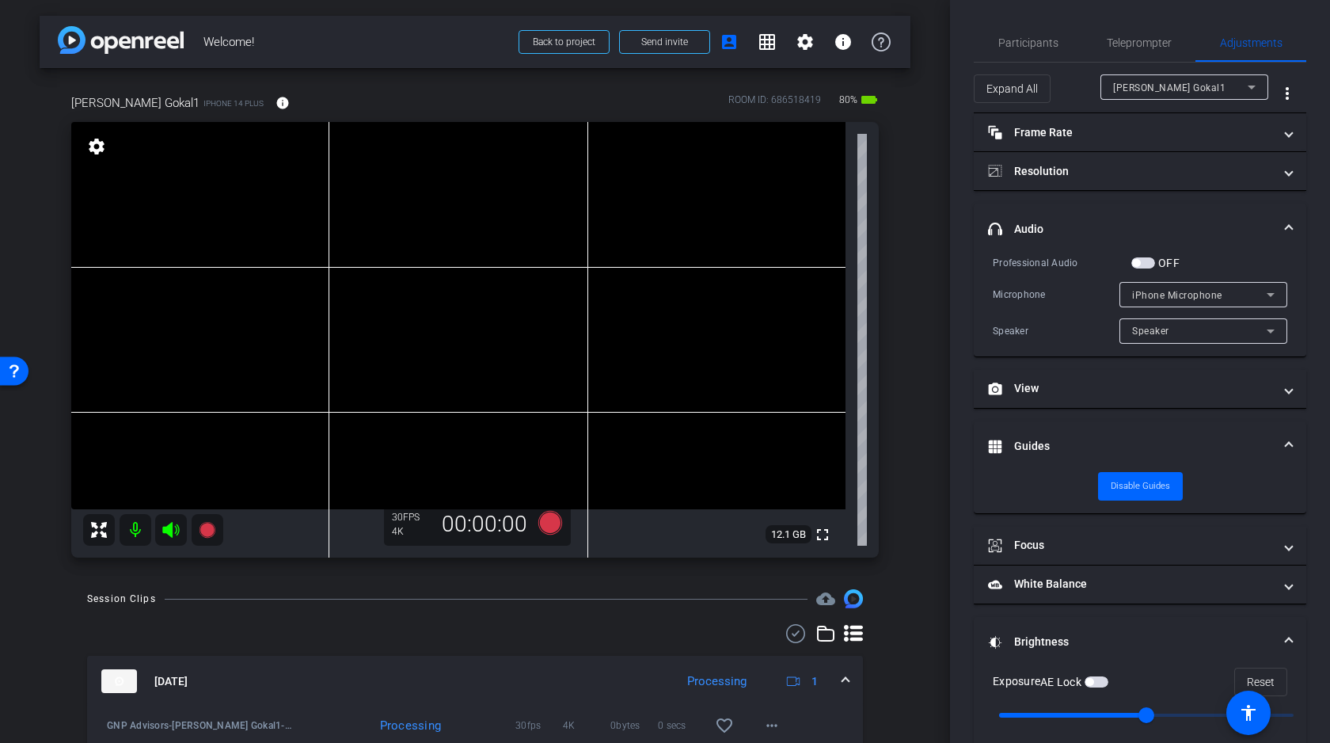
click at [648, 231] on video at bounding box center [458, 315] width 774 height 387
click at [1150, 261] on span "button" at bounding box center [1144, 262] width 24 height 11
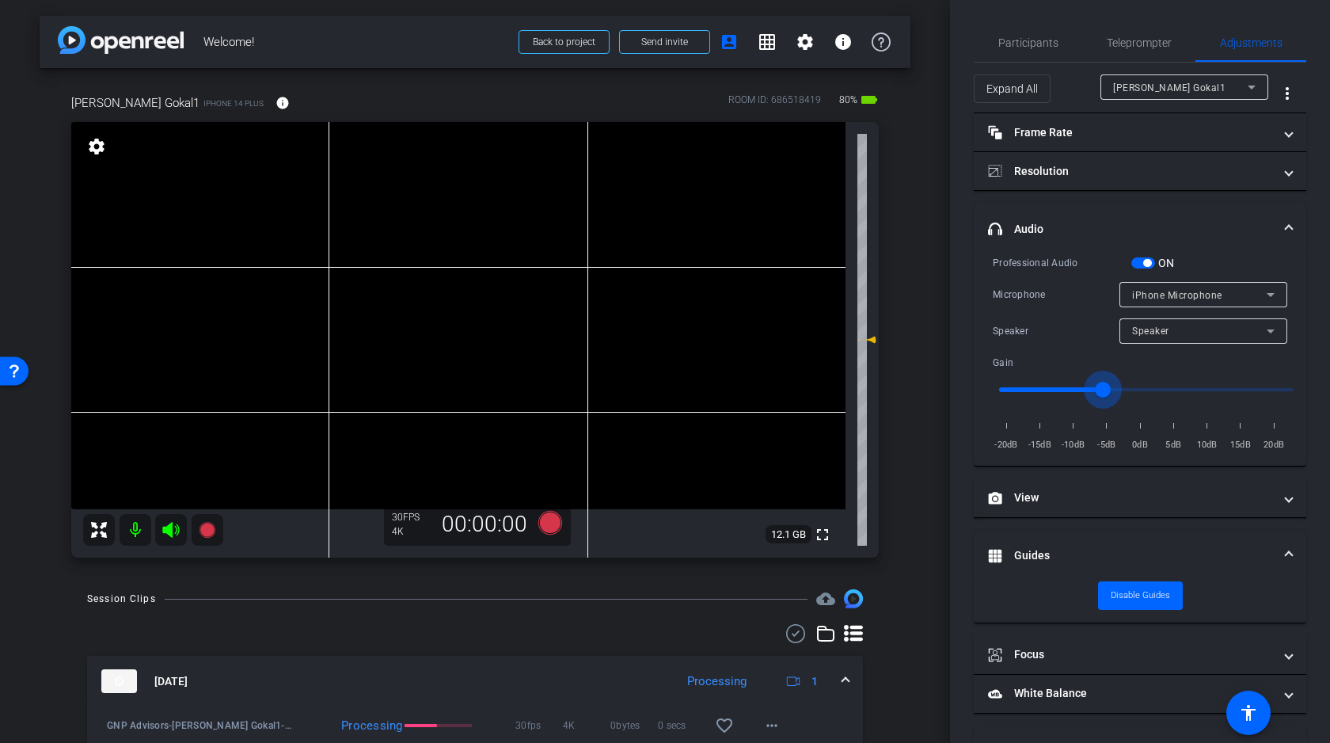
drag, startPoint x: 1146, startPoint y: 386, endPoint x: 1103, endPoint y: 386, distance: 42.8
type input "-6"
click at [1103, 386] on input "range" at bounding box center [1147, 389] width 328 height 35
click at [550, 519] on icon at bounding box center [551, 523] width 24 height 24
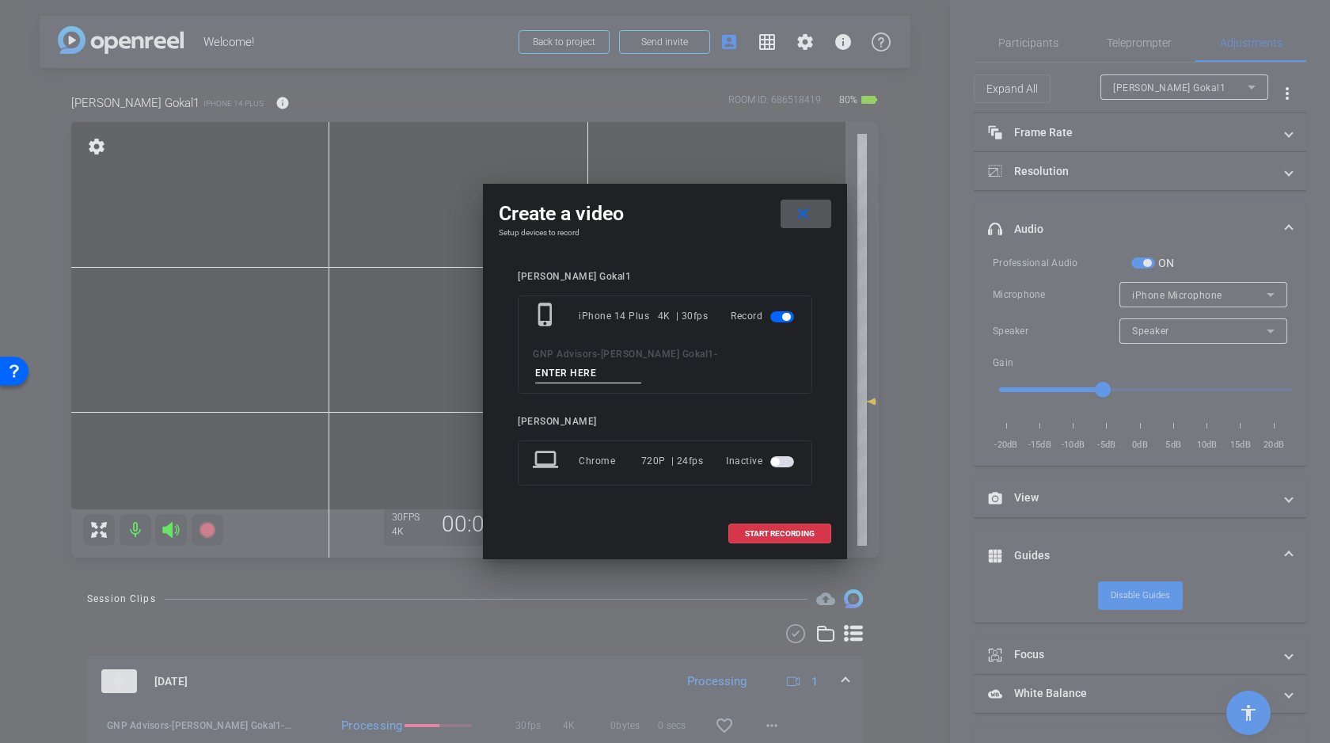
click at [641, 363] on input at bounding box center [588, 373] width 106 height 20
type input "D"
click at [768, 530] on span "START RECORDING" at bounding box center [780, 534] width 70 height 8
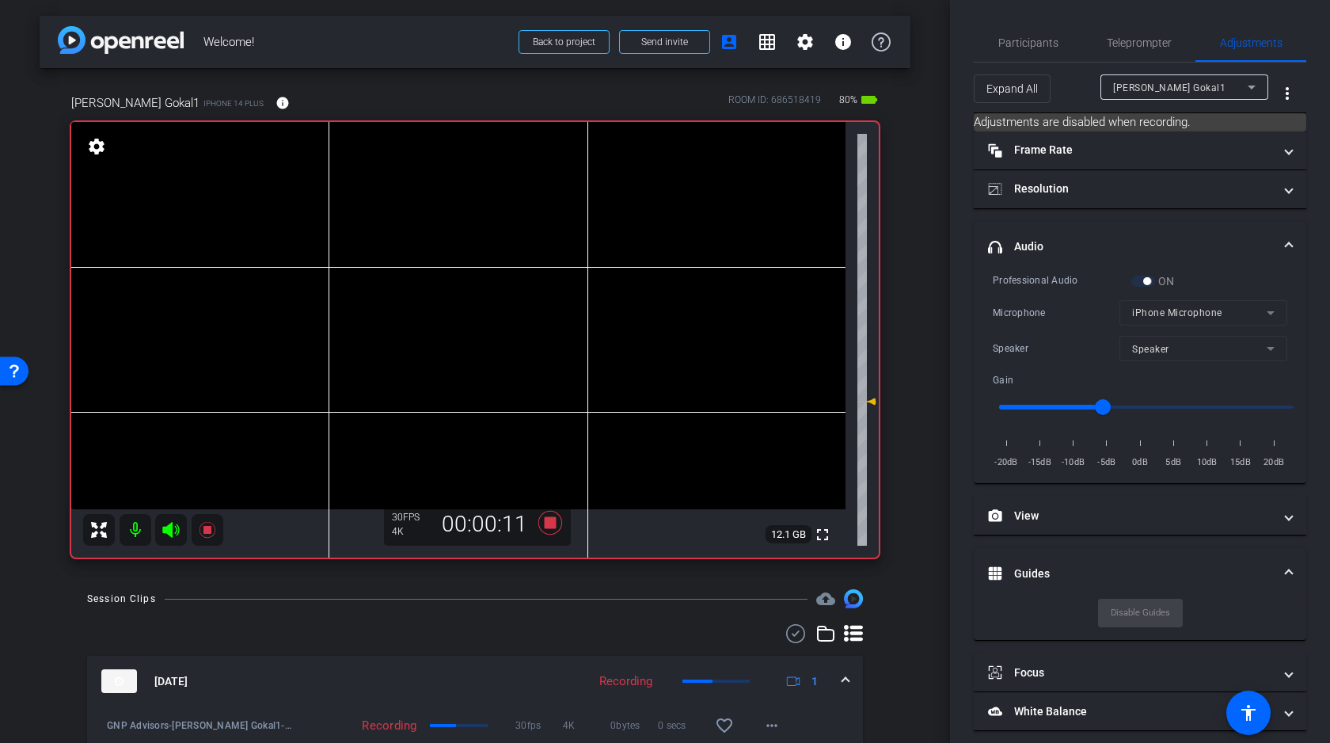
click at [633, 231] on video at bounding box center [458, 315] width 774 height 387
click at [638, 231] on video at bounding box center [458, 315] width 774 height 387
click at [653, 229] on div at bounding box center [638, 231] width 40 height 40
click at [656, 223] on div at bounding box center [638, 231] width 40 height 40
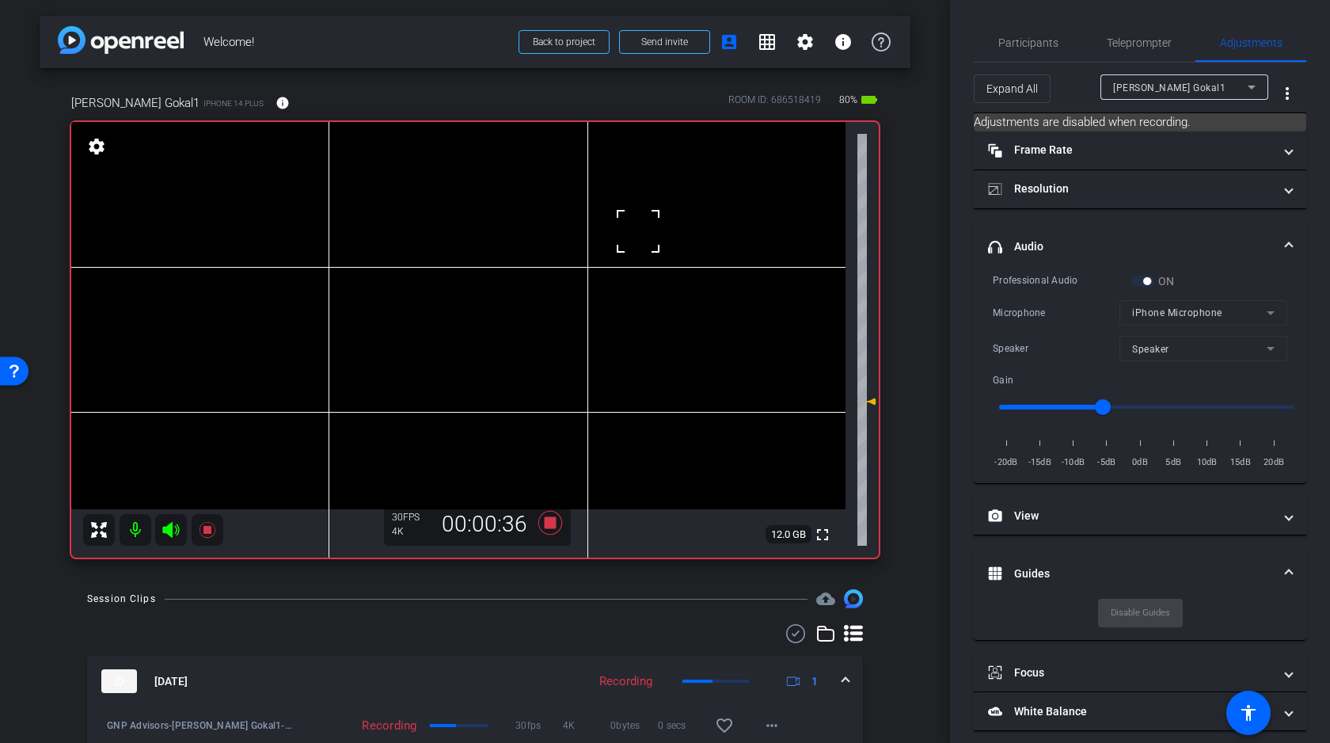
click at [649, 221] on div at bounding box center [638, 231] width 40 height 40
click at [634, 236] on video at bounding box center [458, 315] width 774 height 387
click at [173, 525] on icon at bounding box center [171, 529] width 19 height 19
click at [645, 234] on video at bounding box center [458, 315] width 774 height 387
click at [647, 230] on video at bounding box center [458, 315] width 774 height 387
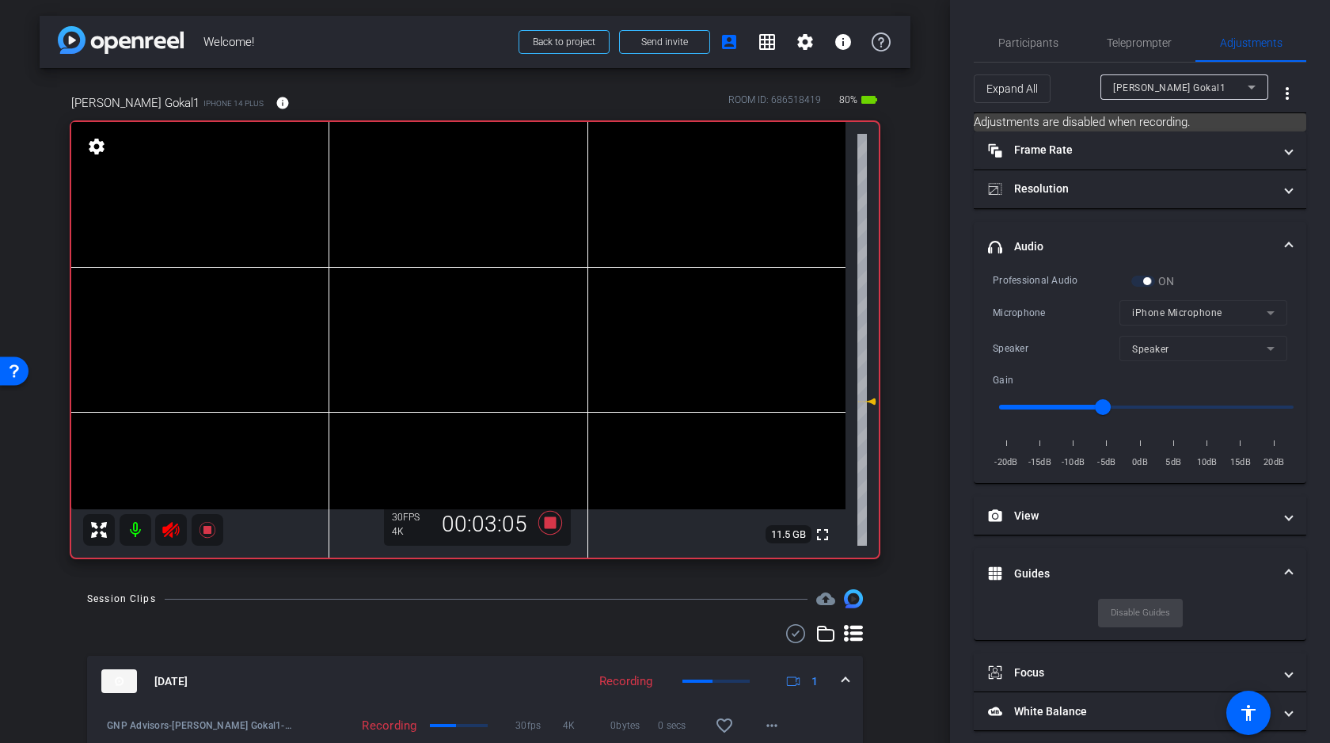
click at [649, 234] on video at bounding box center [458, 315] width 774 height 387
click at [639, 224] on video at bounding box center [458, 315] width 774 height 387
click at [634, 229] on div at bounding box center [639, 224] width 40 height 40
click at [634, 220] on video at bounding box center [458, 315] width 774 height 387
click at [649, 230] on video at bounding box center [458, 315] width 774 height 387
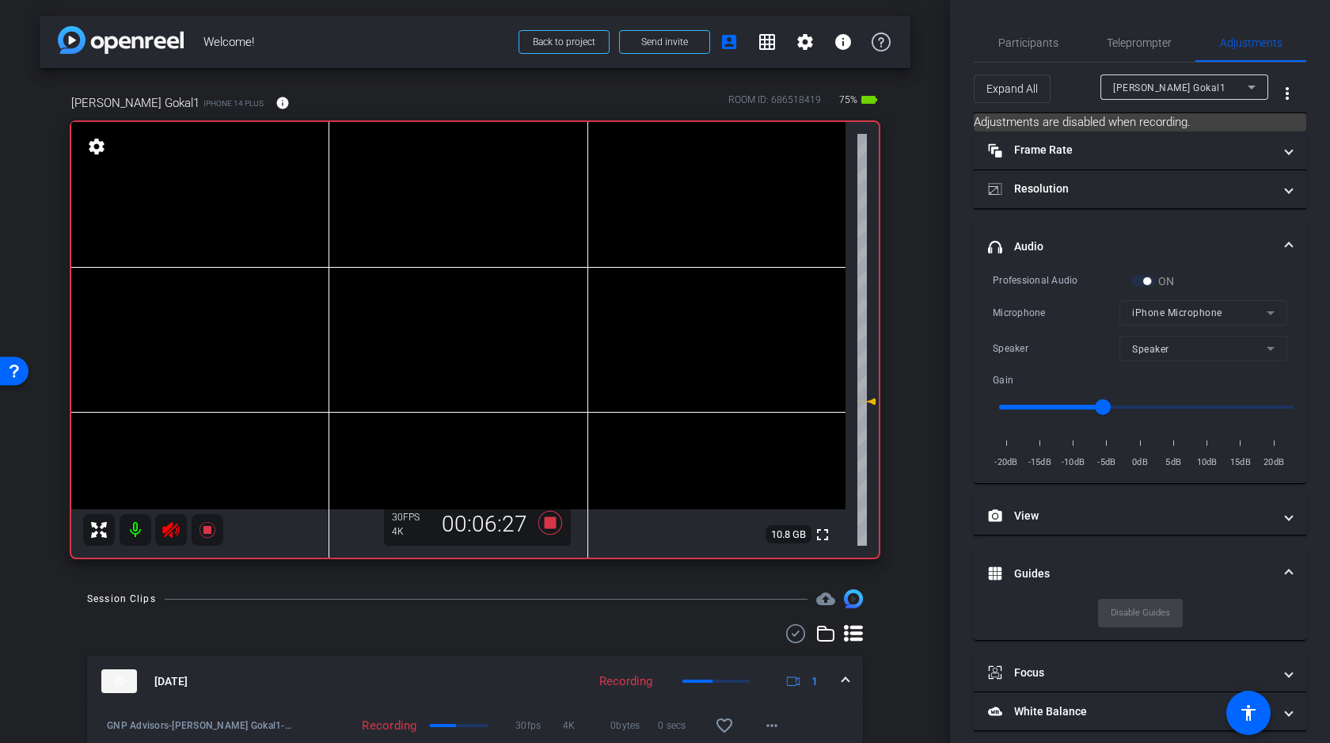
click at [638, 233] on video at bounding box center [458, 315] width 774 height 387
click at [658, 240] on video at bounding box center [458, 315] width 774 height 387
click at [644, 240] on video at bounding box center [458, 315] width 774 height 387
click at [642, 233] on video at bounding box center [458, 315] width 774 height 387
click at [637, 245] on video at bounding box center [458, 315] width 774 height 387
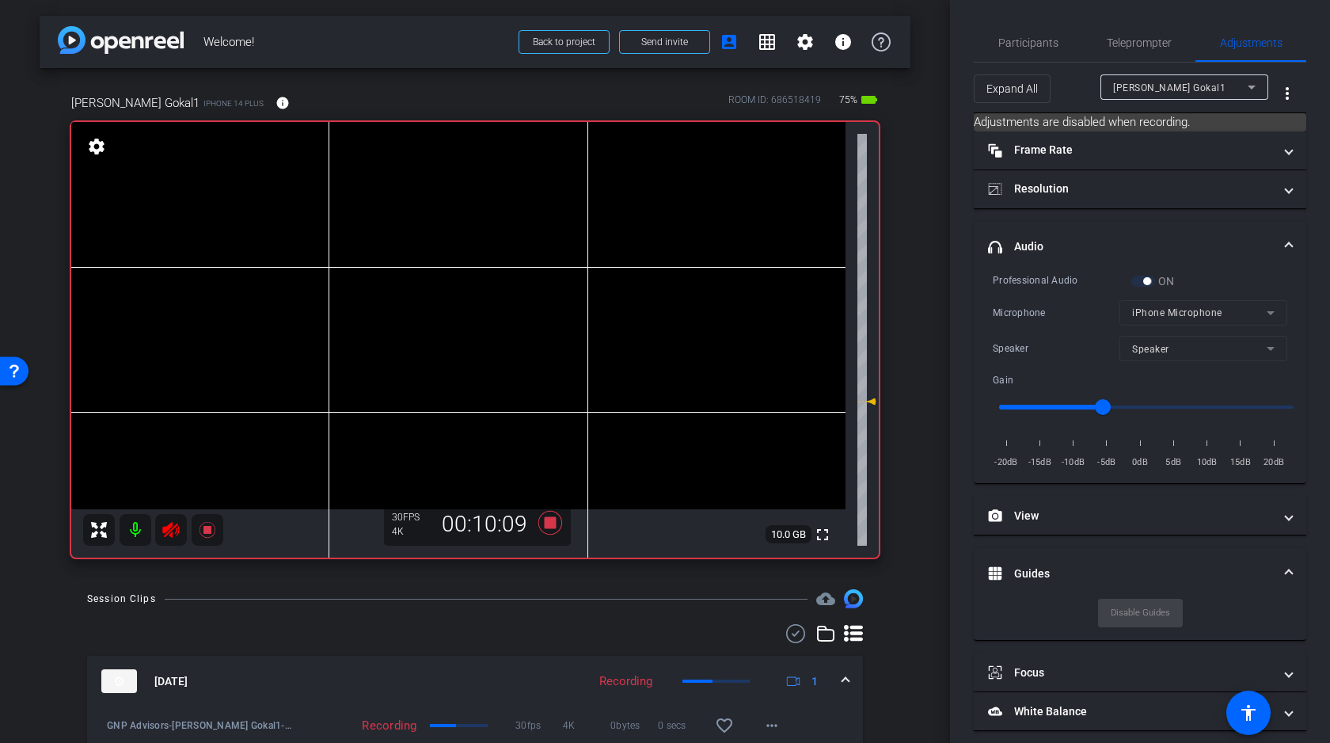
click at [641, 230] on video at bounding box center [458, 315] width 774 height 387
click at [651, 228] on video at bounding box center [458, 315] width 774 height 387
click at [645, 243] on video at bounding box center [458, 315] width 774 height 387
click at [655, 227] on div at bounding box center [645, 243] width 40 height 40
click at [641, 230] on video at bounding box center [458, 315] width 774 height 387
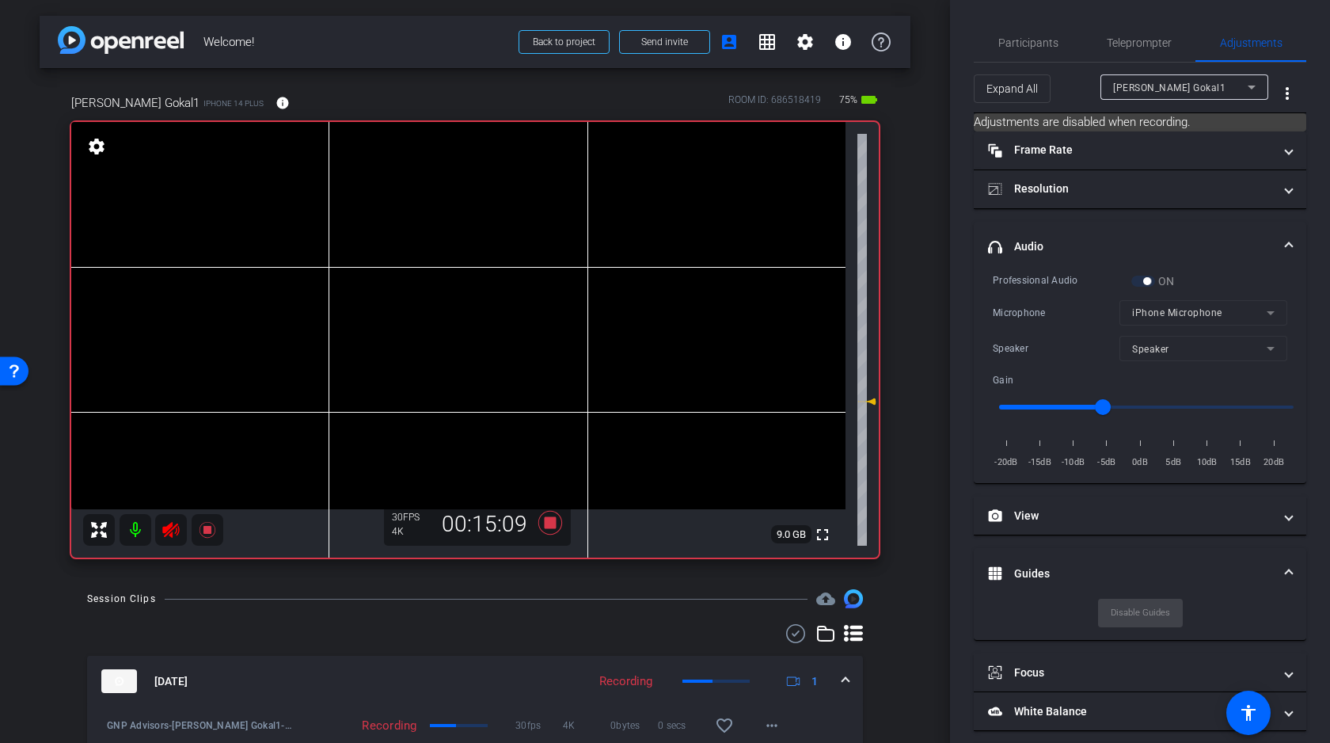
click at [649, 231] on video at bounding box center [458, 315] width 774 height 387
click at [553, 520] on icon at bounding box center [551, 523] width 24 height 24
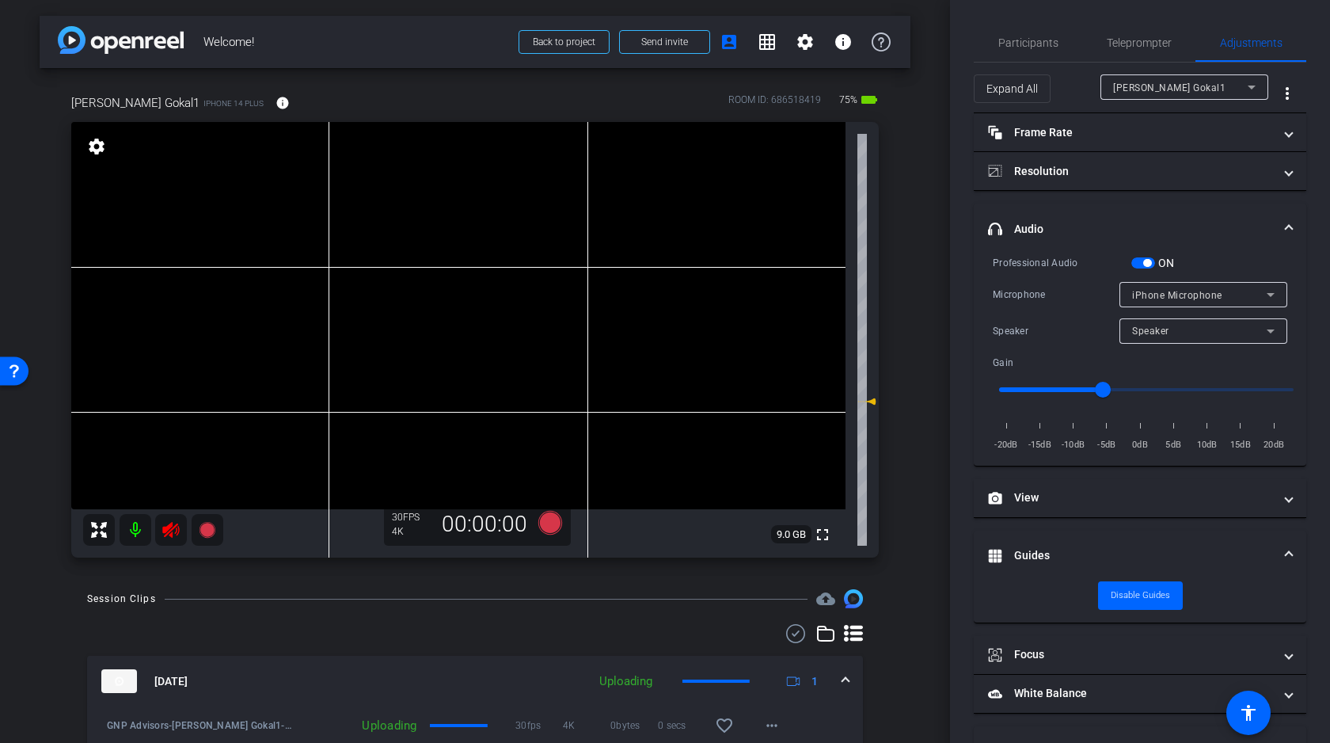
click at [175, 523] on icon at bounding box center [171, 529] width 19 height 19
click at [550, 522] on icon at bounding box center [551, 523] width 24 height 24
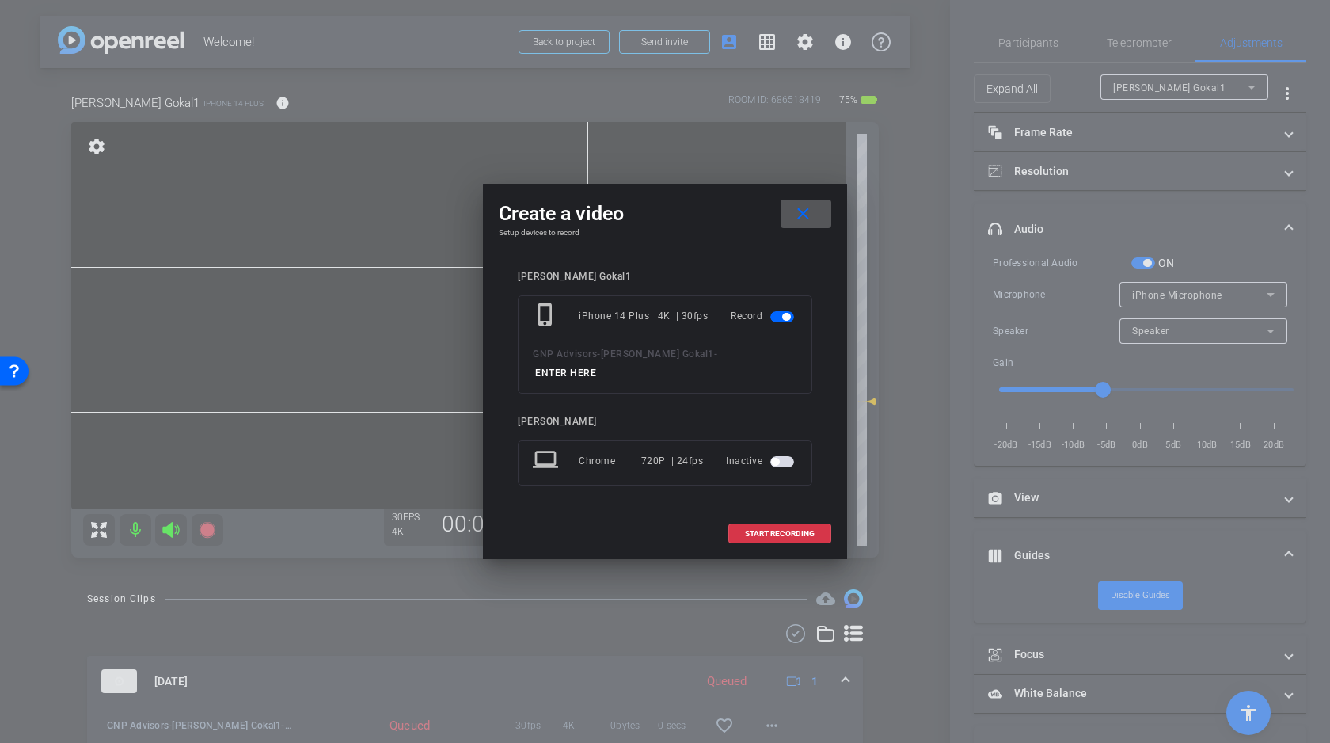
click at [641, 363] on input at bounding box center [588, 373] width 106 height 20
type input "E"
click at [774, 530] on span "START RECORDING" at bounding box center [780, 534] width 70 height 8
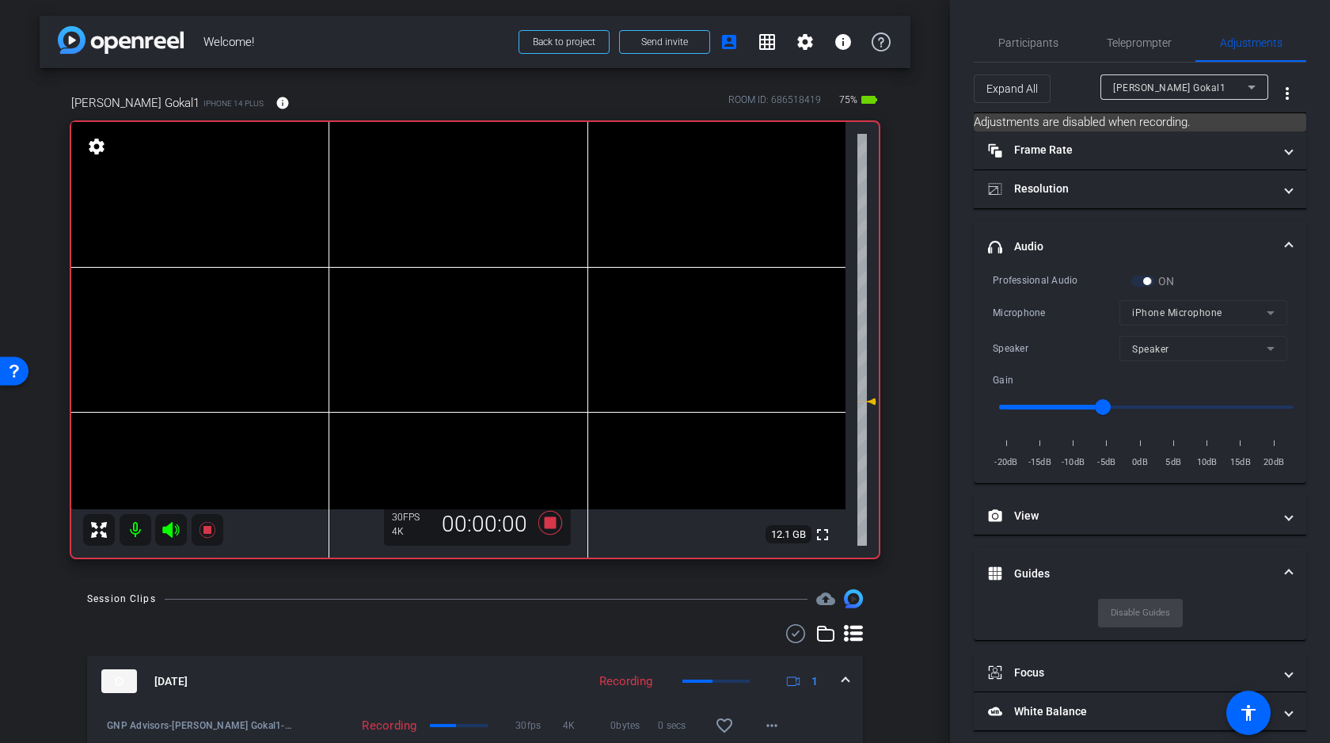
click at [167, 528] on icon at bounding box center [170, 530] width 17 height 16
click at [640, 230] on video at bounding box center [458, 315] width 774 height 387
click at [637, 235] on video at bounding box center [458, 315] width 774 height 387
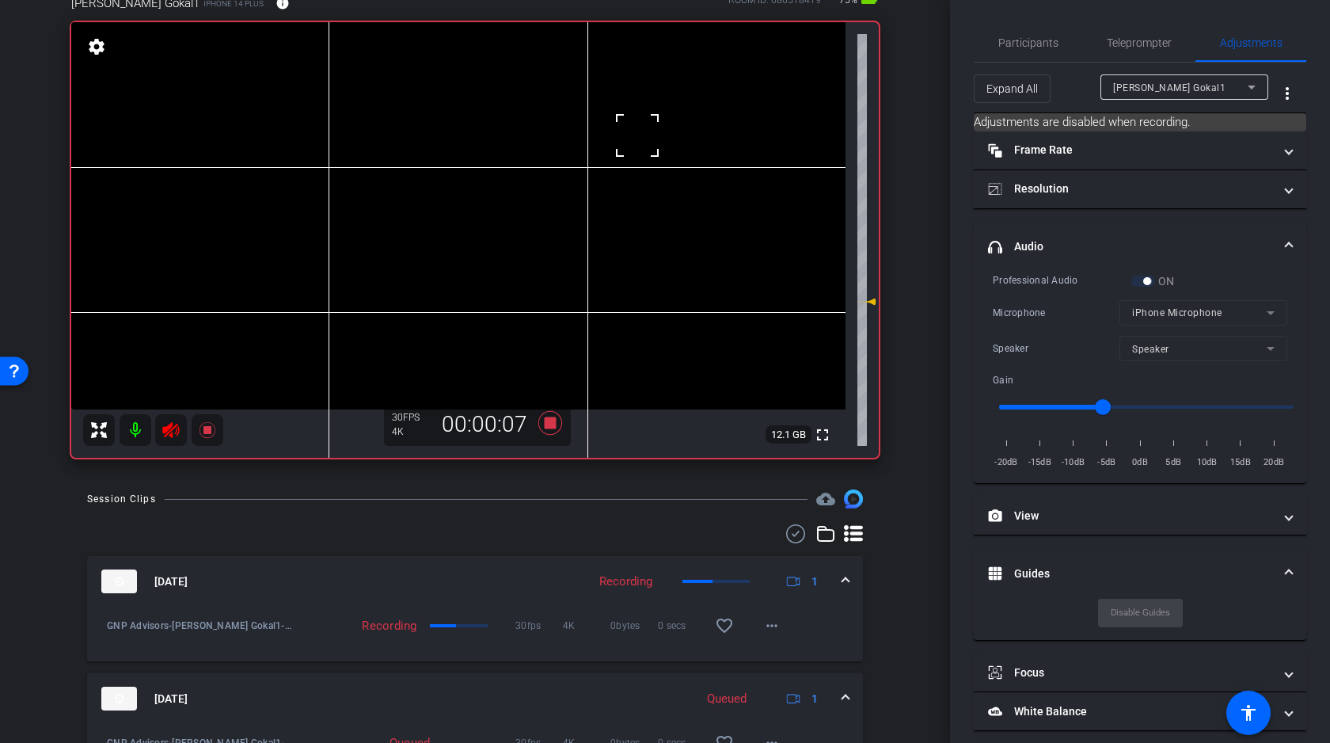
scroll to position [155, 0]
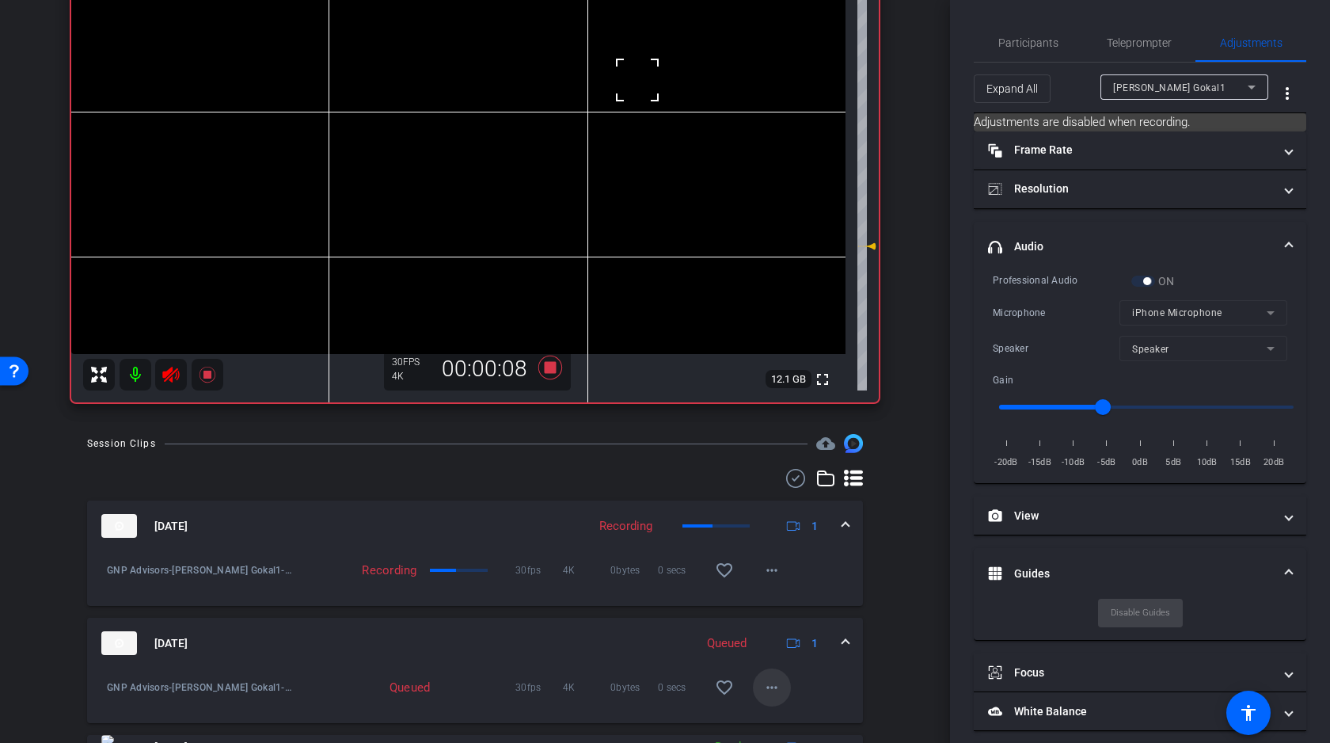
click at [773, 690] on mat-icon "more_horiz" at bounding box center [772, 687] width 19 height 19
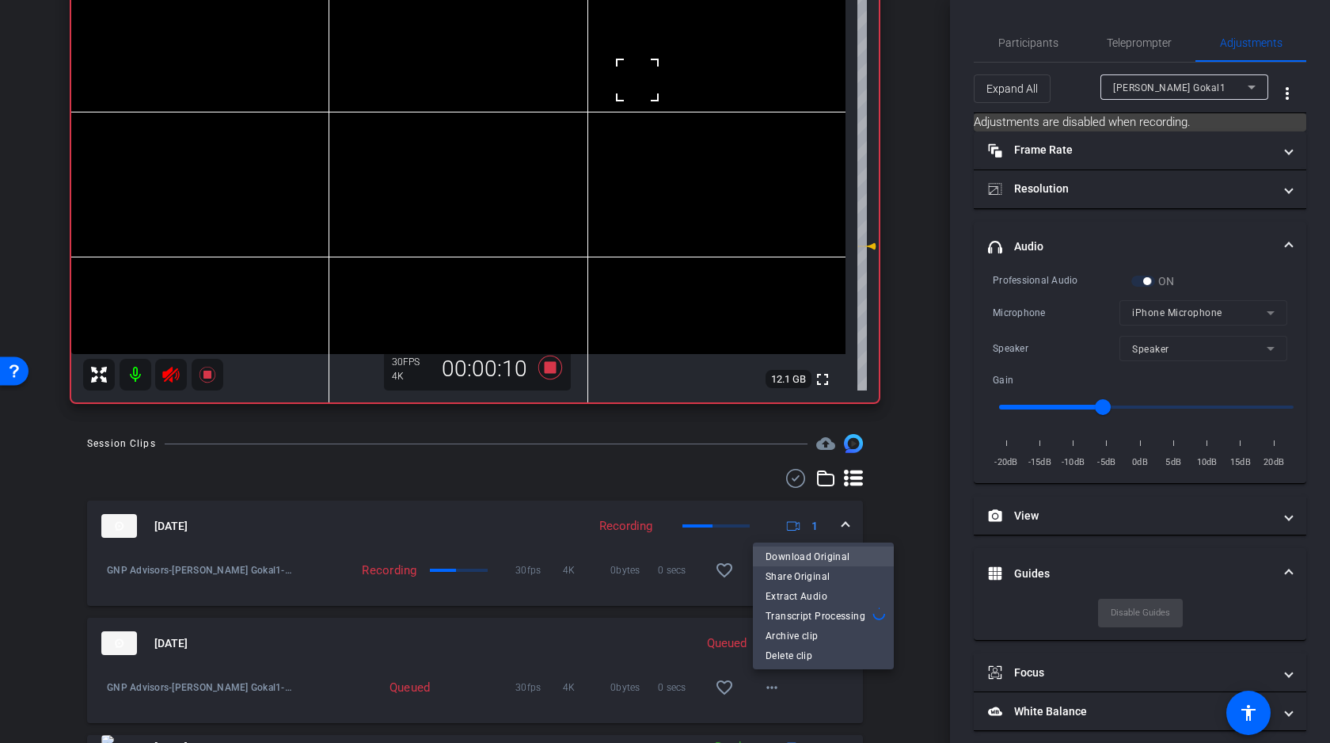
click at [819, 550] on span "Download Original" at bounding box center [824, 555] width 116 height 19
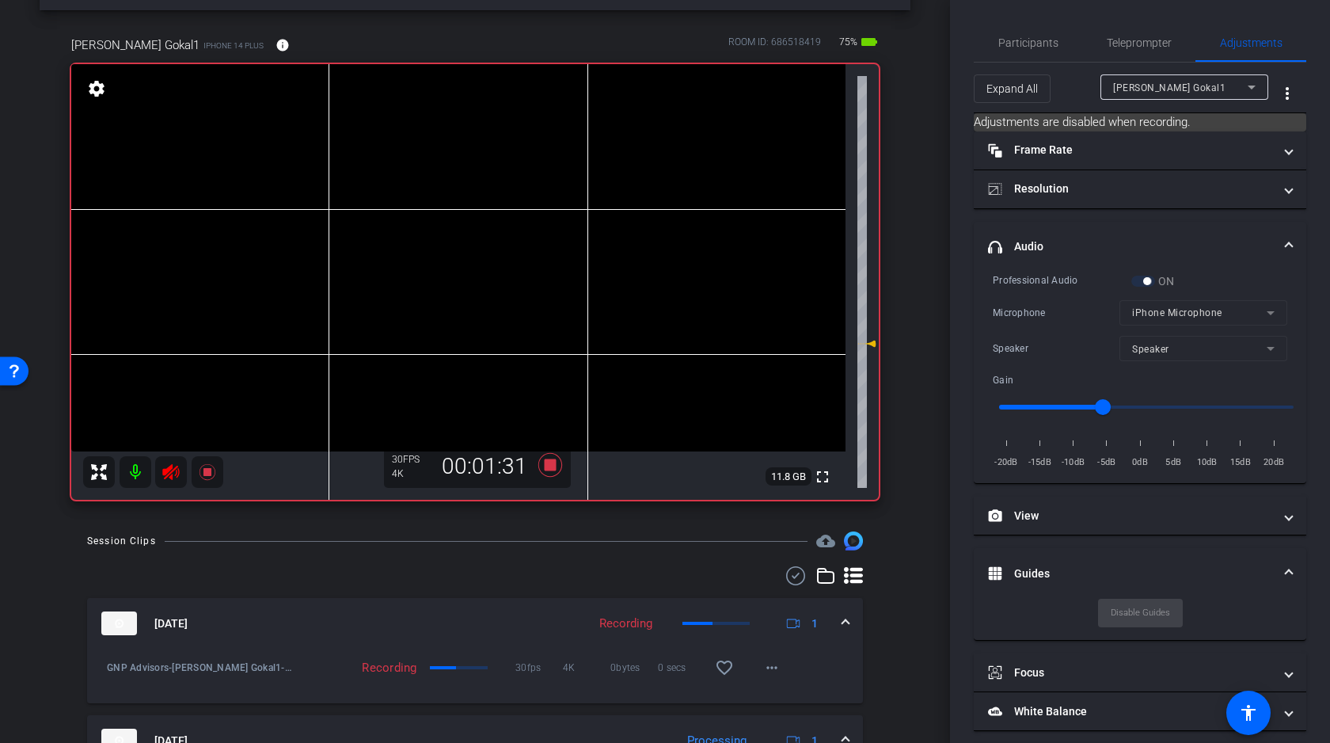
scroll to position [55, 0]
click at [168, 470] on icon at bounding box center [170, 474] width 17 height 16
click at [652, 177] on video at bounding box center [458, 260] width 774 height 387
click at [168, 474] on icon at bounding box center [170, 474] width 17 height 16
click at [636, 179] on video at bounding box center [458, 260] width 774 height 387
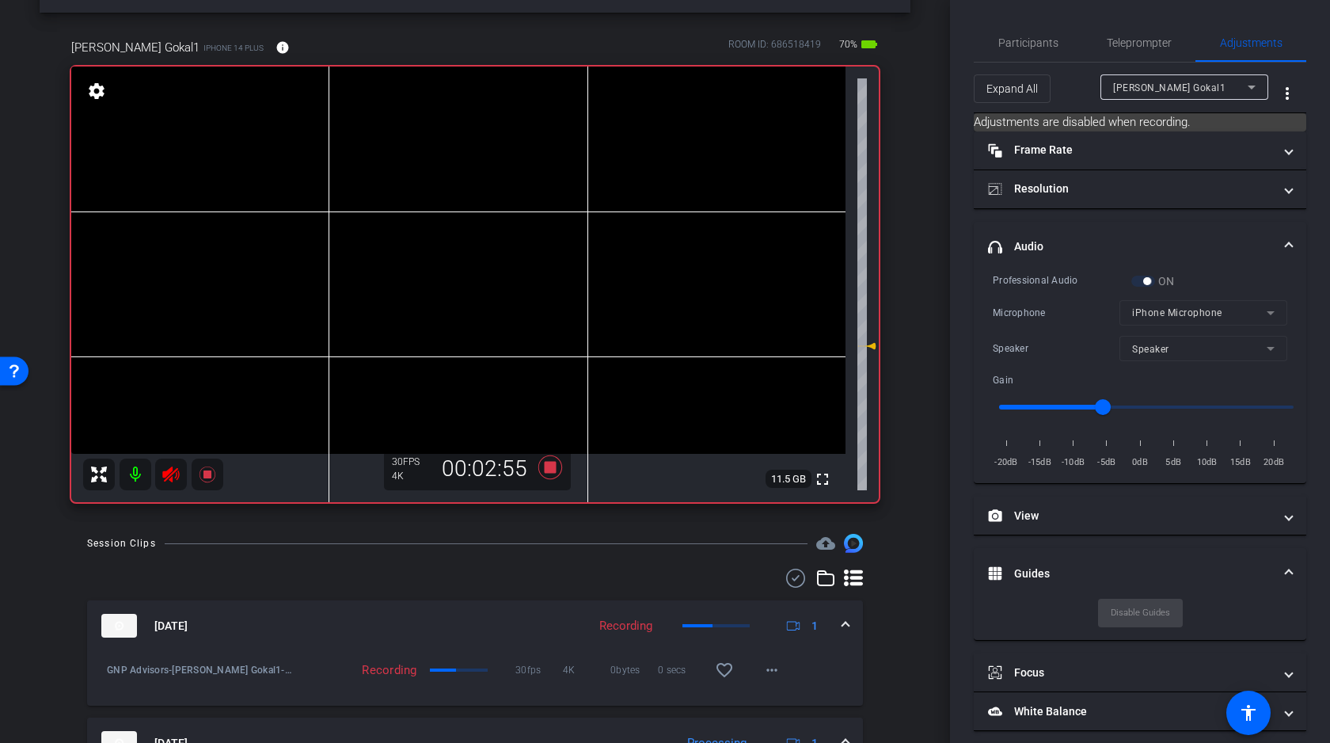
click at [652, 177] on video at bounding box center [458, 260] width 774 height 387
click at [635, 177] on div at bounding box center [652, 178] width 40 height 40
click at [637, 174] on video at bounding box center [458, 260] width 774 height 387
click at [635, 179] on video at bounding box center [458, 260] width 774 height 387
click at [637, 178] on video at bounding box center [458, 260] width 774 height 387
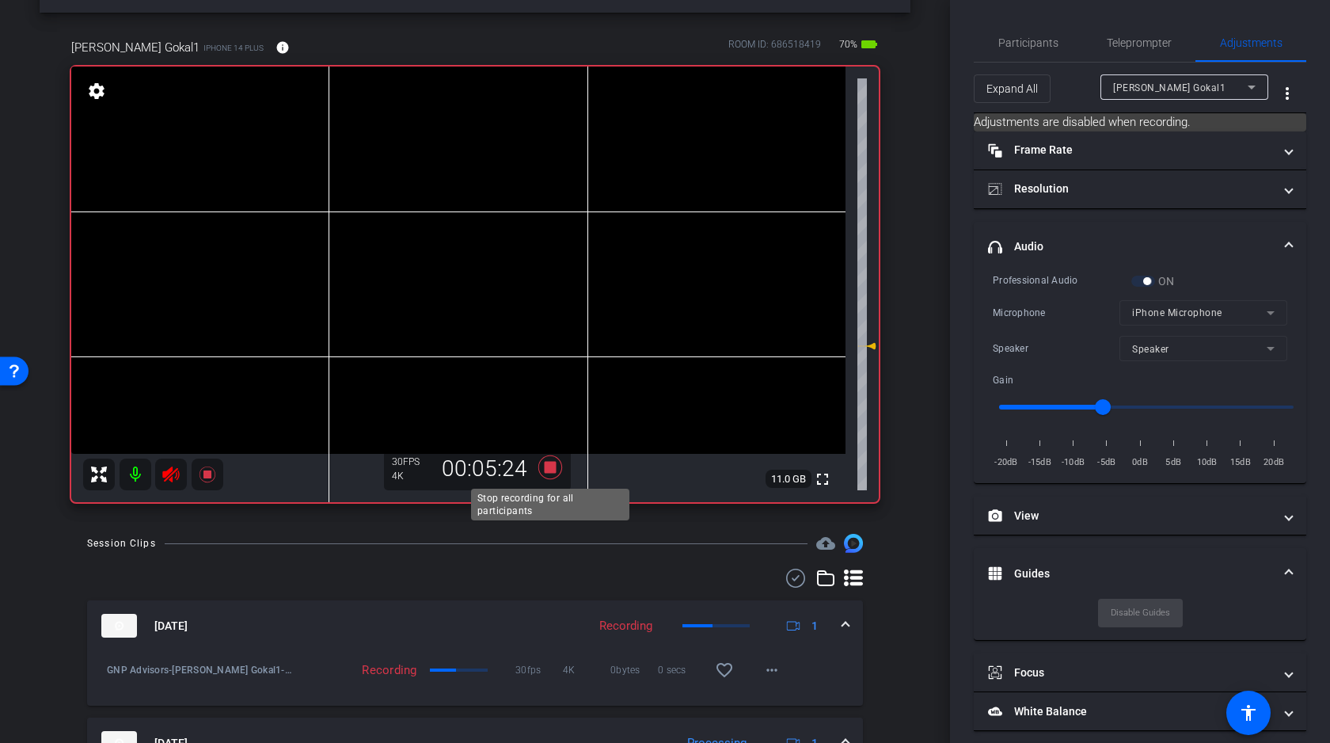
click at [553, 463] on icon at bounding box center [551, 467] width 24 height 24
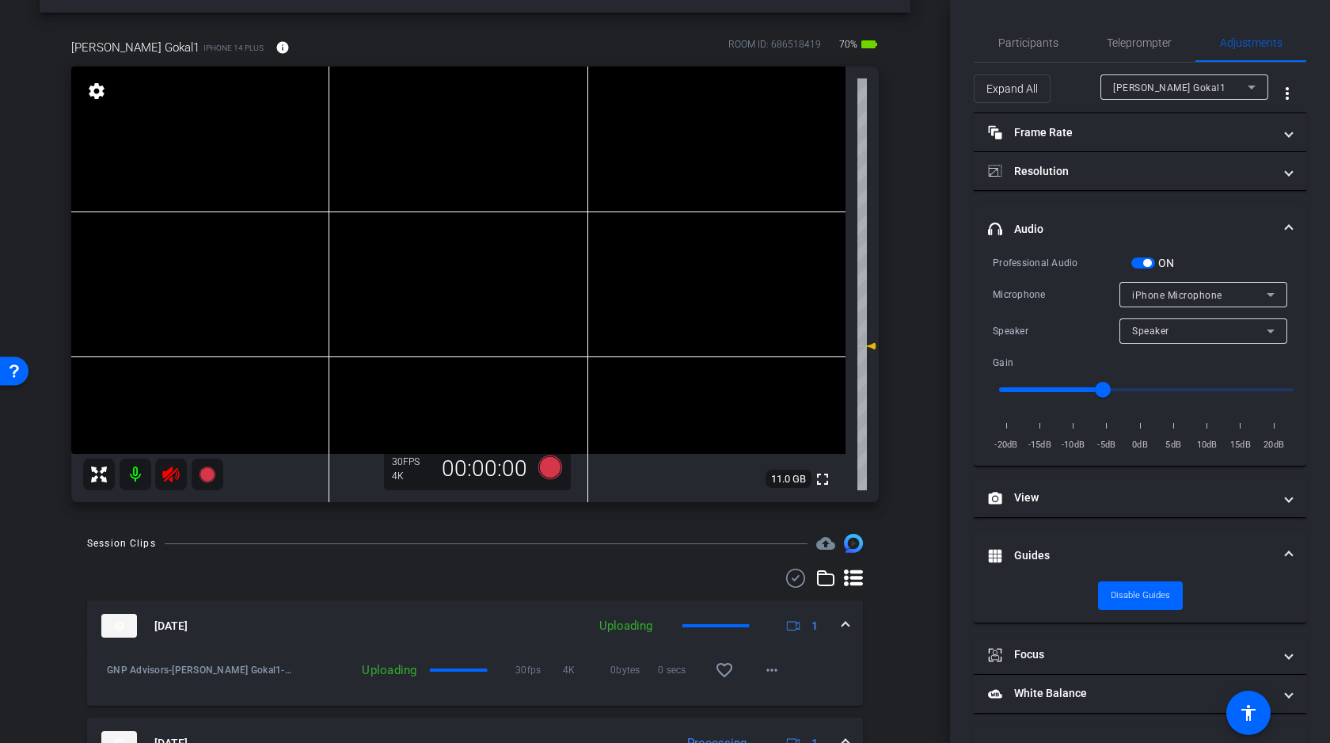
click at [169, 473] on icon at bounding box center [170, 474] width 17 height 16
click at [1140, 259] on span "button" at bounding box center [1144, 262] width 24 height 11
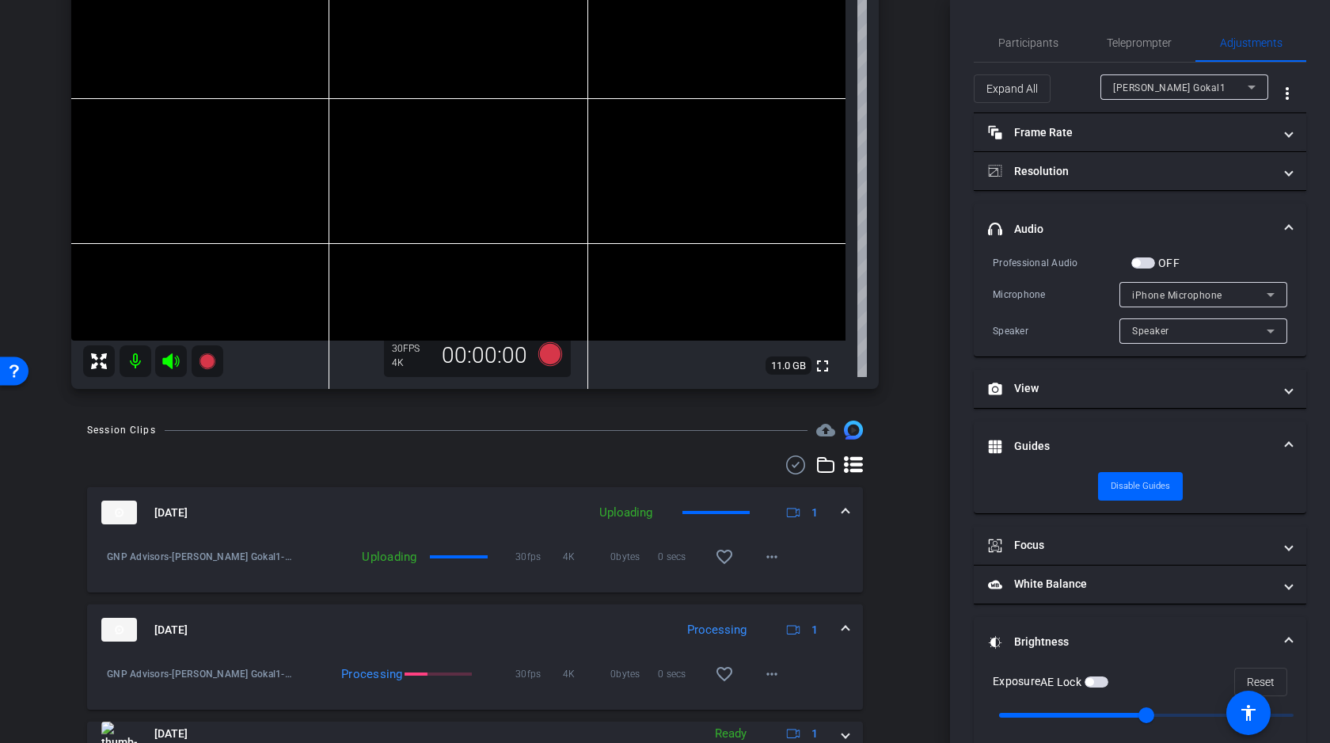
scroll to position [192, 0]
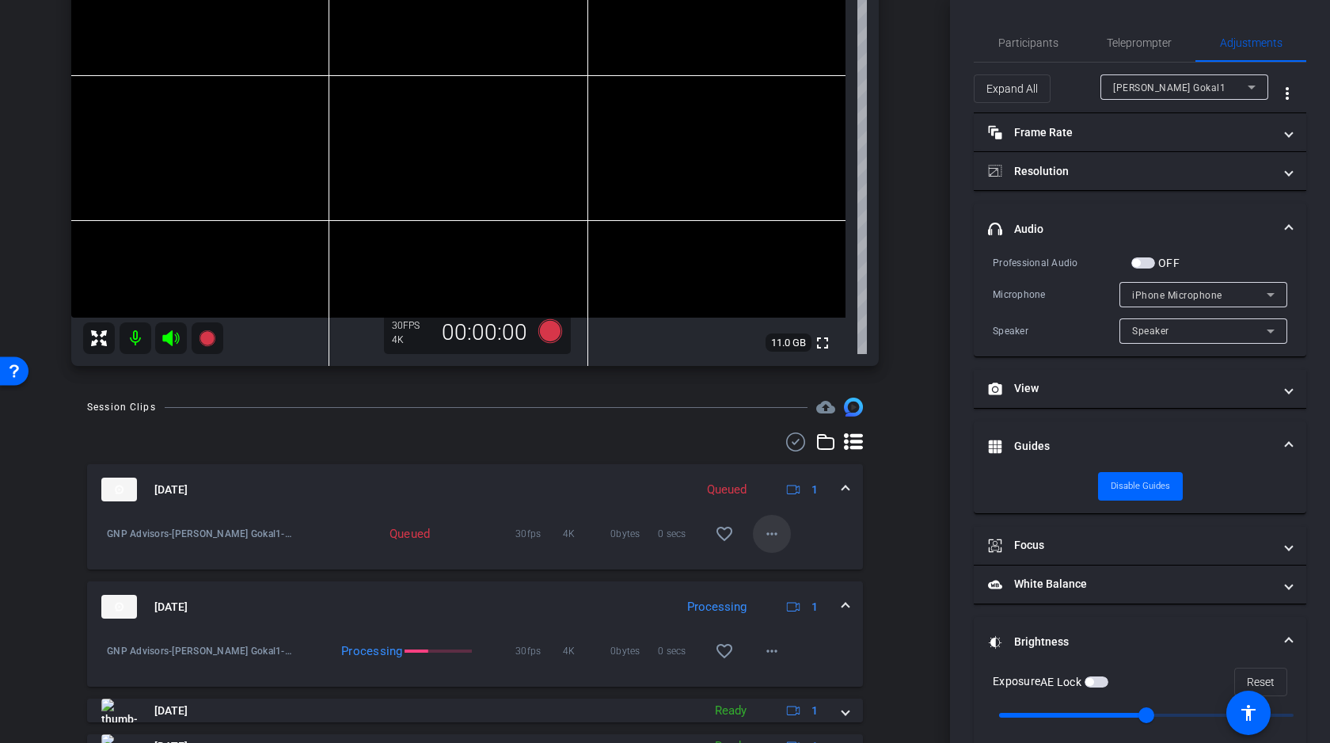
click at [777, 523] on span at bounding box center [772, 534] width 38 height 38
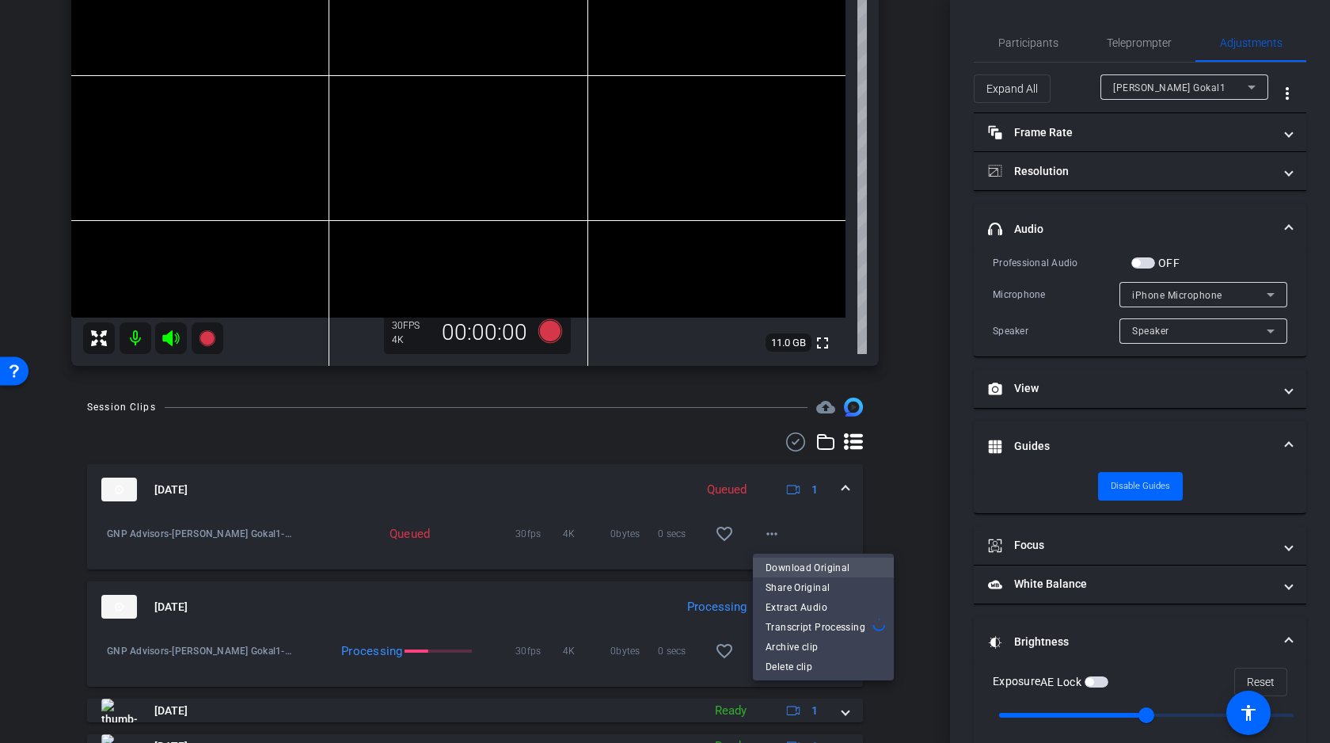
click at [812, 566] on span "Download Original" at bounding box center [824, 567] width 116 height 19
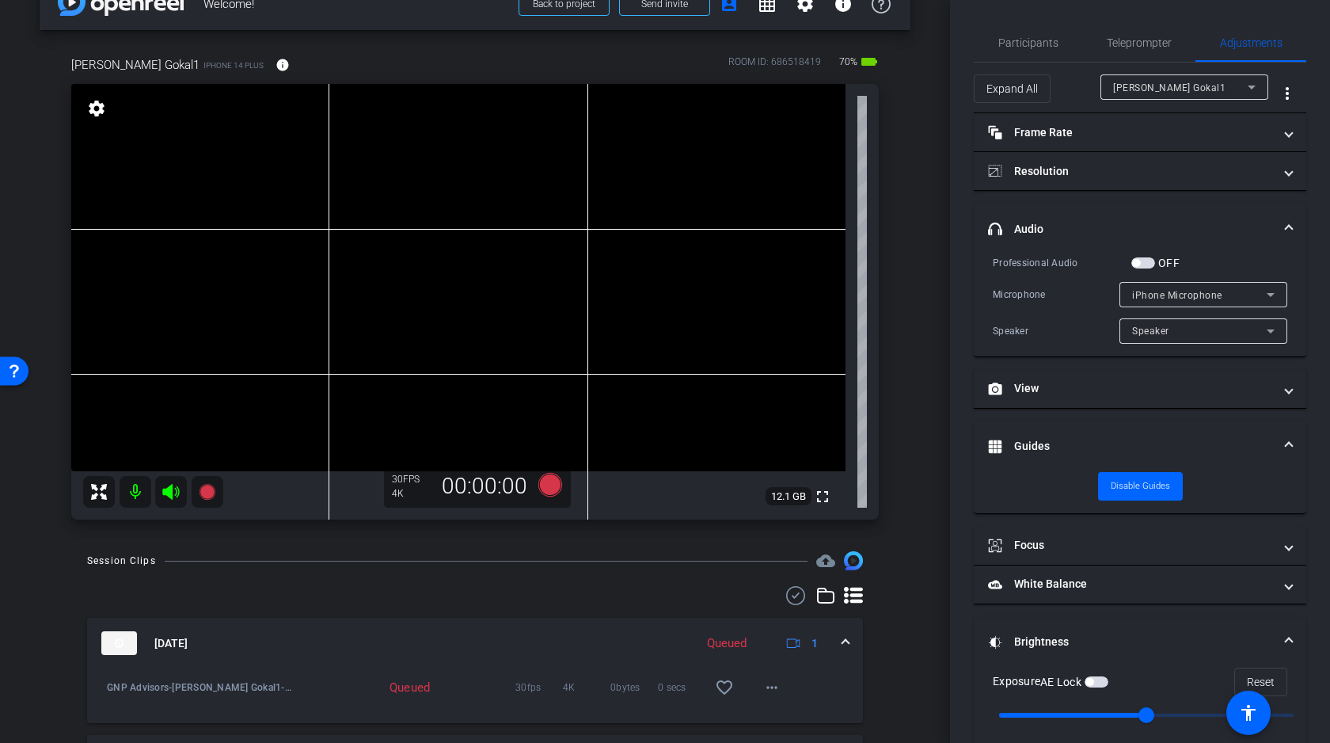
scroll to position [0, 0]
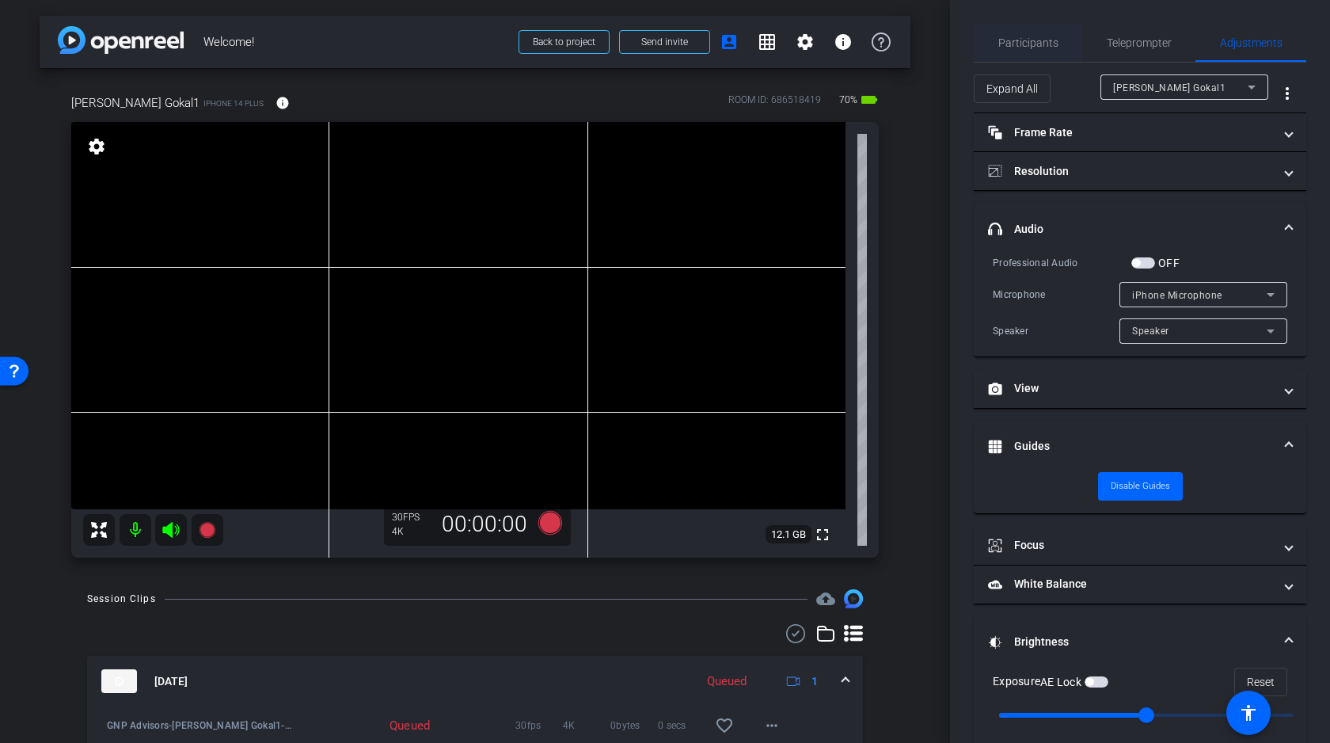
click at [1023, 48] on span "Participants" at bounding box center [1029, 42] width 60 height 11
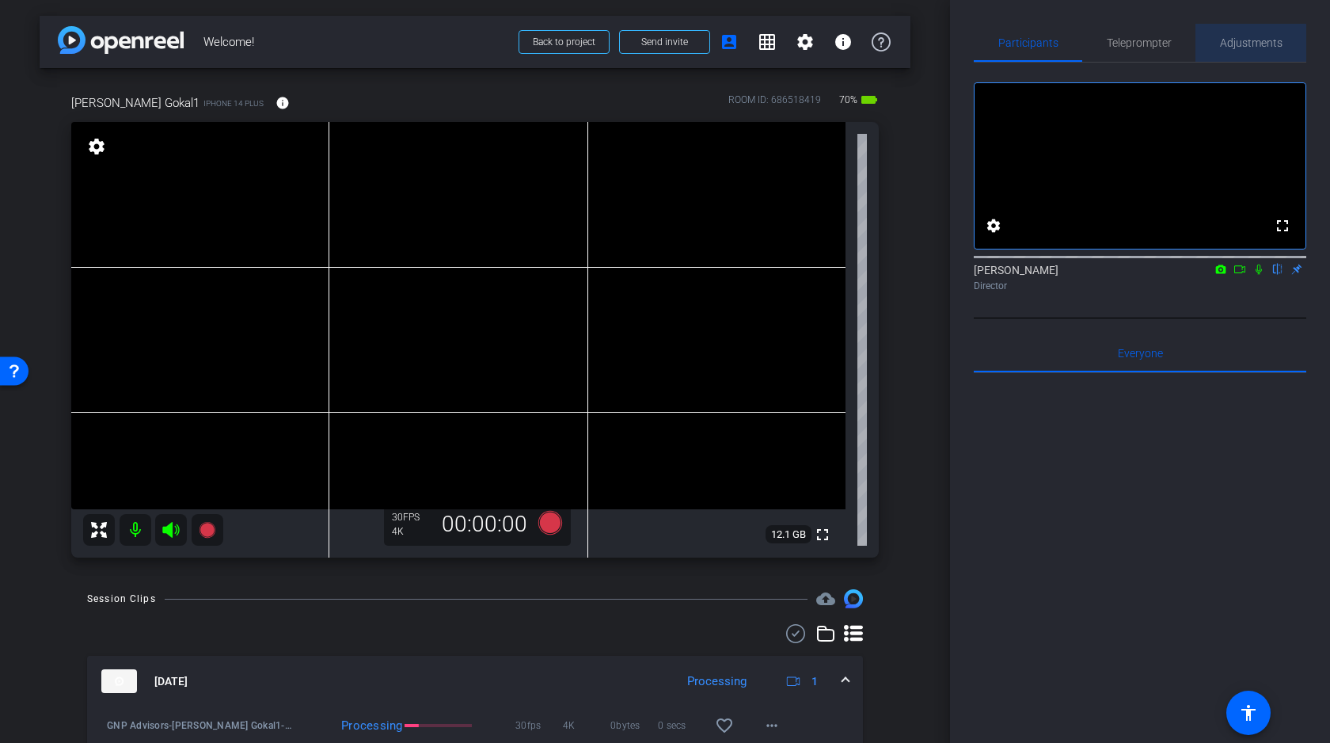
click at [1230, 44] on span "Adjustments" at bounding box center [1251, 42] width 63 height 11
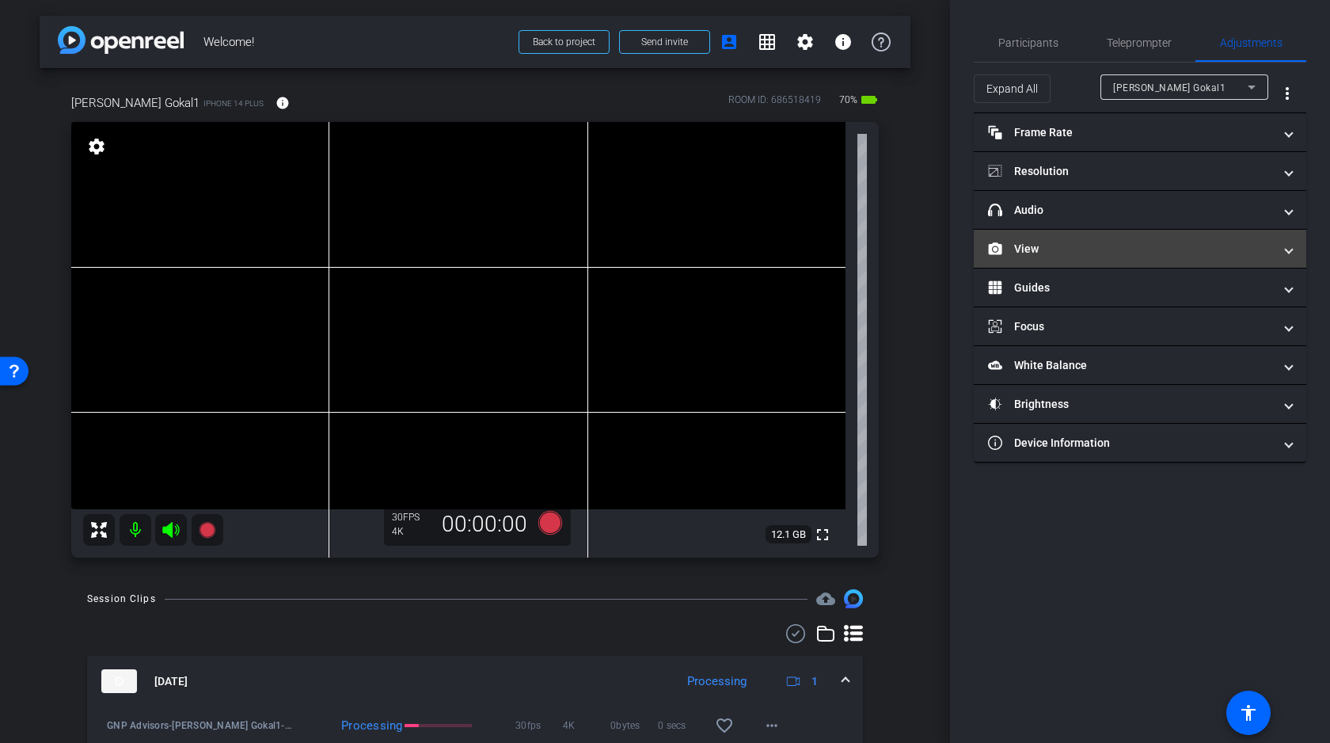
click at [1089, 245] on mat-panel-title "View" at bounding box center [1130, 249] width 285 height 17
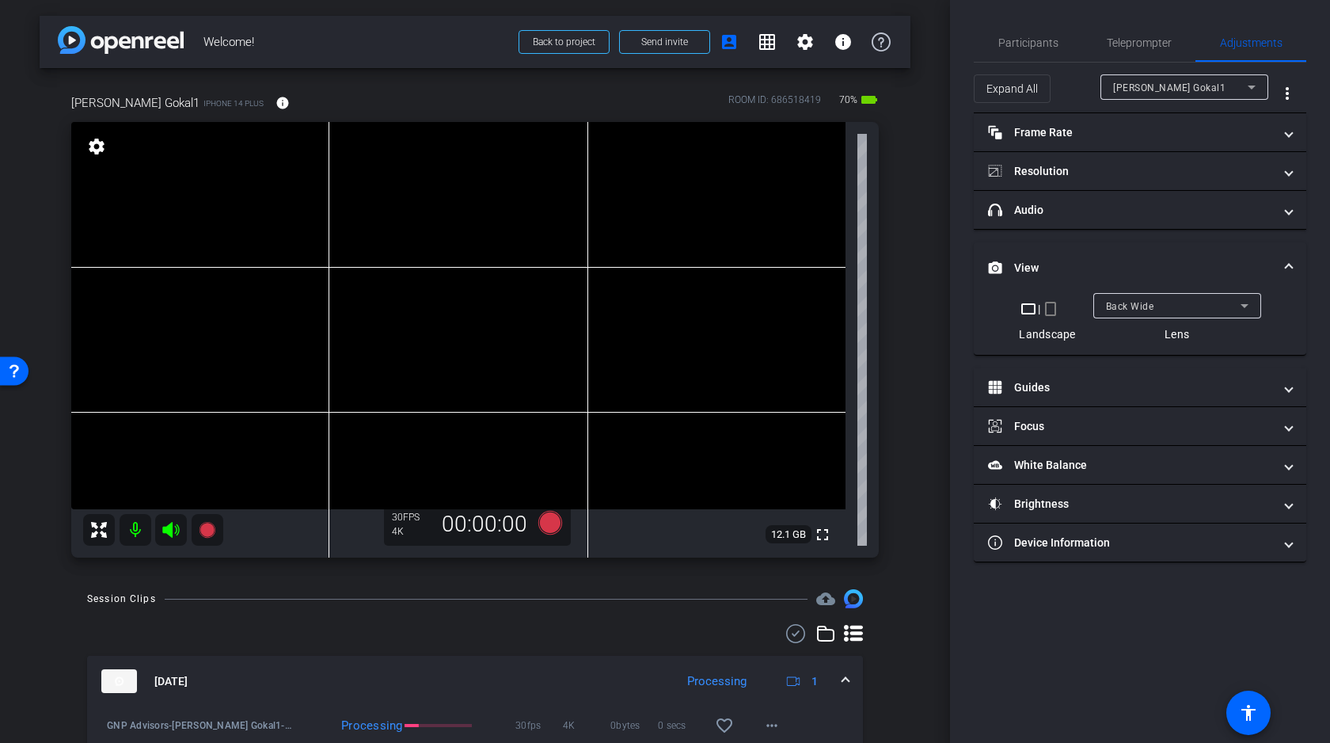
click at [1123, 306] on span "Back Wide" at bounding box center [1130, 306] width 48 height 11
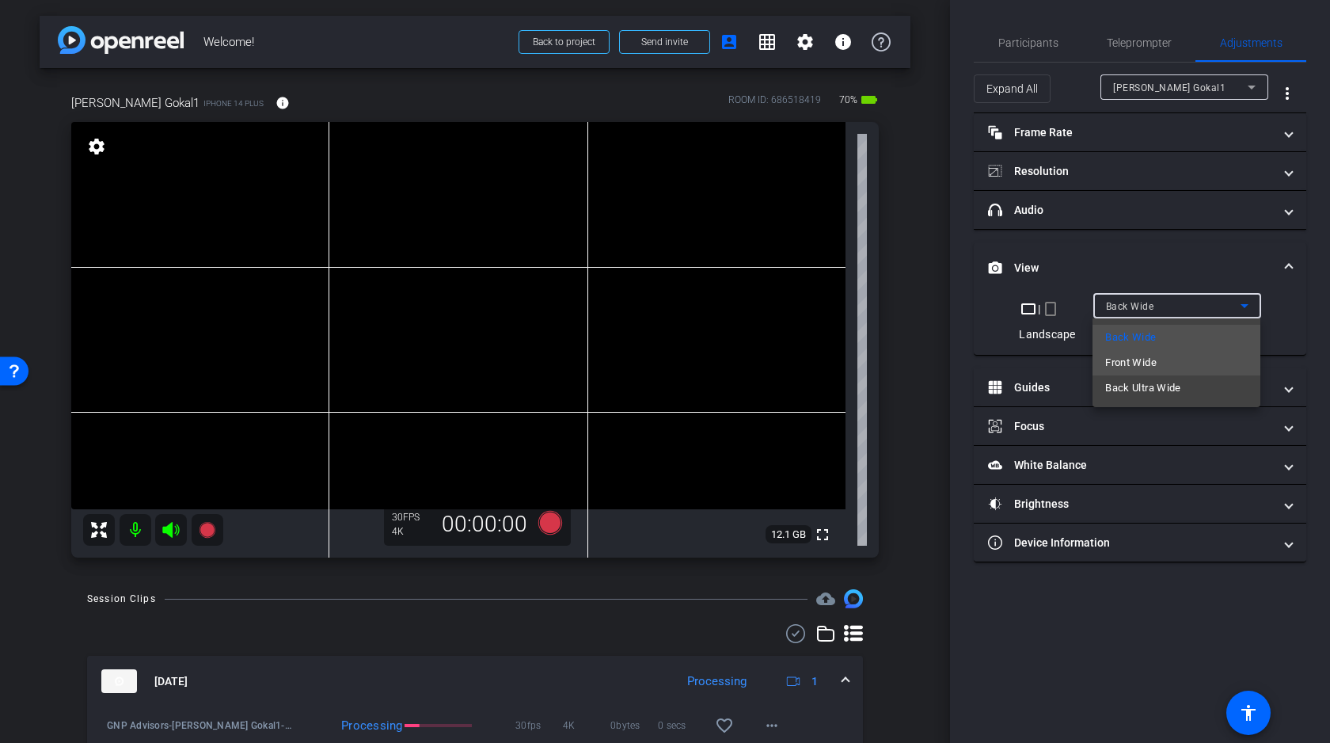
click at [1126, 363] on span "Front Wide" at bounding box center [1131, 362] width 51 height 19
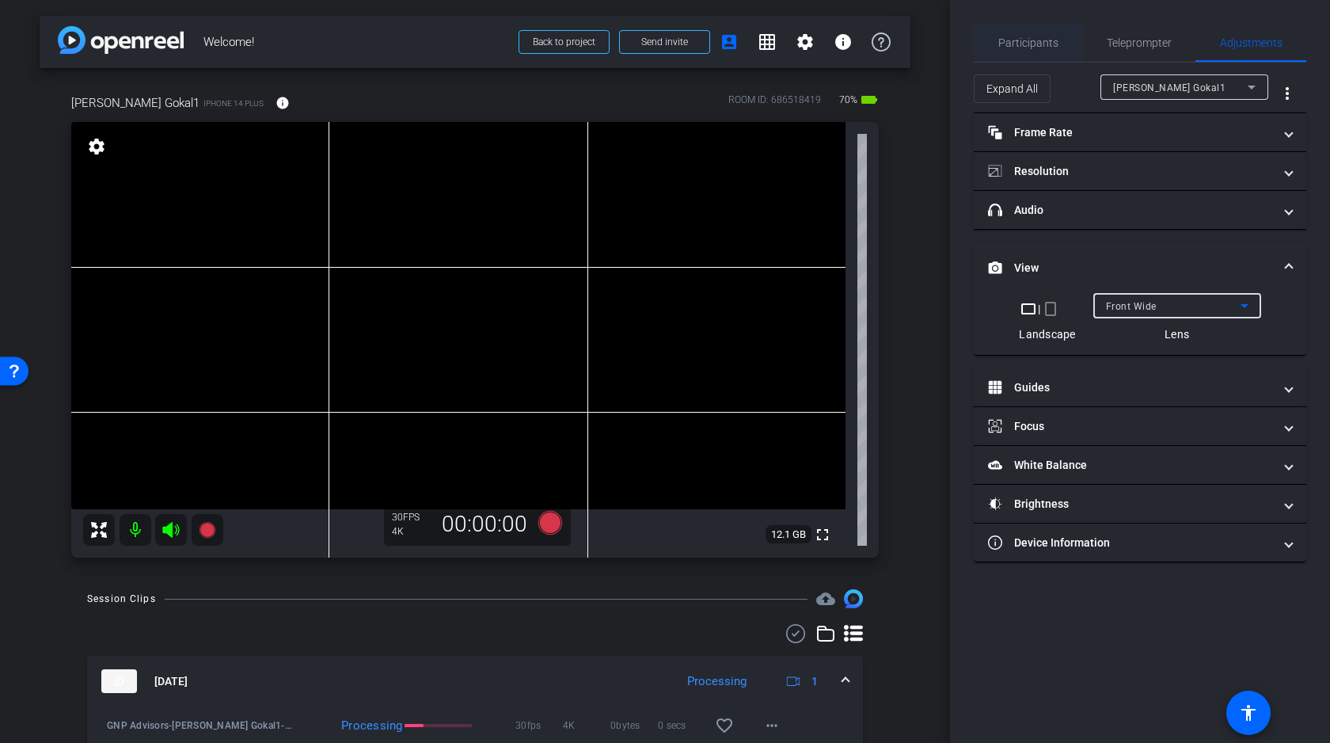
click at [1037, 44] on span "Participants" at bounding box center [1029, 42] width 60 height 11
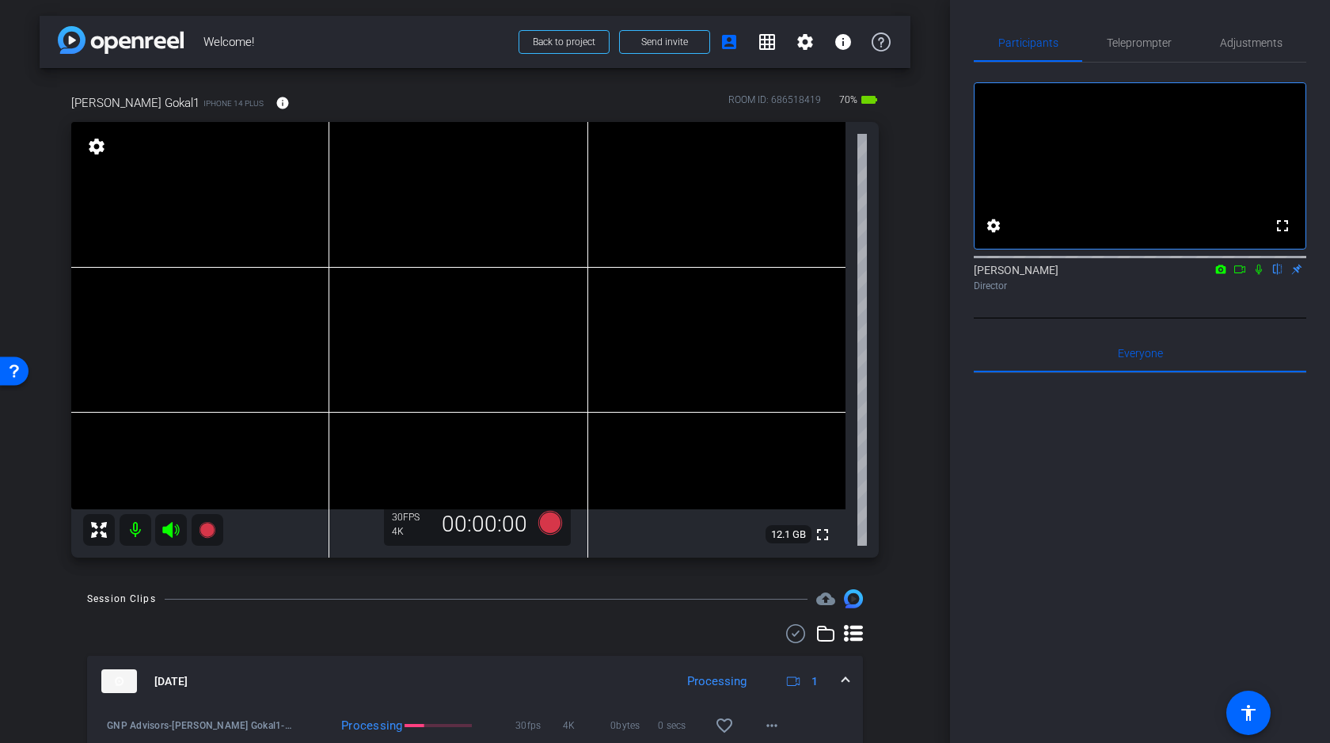
click at [1241, 275] on icon at bounding box center [1240, 269] width 13 height 11
click at [1281, 275] on icon at bounding box center [1278, 269] width 13 height 11
